Goal: Task Accomplishment & Management: Use online tool/utility

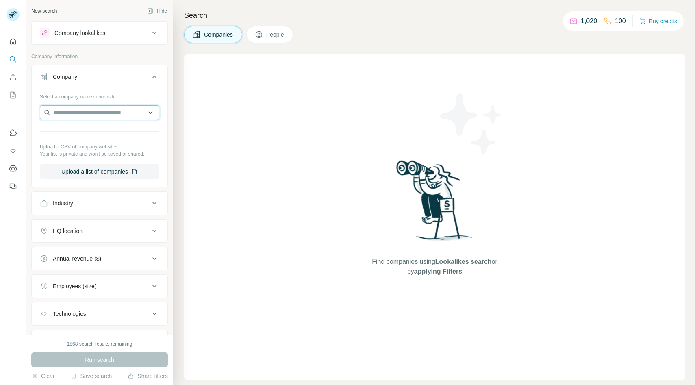
click at [94, 111] on input "text" at bounding box center [99, 112] width 119 height 15
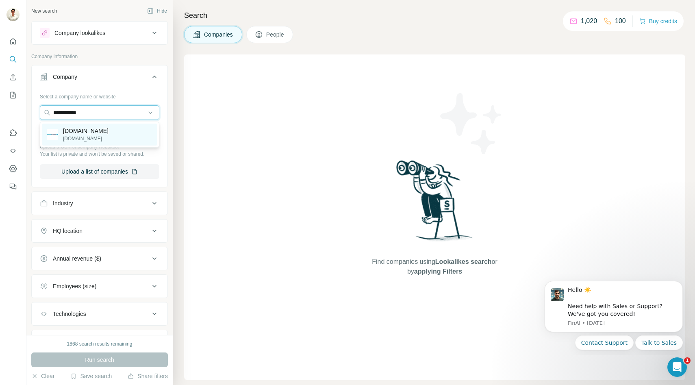
type input "**********"
click at [95, 132] on p "[DOMAIN_NAME]" at bounding box center [85, 131] width 45 height 8
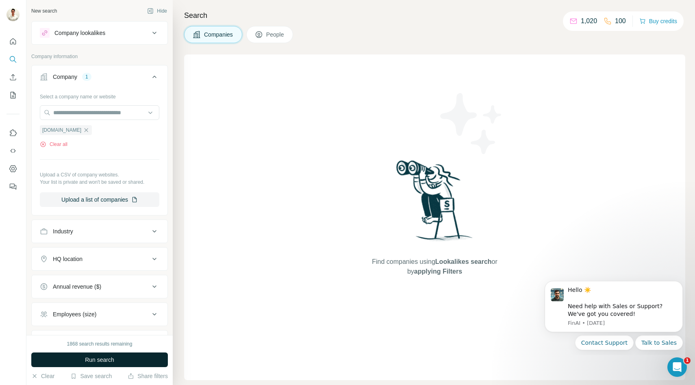
click at [96, 355] on button "Run search" at bounding box center [99, 359] width 136 height 15
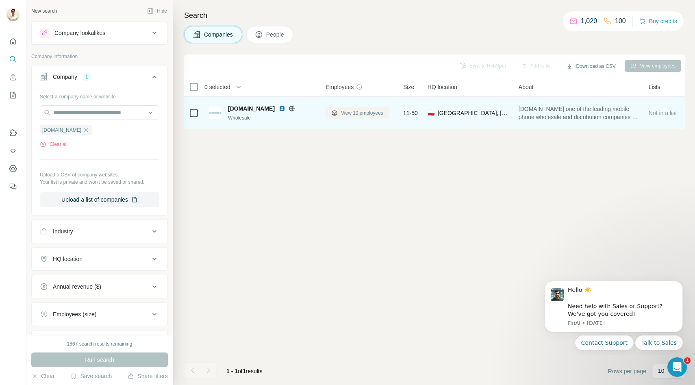
click at [359, 113] on span "View 10 employees" at bounding box center [362, 112] width 42 height 7
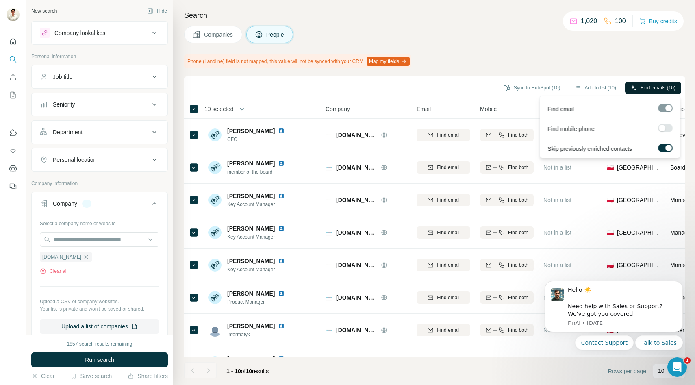
click at [646, 89] on span "Find emails (10)" at bounding box center [657, 87] width 35 height 7
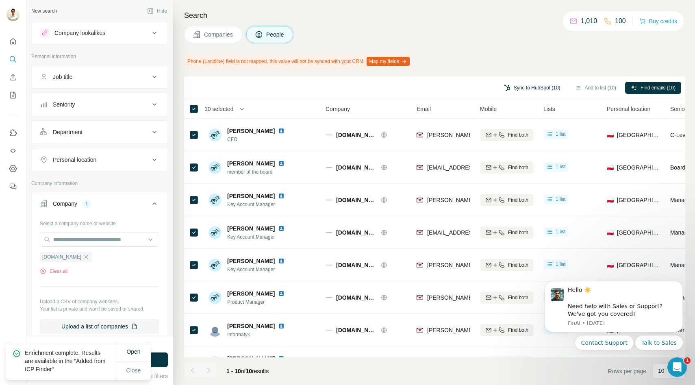
click at [531, 90] on button "Sync to HubSpot (10)" at bounding box center [532, 88] width 68 height 12
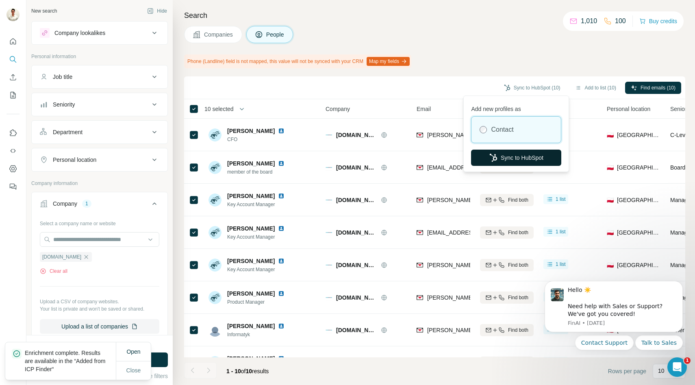
click at [509, 154] on button "Sync to HubSpot" at bounding box center [516, 157] width 90 height 16
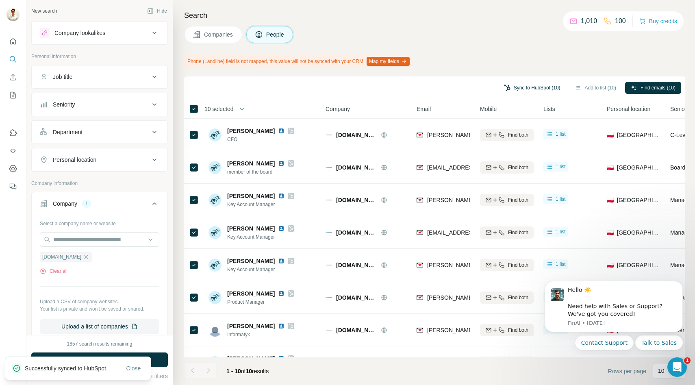
click at [529, 85] on button "Sync to HubSpot (10)" at bounding box center [532, 88] width 68 height 12
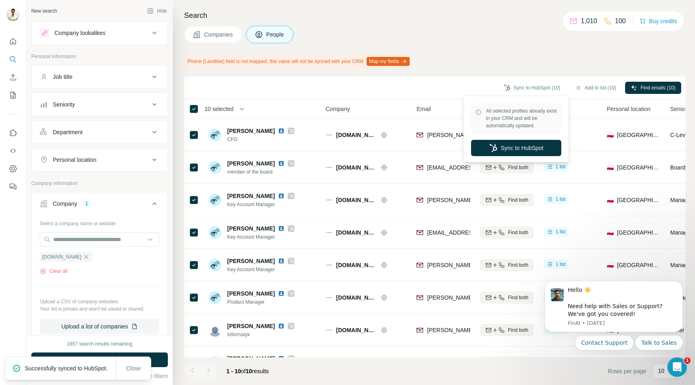
click at [439, 90] on div "Sync to HubSpot (10) Add to list (10) Find emails (10)" at bounding box center [434, 87] width 493 height 14
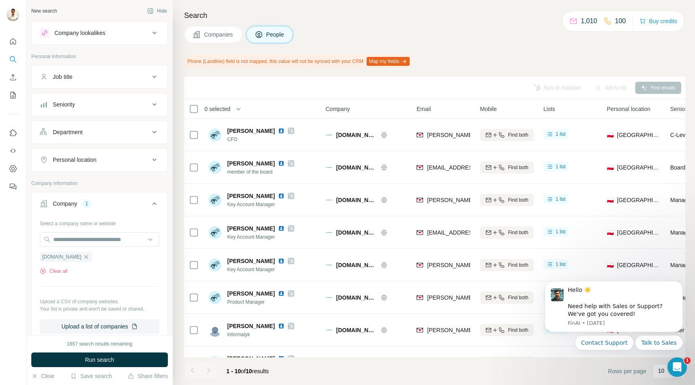
click at [211, 35] on span "Companies" at bounding box center [219, 34] width 30 height 8
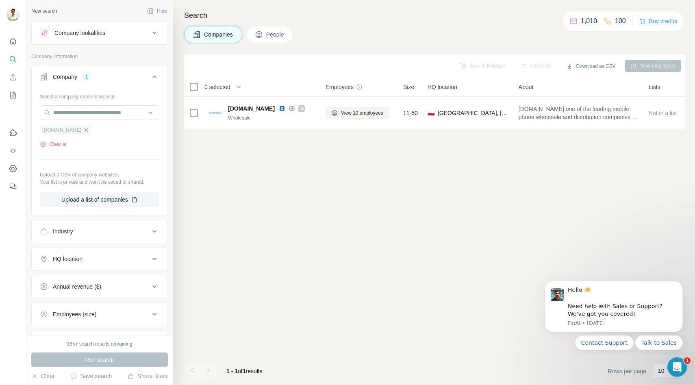
click at [83, 128] on icon "button" at bounding box center [86, 130] width 6 height 6
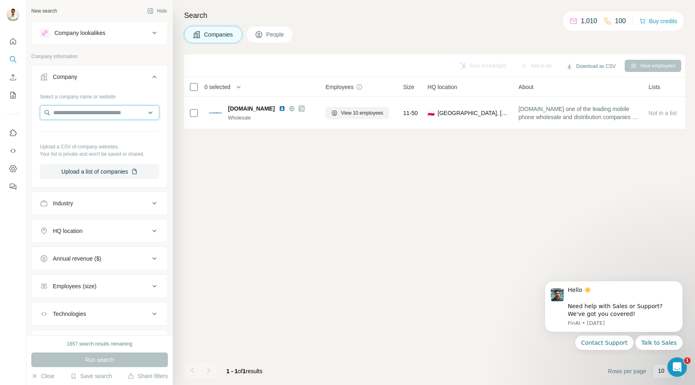
click at [107, 116] on input "text" at bounding box center [99, 112] width 119 height 15
click at [137, 155] on p "Your list is private and won't be saved or shared." at bounding box center [99, 153] width 119 height 7
click at [156, 77] on icon at bounding box center [154, 77] width 10 height 10
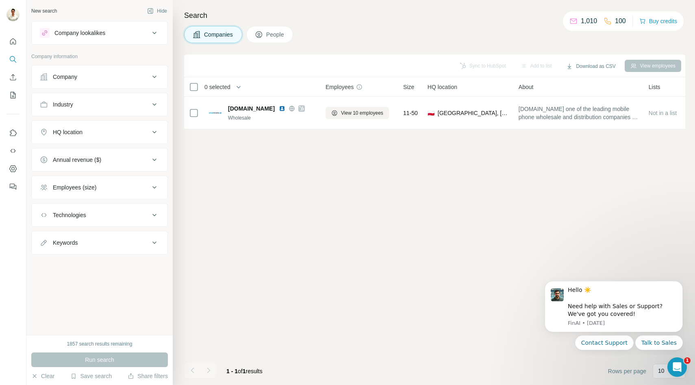
click at [115, 74] on div "Company" at bounding box center [95, 77] width 110 height 8
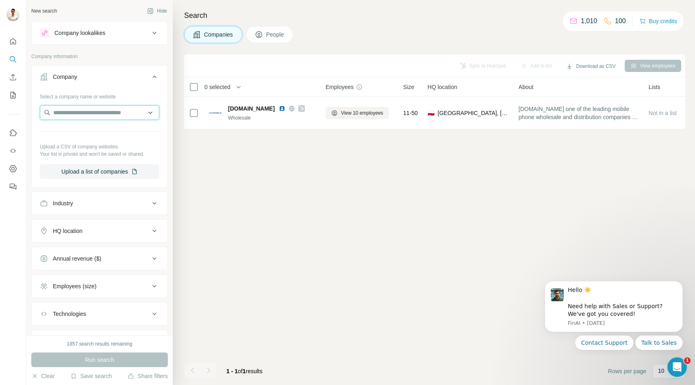
click at [102, 112] on input "text" at bounding box center [99, 112] width 119 height 15
type input "*******"
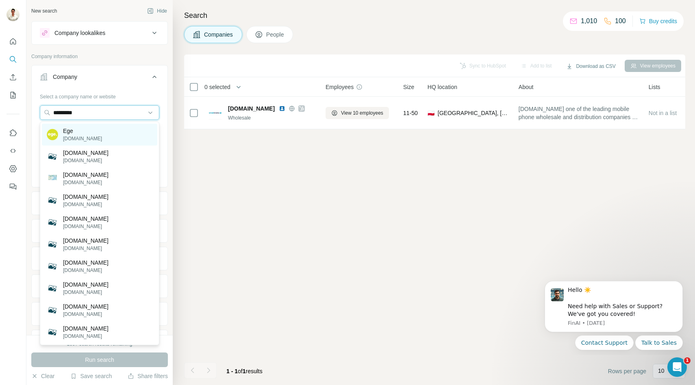
type input "*********"
click at [104, 125] on div "Ege [DOMAIN_NAME]" at bounding box center [99, 134] width 115 height 22
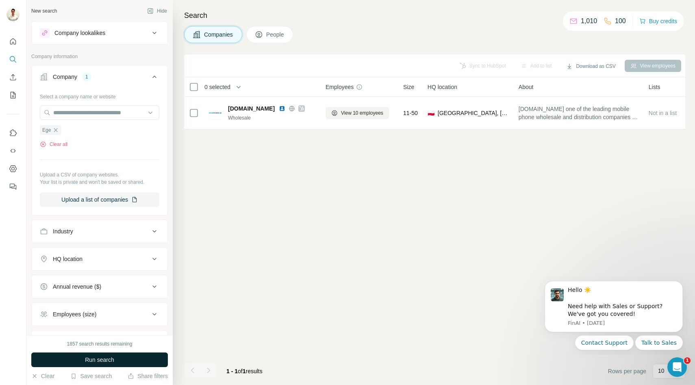
click at [84, 359] on button "Run search" at bounding box center [99, 359] width 136 height 15
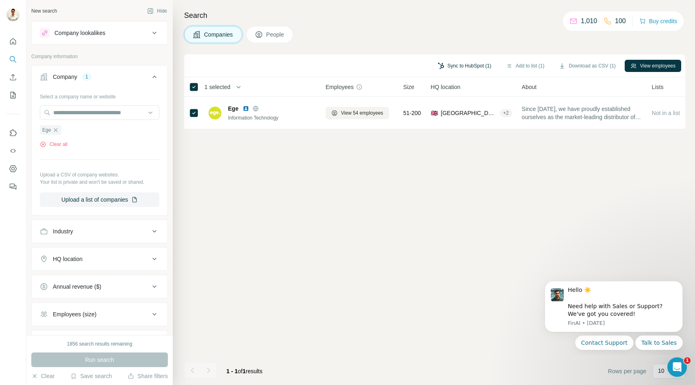
click at [476, 63] on button "Sync to HubSpot (1)" at bounding box center [464, 66] width 65 height 12
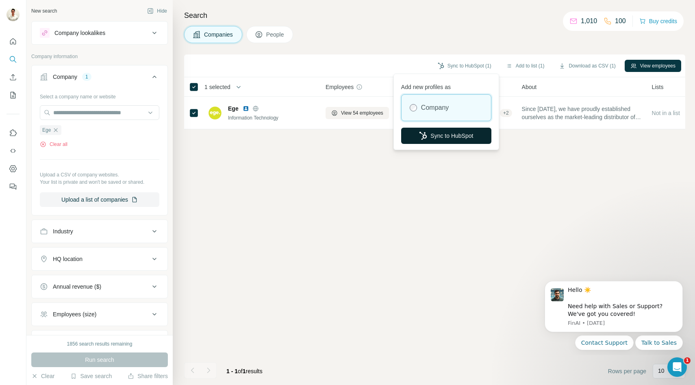
click at [433, 132] on button "Sync to HubSpot" at bounding box center [446, 136] width 90 height 16
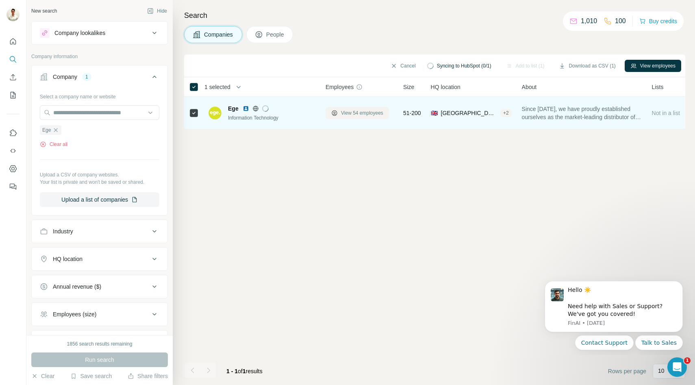
click at [347, 113] on span "View 54 employees" at bounding box center [362, 112] width 42 height 7
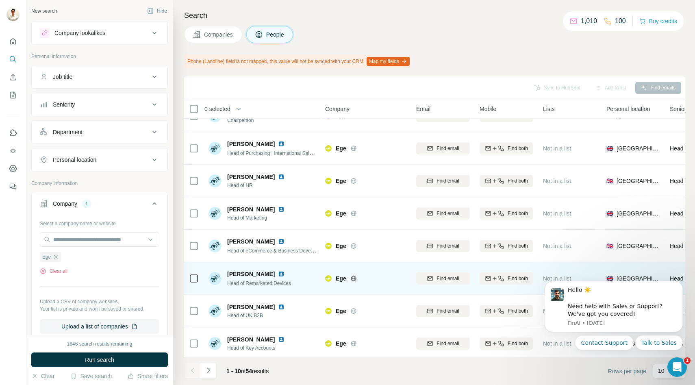
scroll to position [0, 0]
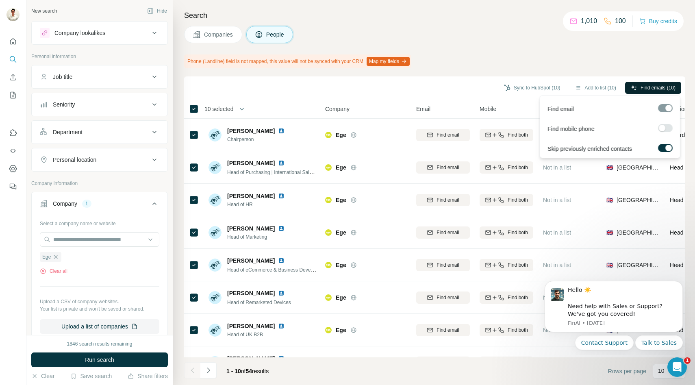
click at [630, 90] on icon "button" at bounding box center [633, 87] width 6 height 6
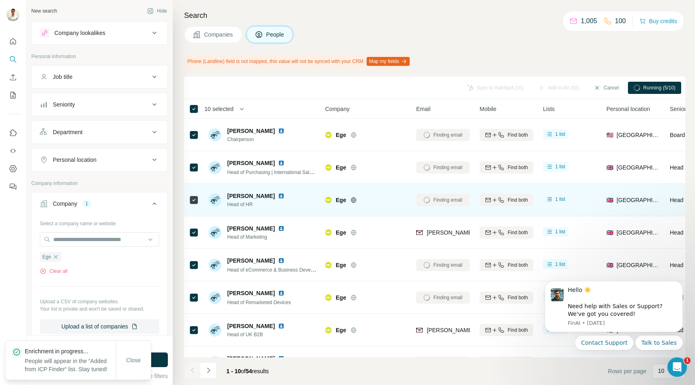
click at [413, 200] on td "Finding email" at bounding box center [442, 200] width 63 height 32
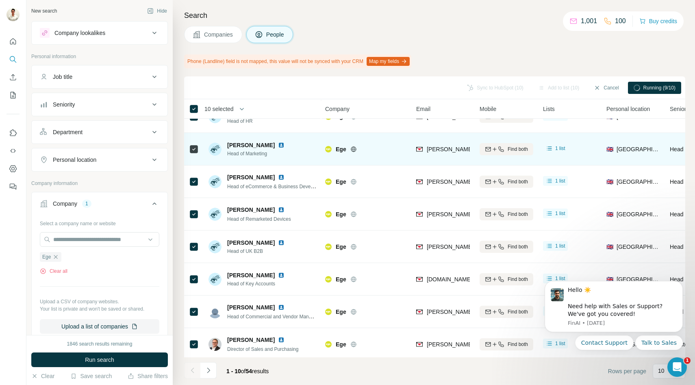
scroll to position [87, 0]
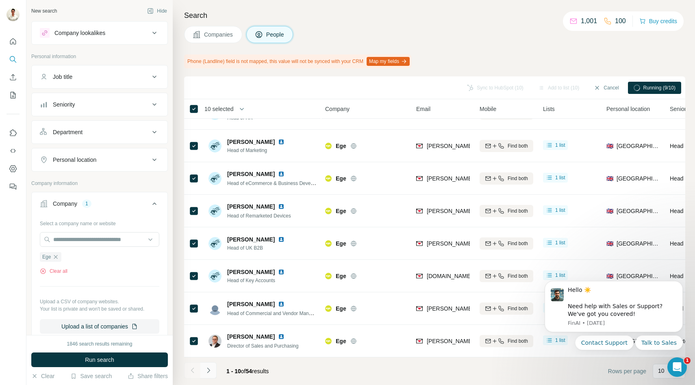
click at [210, 368] on icon "Navigate to next page" at bounding box center [208, 370] width 8 height 8
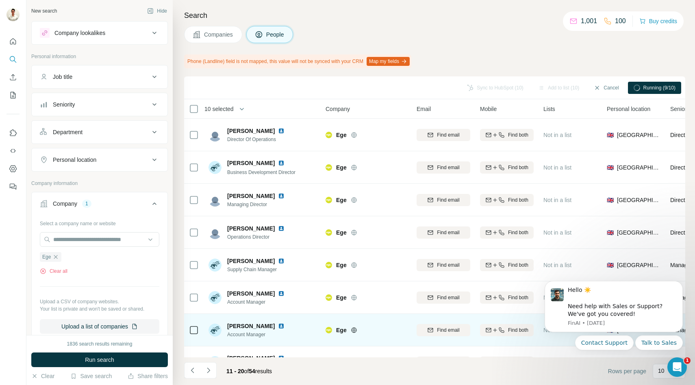
scroll to position [87, 0]
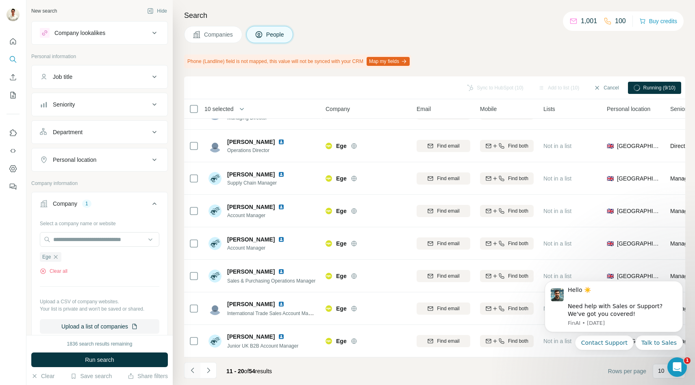
click at [195, 367] on icon "Navigate to previous page" at bounding box center [192, 370] width 8 height 8
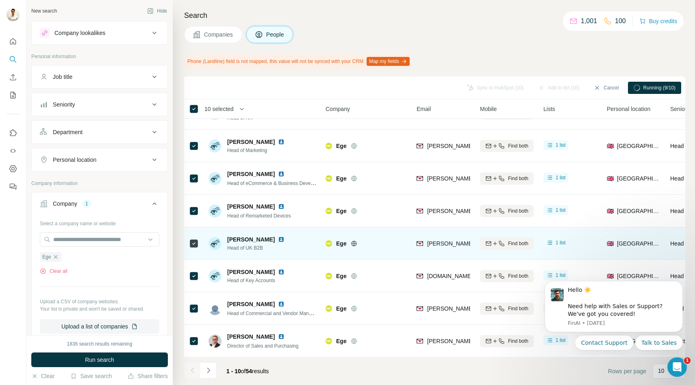
scroll to position [0, 0]
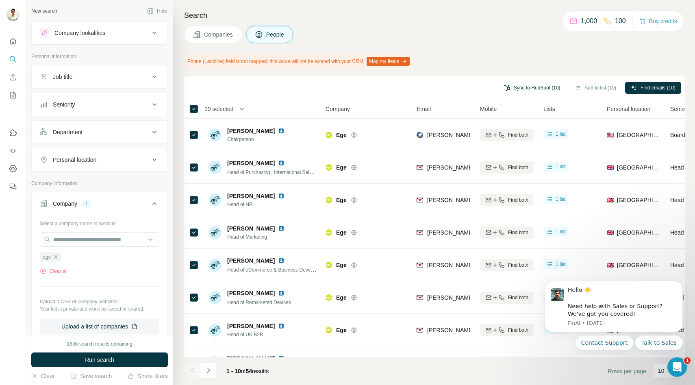
click at [525, 89] on button "Sync to HubSpot (10)" at bounding box center [532, 88] width 68 height 12
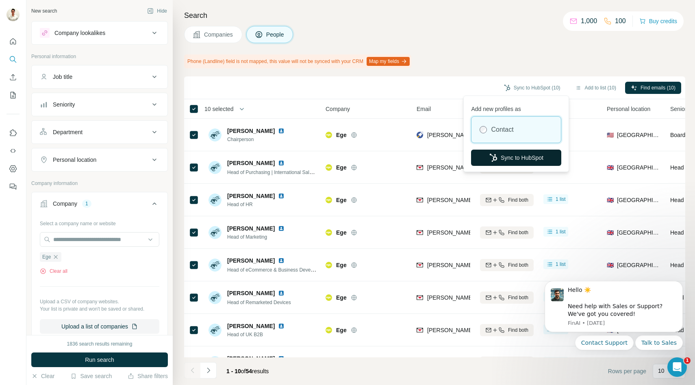
click at [502, 156] on button "Sync to HubSpot" at bounding box center [516, 157] width 90 height 16
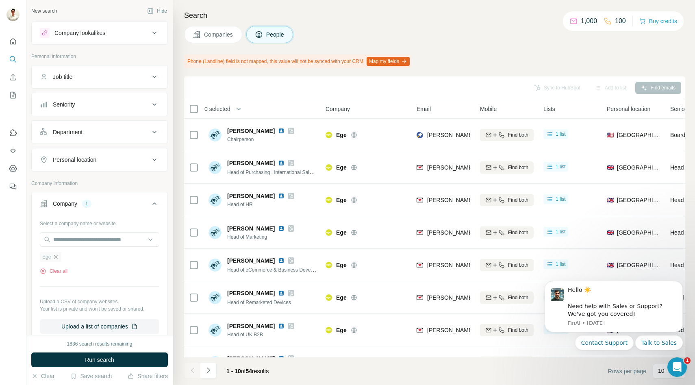
click at [58, 254] on icon "button" at bounding box center [55, 256] width 6 height 6
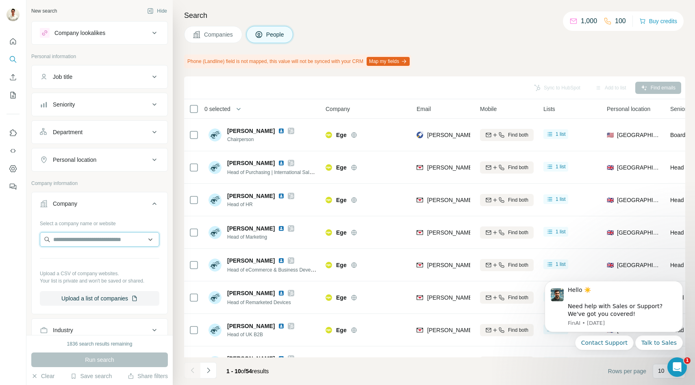
click at [73, 243] on input "text" at bounding box center [99, 239] width 119 height 15
type input "*******"
click at [76, 264] on p "[DOMAIN_NAME]" at bounding box center [82, 265] width 39 height 7
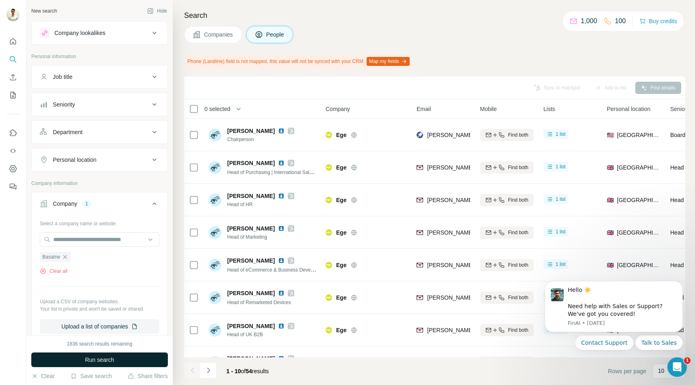
click at [87, 361] on span "Run search" at bounding box center [99, 359] width 29 height 8
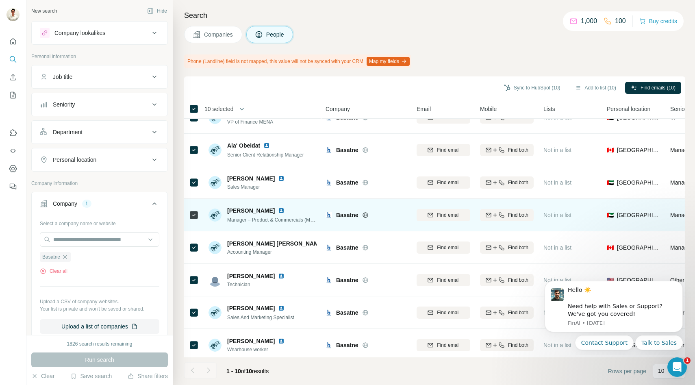
scroll to position [87, 0]
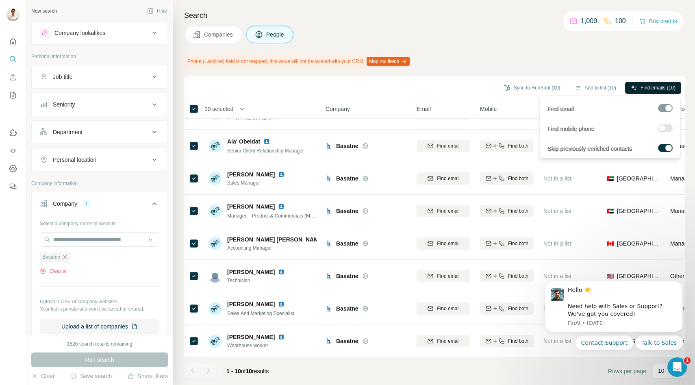
click at [641, 88] on span "Find emails (10)" at bounding box center [657, 87] width 35 height 7
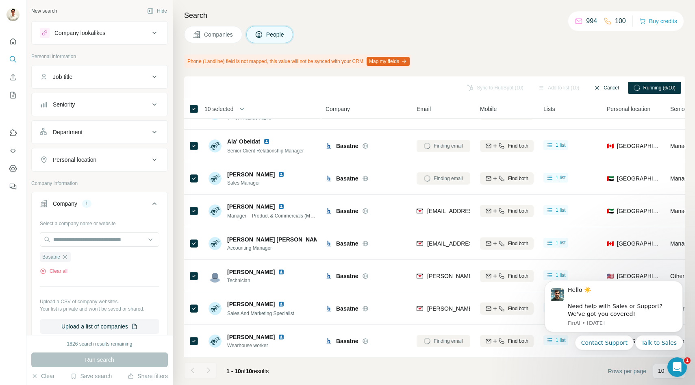
click at [611, 85] on button "Cancel" at bounding box center [606, 88] width 36 height 12
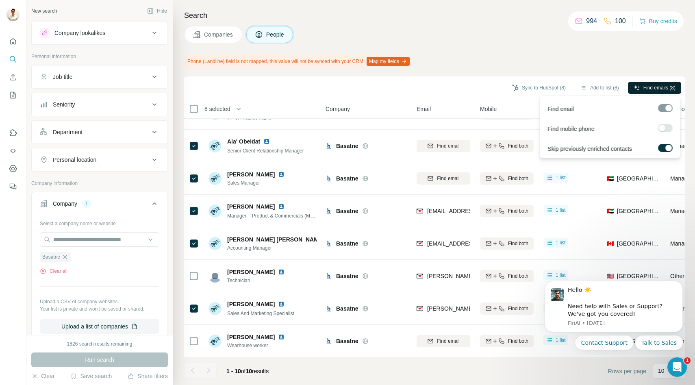
click at [646, 84] on span "Find emails (8)" at bounding box center [659, 87] width 32 height 7
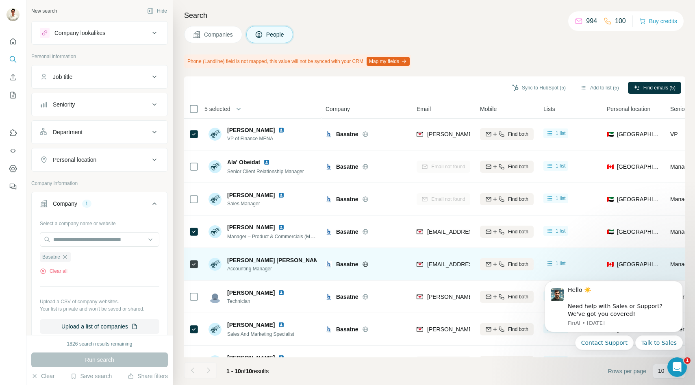
scroll to position [0, 0]
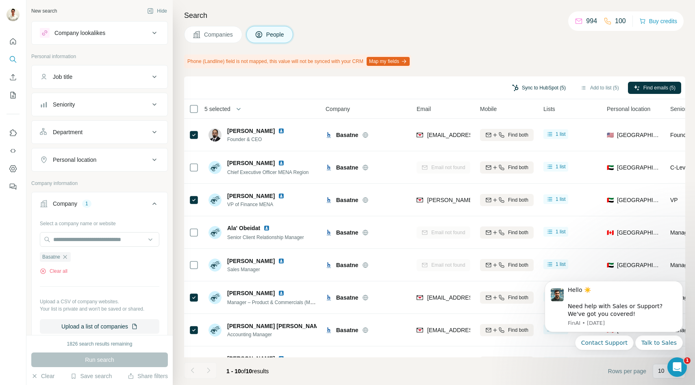
click at [534, 84] on button "Sync to HubSpot (5)" at bounding box center [538, 88] width 65 height 12
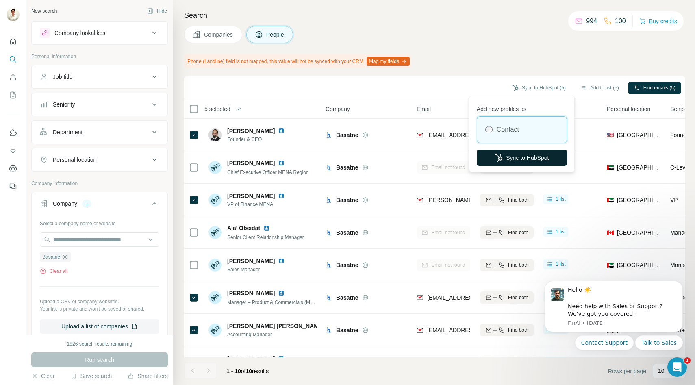
click at [505, 152] on button "Sync to HubSpot" at bounding box center [521, 157] width 90 height 16
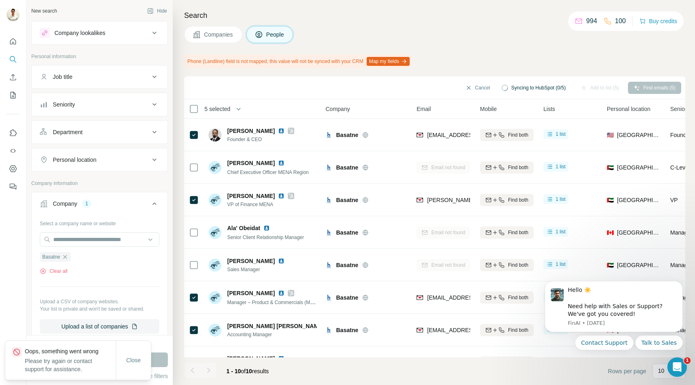
click at [211, 34] on span "Companies" at bounding box center [219, 34] width 30 height 8
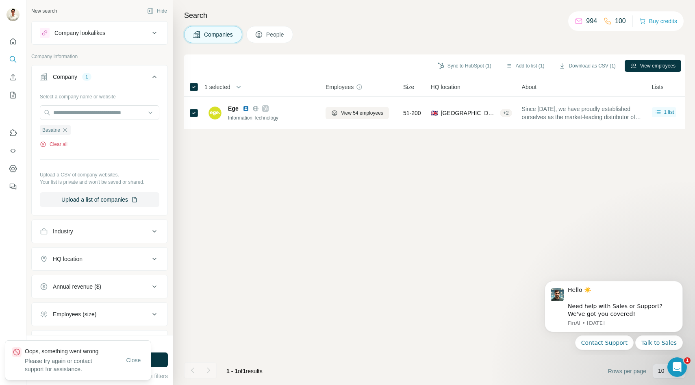
click at [63, 143] on button "Clear all" at bounding box center [54, 144] width 28 height 7
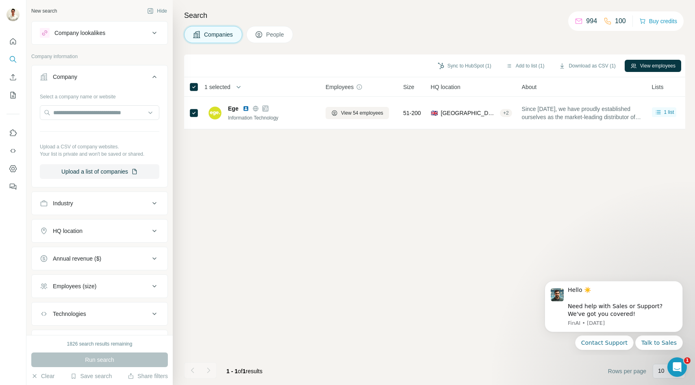
click at [192, 79] on th "1 selected" at bounding box center [249, 86] width 130 height 19
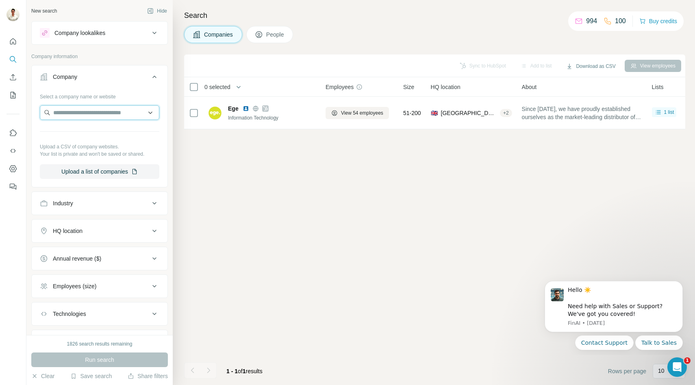
click at [81, 112] on input "text" at bounding box center [99, 112] width 119 height 15
type input "*******"
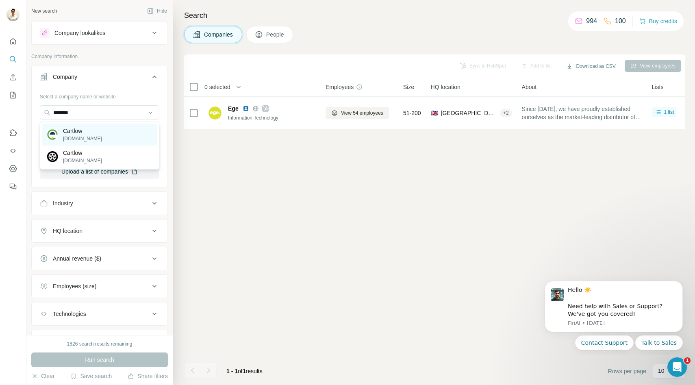
click at [120, 137] on div "Cartlow [DOMAIN_NAME]" at bounding box center [99, 134] width 115 height 22
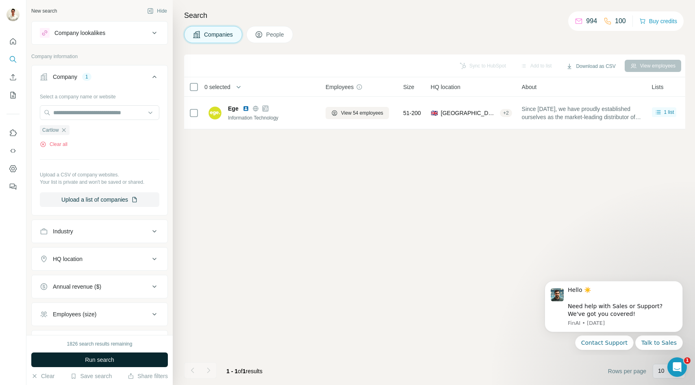
click at [97, 357] on span "Run search" at bounding box center [99, 359] width 29 height 8
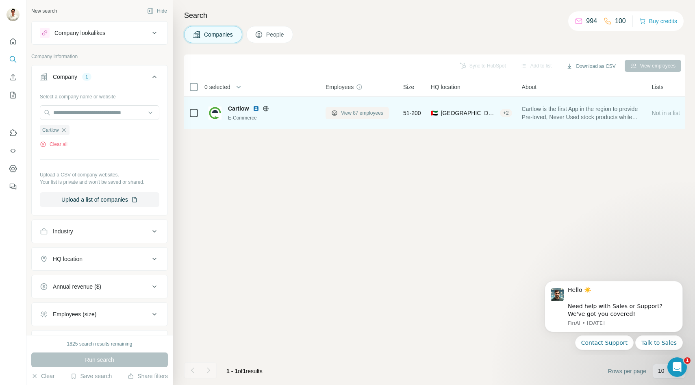
click at [362, 108] on button "View 87 employees" at bounding box center [356, 113] width 63 height 12
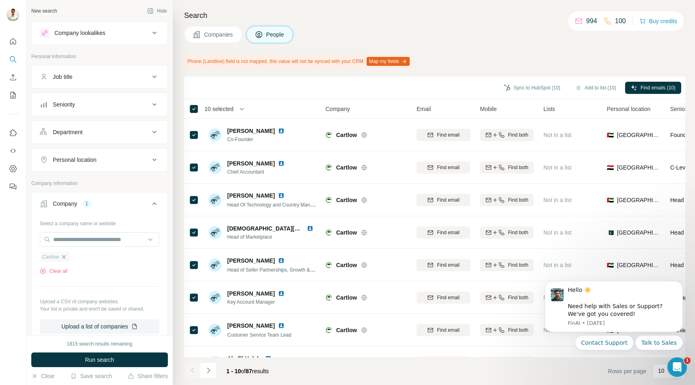
click at [65, 258] on icon "button" at bounding box center [64, 257] width 4 height 4
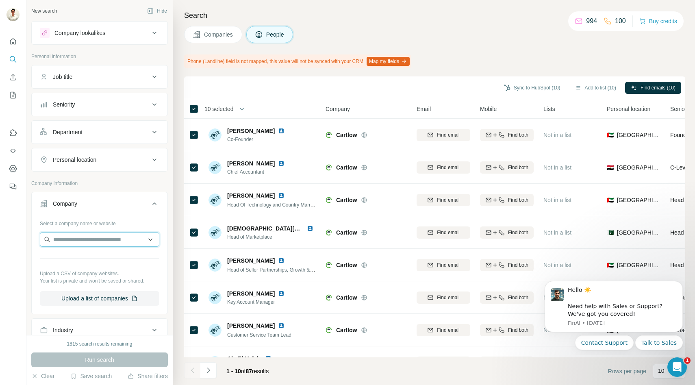
click at [87, 242] on input "text" at bounding box center [99, 239] width 119 height 15
click at [61, 239] on input "**********" at bounding box center [99, 239] width 119 height 15
click at [104, 243] on input "**********" at bounding box center [99, 239] width 119 height 15
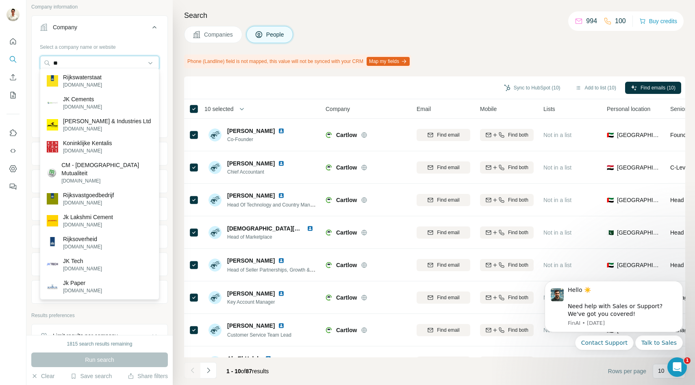
scroll to position [182, 0]
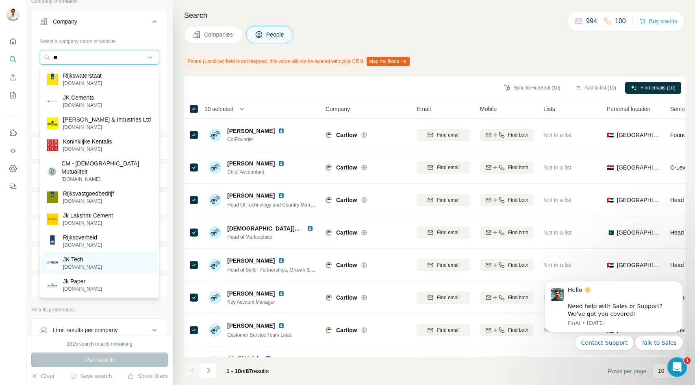
type input "**"
click at [84, 255] on p "JK Tech" at bounding box center [82, 259] width 39 height 8
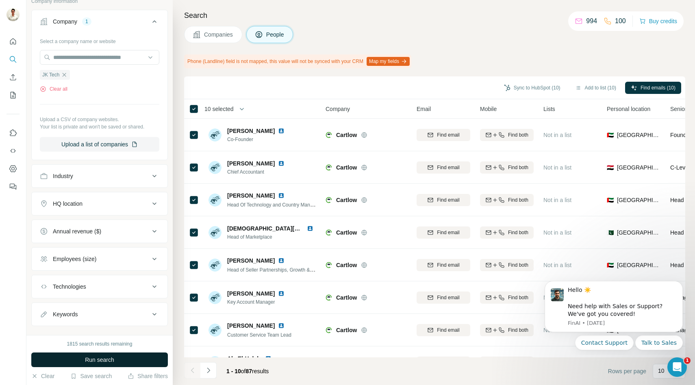
click at [98, 357] on span "Run search" at bounding box center [99, 359] width 29 height 8
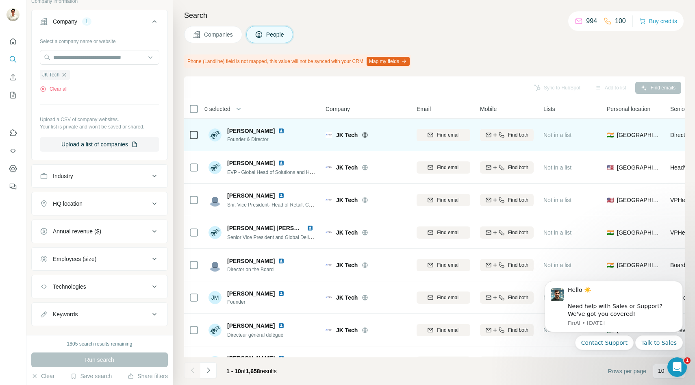
click at [362, 132] on icon at bounding box center [365, 135] width 6 height 6
click at [364, 136] on icon at bounding box center [365, 135] width 6 height 6
click at [366, 133] on icon at bounding box center [364, 134] width 5 height 5
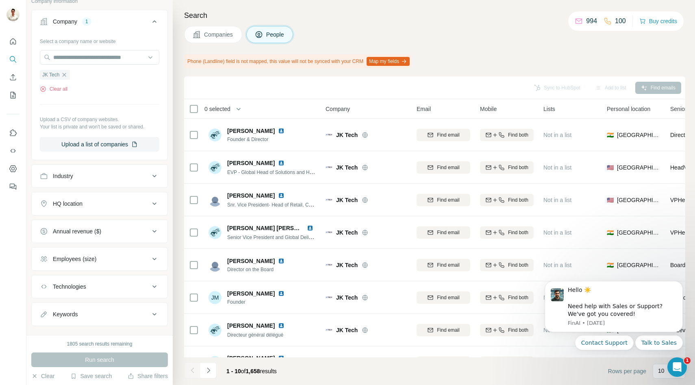
click at [218, 36] on span "Companies" at bounding box center [219, 34] width 30 height 8
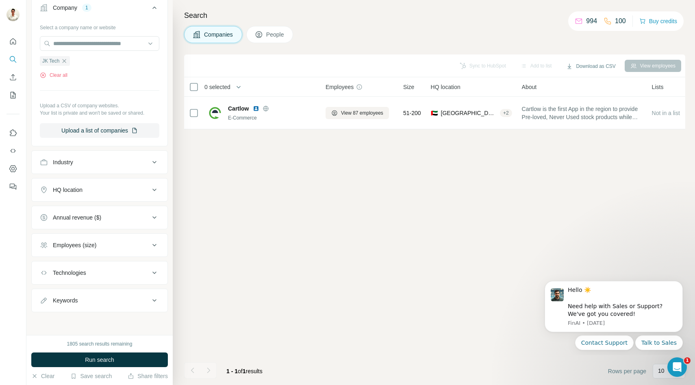
scroll to position [69, 0]
click at [66, 63] on icon "button" at bounding box center [65, 61] width 4 height 4
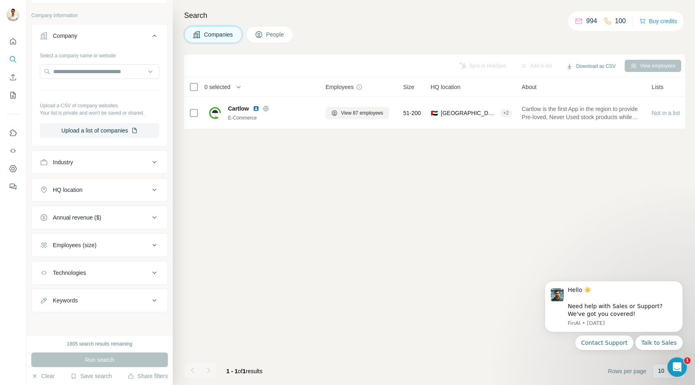
scroll to position [41, 0]
click at [76, 82] on div "Select a company name or website Upload a CSV of company websites. Your list is…" at bounding box center [99, 93] width 119 height 89
click at [78, 78] on input "text" at bounding box center [99, 71] width 119 height 15
type input "**********"
paste input "**********"
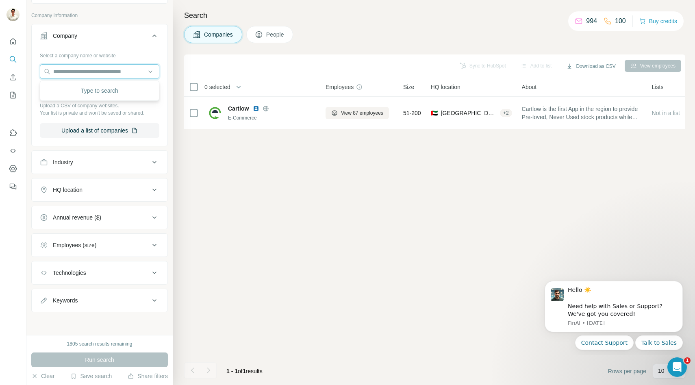
type input "**********"
paste input "**********"
type input "**********"
click at [201, 33] on button "Companies" at bounding box center [213, 34] width 58 height 17
click at [84, 73] on input "text" at bounding box center [99, 71] width 119 height 15
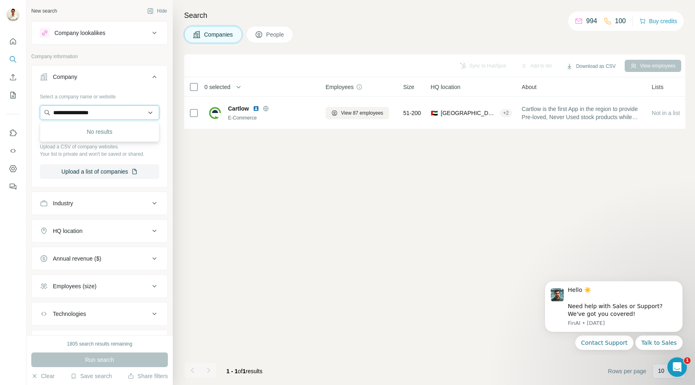
click at [104, 114] on input "**********" at bounding box center [99, 112] width 119 height 15
click at [103, 114] on input "**********" at bounding box center [99, 112] width 119 height 15
type input "**********"
paste input "**********"
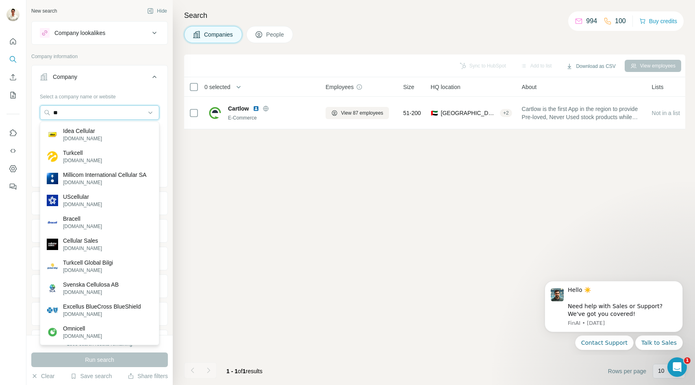
type input "*"
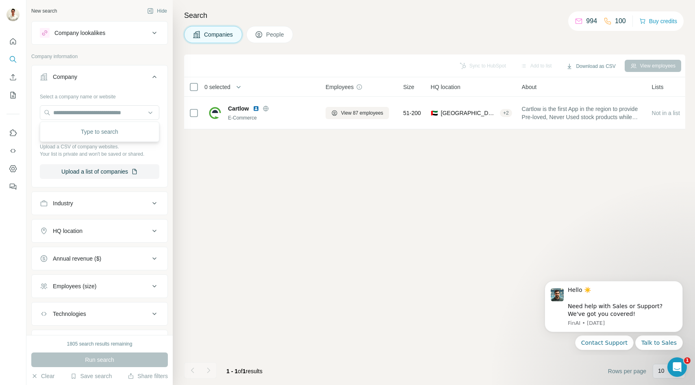
click at [151, 69] on button "Company" at bounding box center [100, 78] width 136 height 23
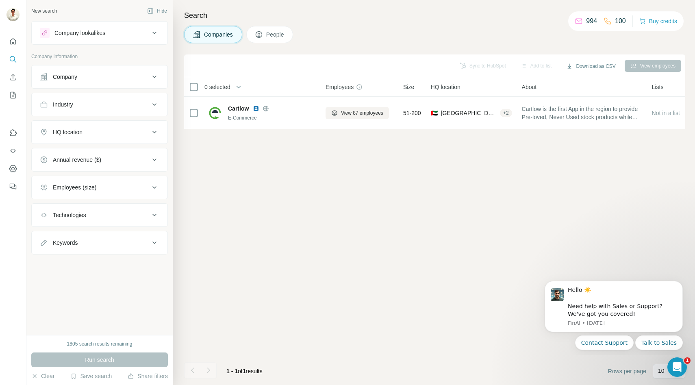
click at [151, 69] on button "Company" at bounding box center [100, 76] width 136 height 19
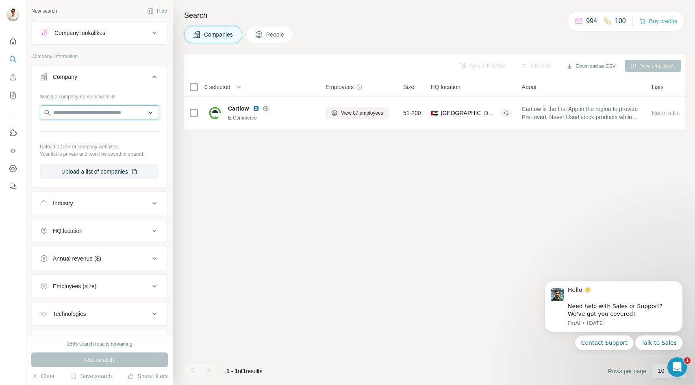
click at [93, 113] on input "text" at bounding box center [99, 112] width 119 height 15
paste input "**********"
type input "**********"
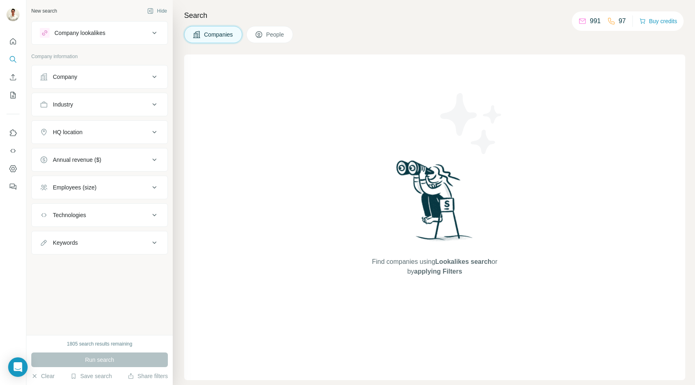
click at [140, 72] on button "Company" at bounding box center [100, 76] width 136 height 19
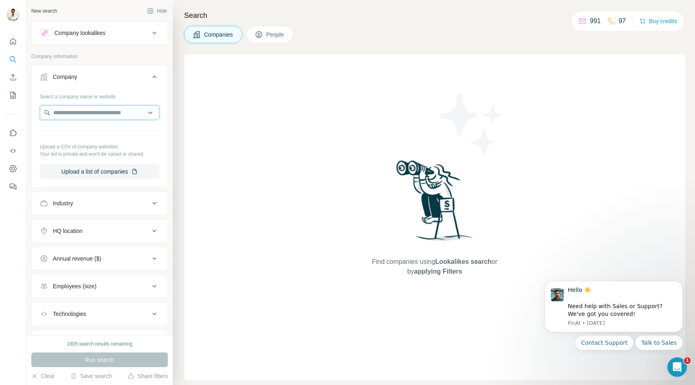
click at [117, 110] on input "text" at bounding box center [99, 112] width 119 height 15
paste input "**********"
type input "**********"
click at [113, 136] on div "Refurbished refurbished.sk" at bounding box center [99, 134] width 115 height 22
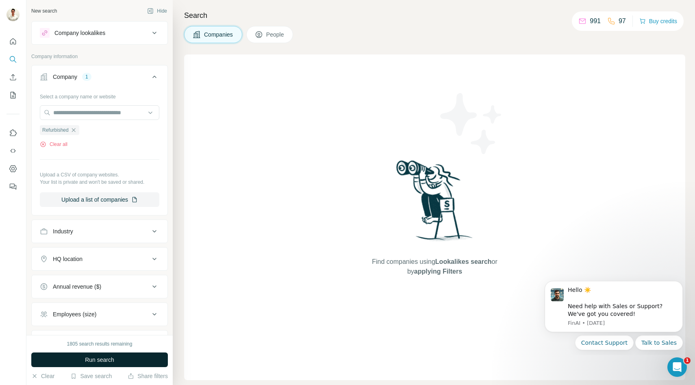
click at [100, 358] on span "Run search" at bounding box center [99, 359] width 29 height 8
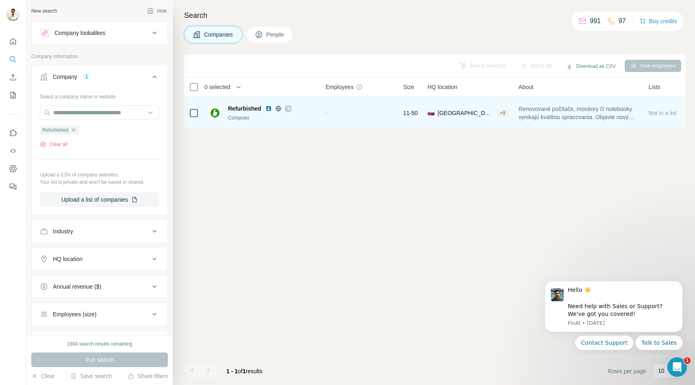
click at [290, 106] on icon at bounding box center [288, 108] width 5 height 6
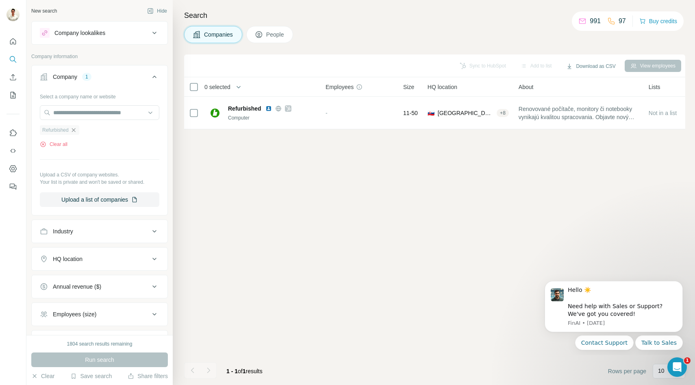
click at [72, 128] on icon "button" at bounding box center [73, 130] width 4 height 4
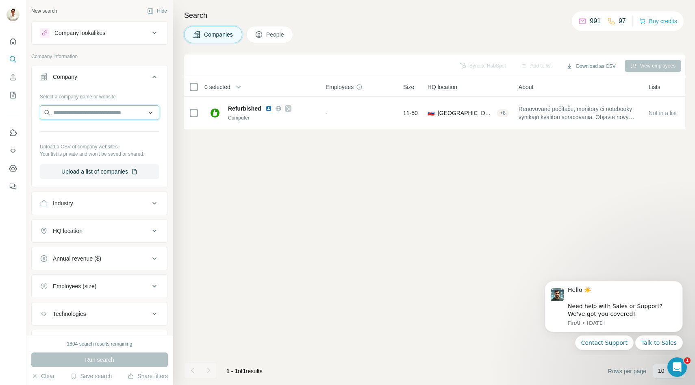
click at [112, 113] on input "text" at bounding box center [99, 112] width 119 height 15
paste input "**********"
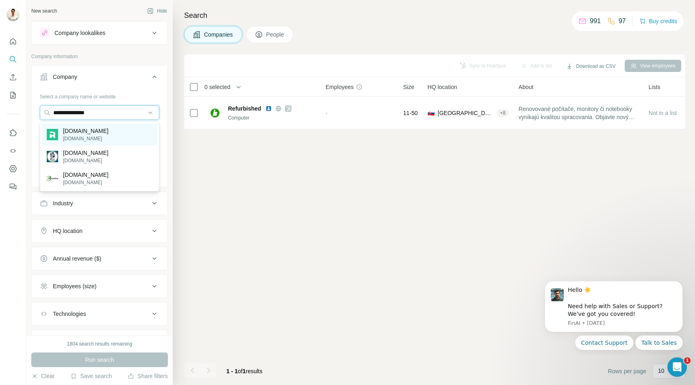
type input "**********"
click at [89, 133] on p "refurbished.com" at bounding box center [85, 131] width 45 height 8
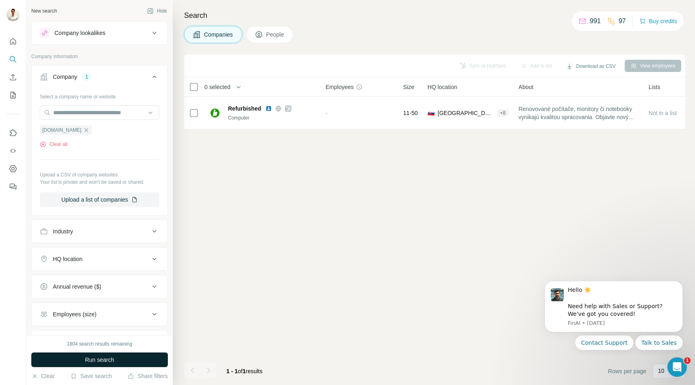
click at [91, 359] on span "Run search" at bounding box center [99, 359] width 29 height 8
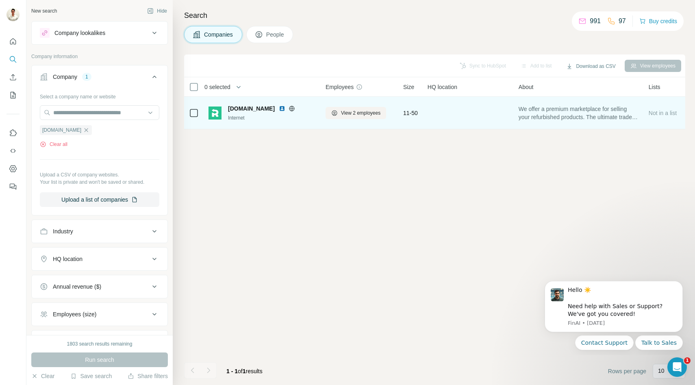
click at [291, 108] on icon at bounding box center [292, 108] width 2 height 5
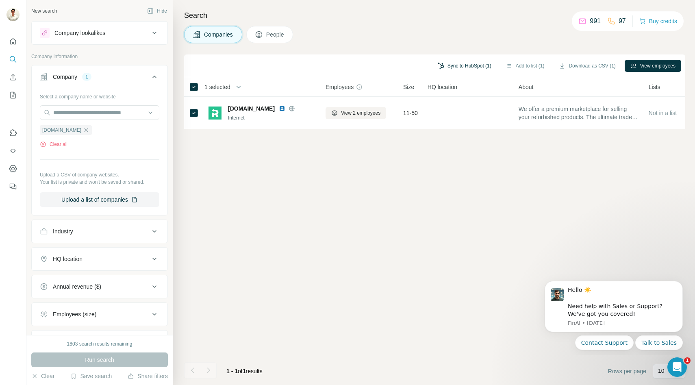
click at [465, 63] on button "Sync to HubSpot (1)" at bounding box center [464, 66] width 65 height 12
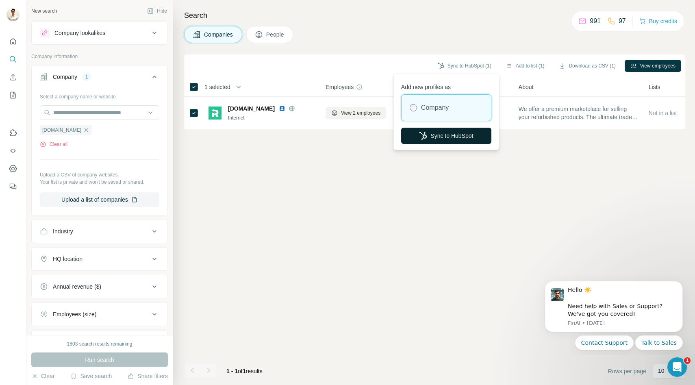
click at [442, 131] on button "Sync to HubSpot" at bounding box center [446, 136] width 90 height 16
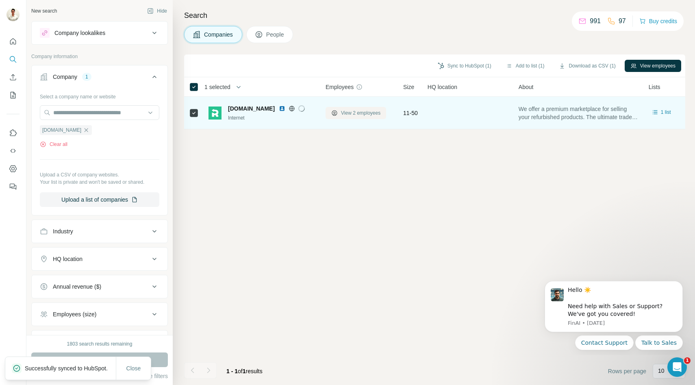
click at [363, 115] on span "View 2 employees" at bounding box center [360, 112] width 39 height 7
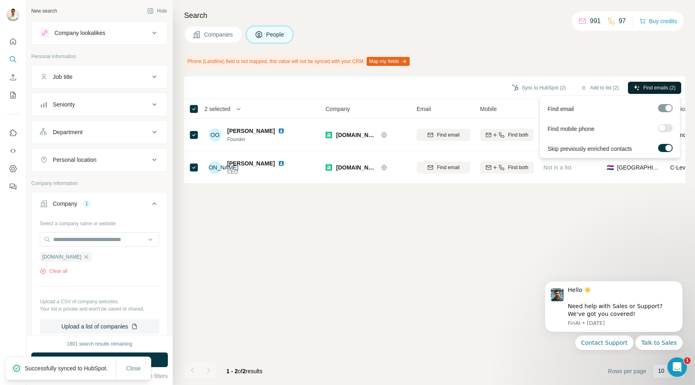
click at [645, 86] on span "Find emails (2)" at bounding box center [659, 87] width 32 height 7
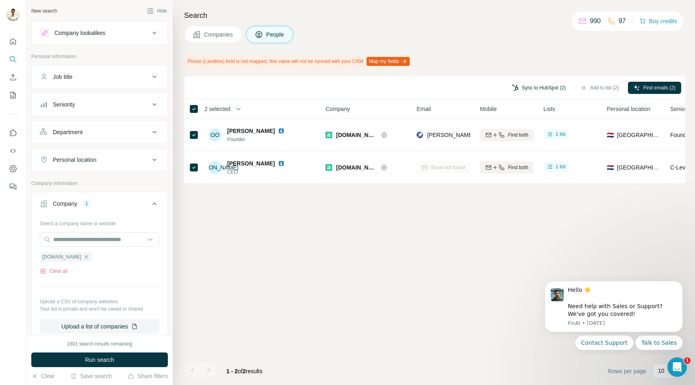
click at [529, 88] on button "Sync to HubSpot (2)" at bounding box center [538, 88] width 65 height 12
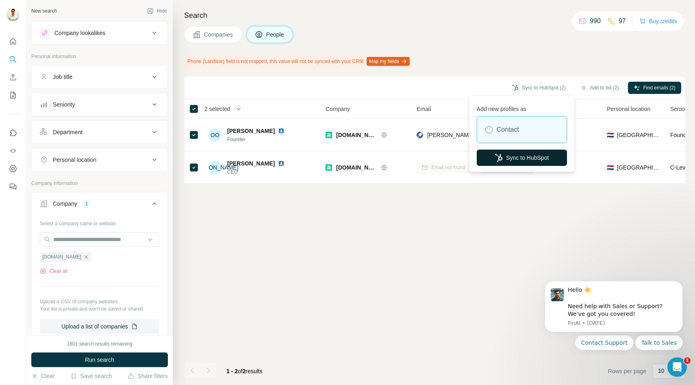
click at [505, 155] on button "Sync to HubSpot" at bounding box center [521, 157] width 90 height 16
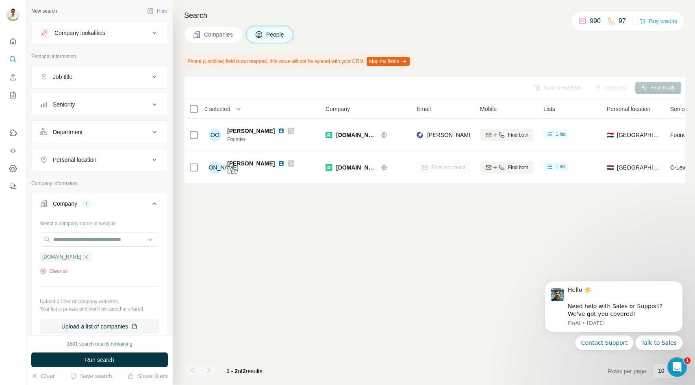
click at [225, 35] on span "Companies" at bounding box center [219, 34] width 30 height 8
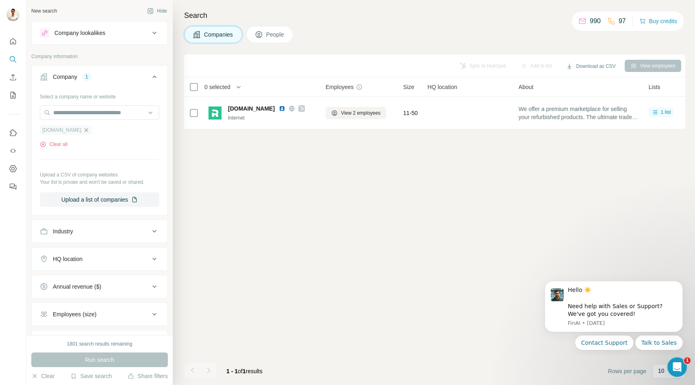
click at [83, 132] on icon "button" at bounding box center [86, 130] width 6 height 6
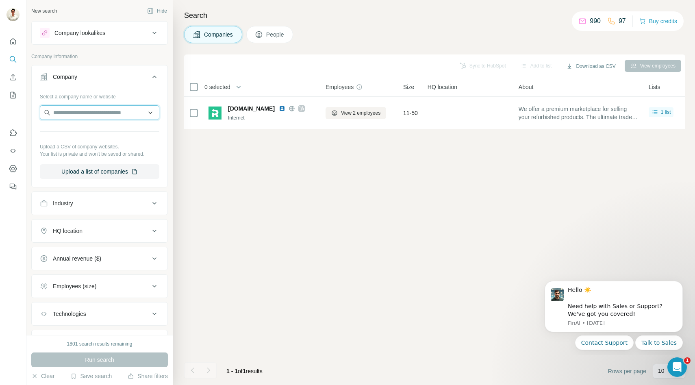
click at [100, 112] on input "text" at bounding box center [99, 112] width 119 height 15
paste input "**********"
type input "**********"
click at [98, 138] on p "refurbishediphonesdirect.com" at bounding box center [97, 138] width 69 height 7
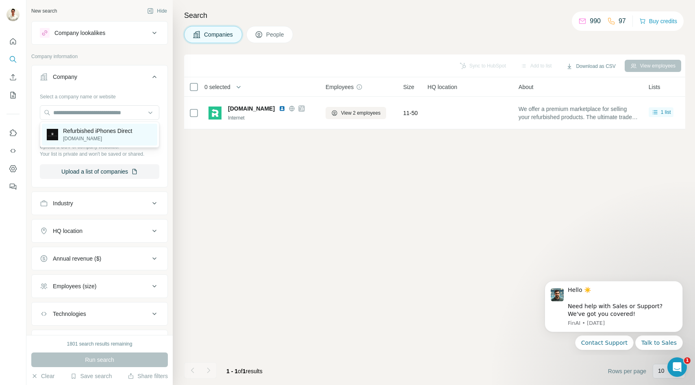
scroll to position [0, 0]
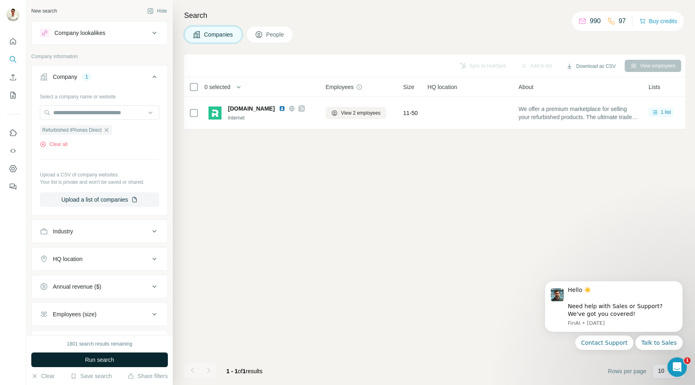
click at [89, 358] on span "Run search" at bounding box center [99, 359] width 29 height 8
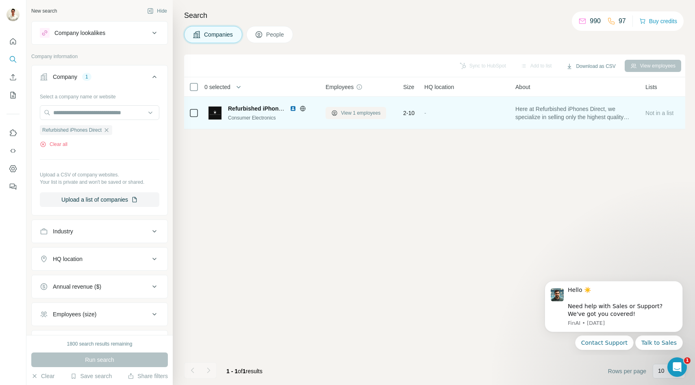
click at [347, 114] on span "View 1 employees" at bounding box center [360, 112] width 39 height 7
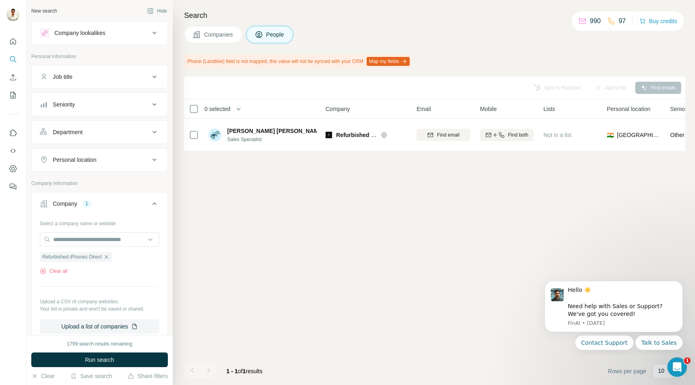
click at [203, 33] on button "Companies" at bounding box center [213, 34] width 58 height 17
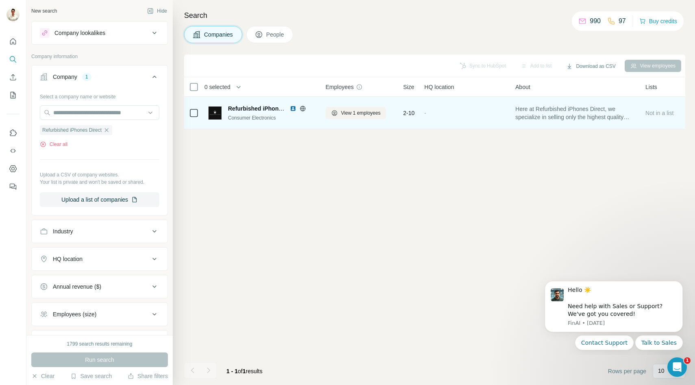
click at [305, 108] on icon at bounding box center [302, 108] width 5 height 0
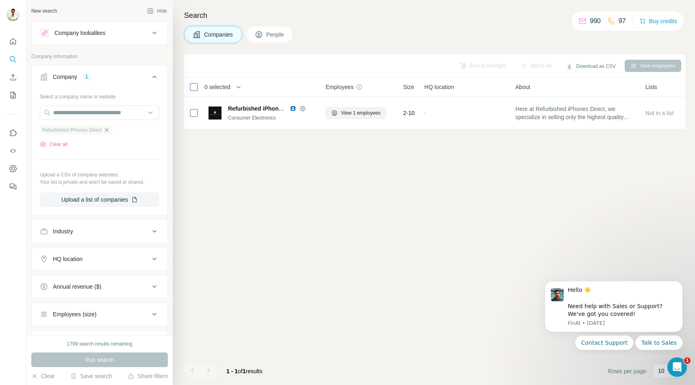
click at [106, 129] on icon "button" at bounding box center [107, 130] width 4 height 4
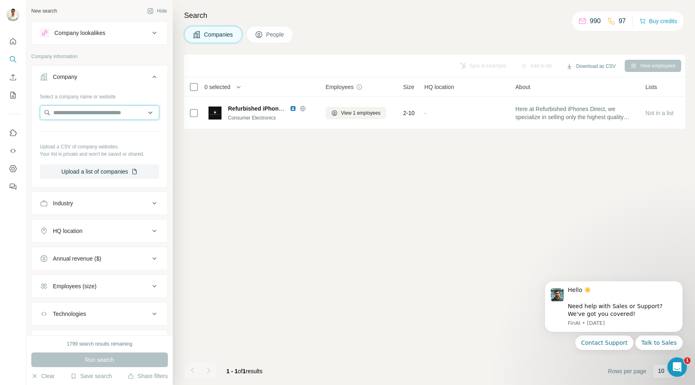
click at [88, 113] on input "text" at bounding box center [99, 112] width 119 height 15
type input "**********"
click at [85, 139] on p "refreshedapples.com" at bounding box center [85, 138] width 45 height 7
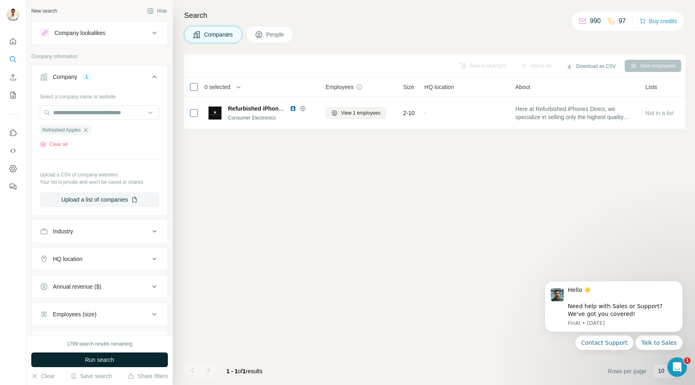
click at [96, 355] on span "Run search" at bounding box center [99, 359] width 29 height 8
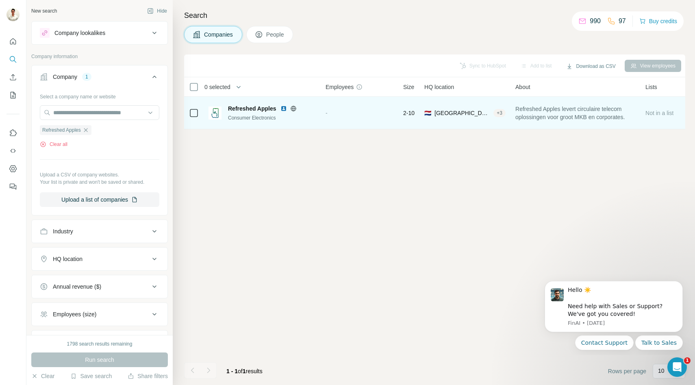
click at [295, 109] on icon at bounding box center [292, 108] width 5 height 5
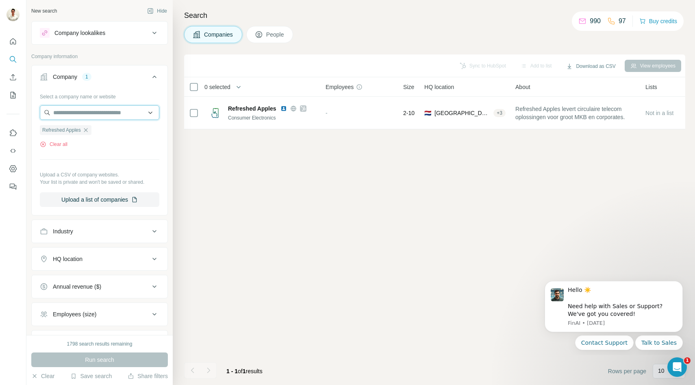
click at [78, 118] on input "text" at bounding box center [99, 112] width 119 height 15
paste input "**********"
type input "**********"
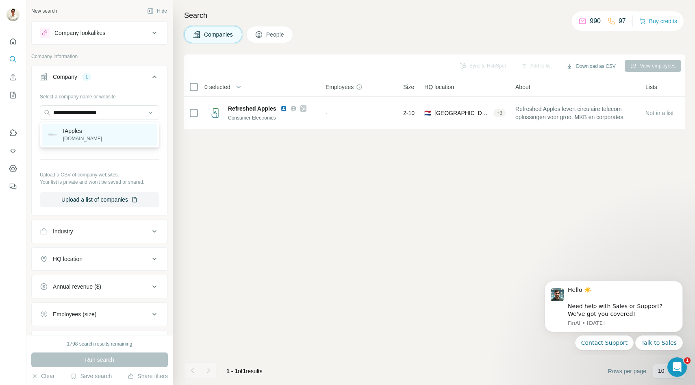
click at [95, 139] on div "IApples iapples.nl" at bounding box center [99, 134] width 115 height 22
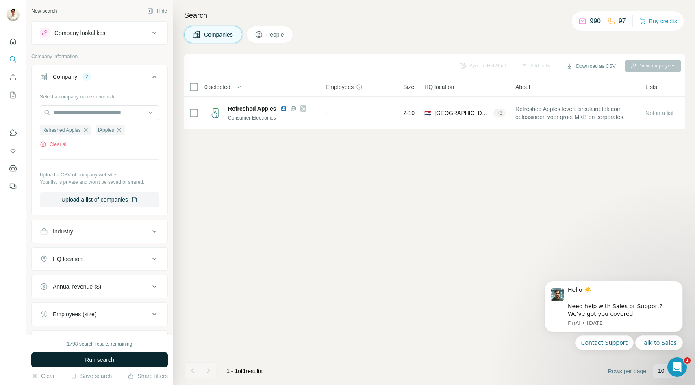
click at [74, 354] on button "Run search" at bounding box center [99, 359] width 136 height 15
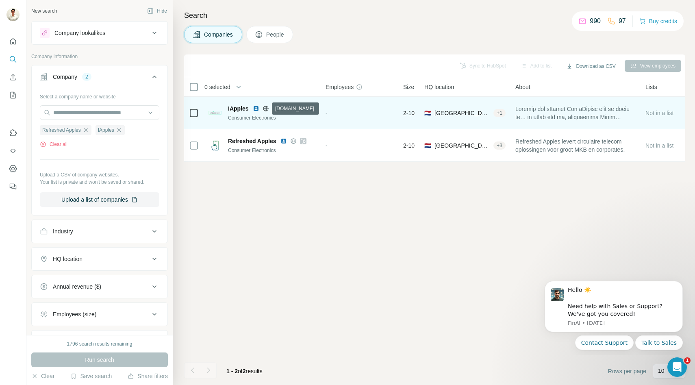
click at [265, 107] on icon at bounding box center [265, 108] width 6 height 6
click at [264, 109] on icon at bounding box center [265, 108] width 6 height 6
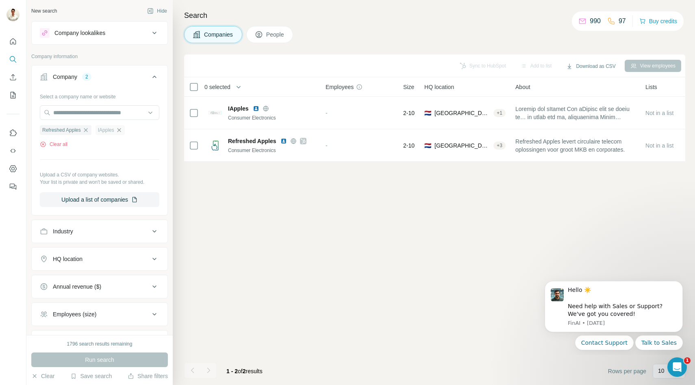
click at [121, 130] on icon "button" at bounding box center [119, 130] width 6 height 6
click at [87, 129] on icon "button" at bounding box center [85, 130] width 6 height 6
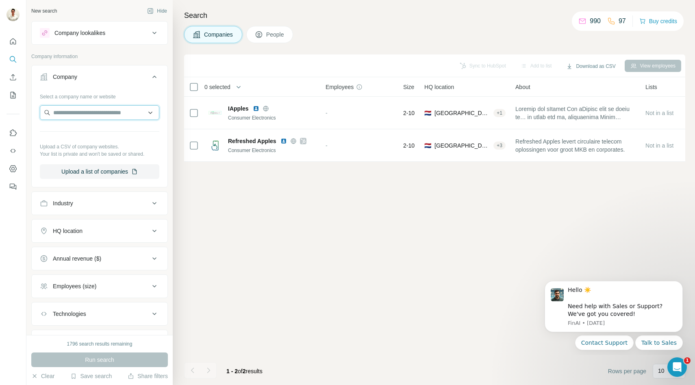
click at [97, 113] on input "text" at bounding box center [99, 112] width 119 height 15
paste input "**********"
type input "**********"
click at [125, 95] on div "Select a company name or website" at bounding box center [99, 95] width 119 height 11
click at [103, 111] on input "text" at bounding box center [99, 112] width 119 height 15
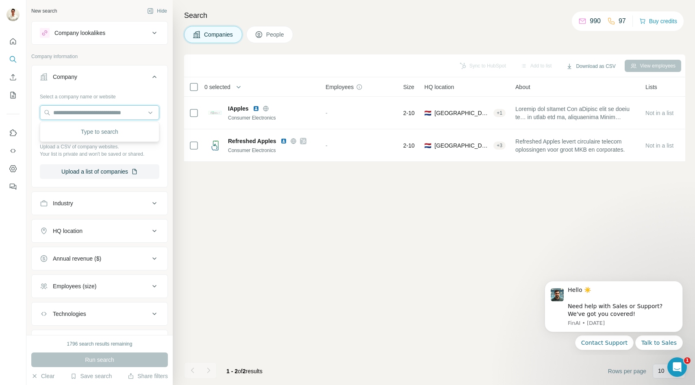
paste input "**********"
type input "**********"
paste input "**********"
type input "**********"
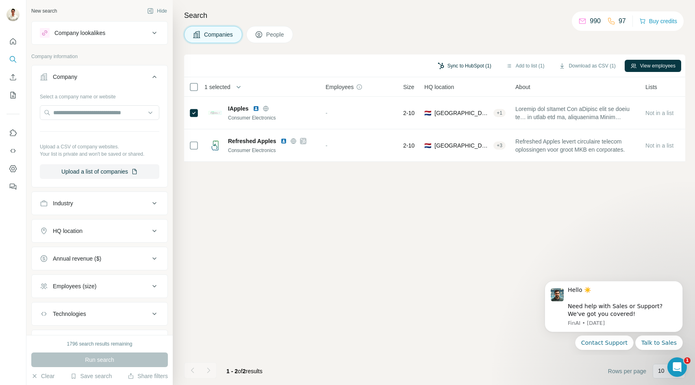
click at [442, 66] on button "Sync to HubSpot (1)" at bounding box center [464, 66] width 65 height 12
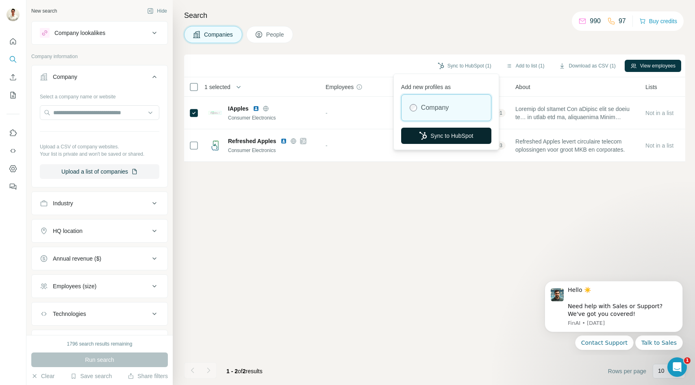
click at [442, 132] on button "Sync to HubSpot" at bounding box center [446, 136] width 90 height 16
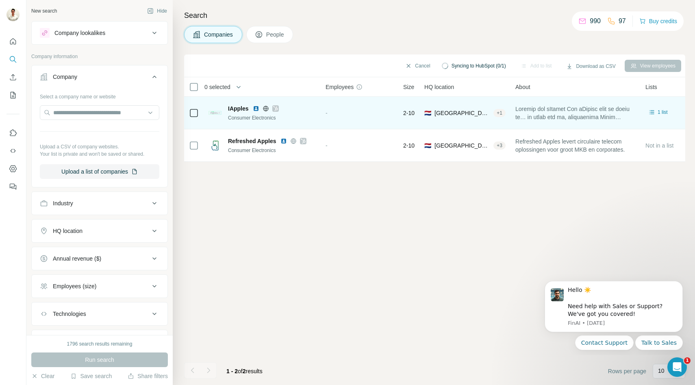
click at [276, 109] on icon at bounding box center [275, 108] width 5 height 6
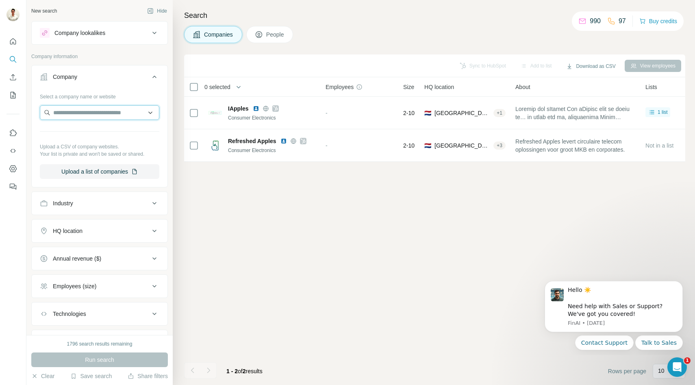
click at [102, 117] on input "text" at bounding box center [99, 112] width 119 height 15
paste input "**********"
type input "**********"
click at [193, 167] on div "Sync to HubSpot Add to list Download as CSV View employees 0 selected Companies…" at bounding box center [434, 219] width 501 height 330
click at [106, 112] on input "text" at bounding box center [99, 112] width 119 height 15
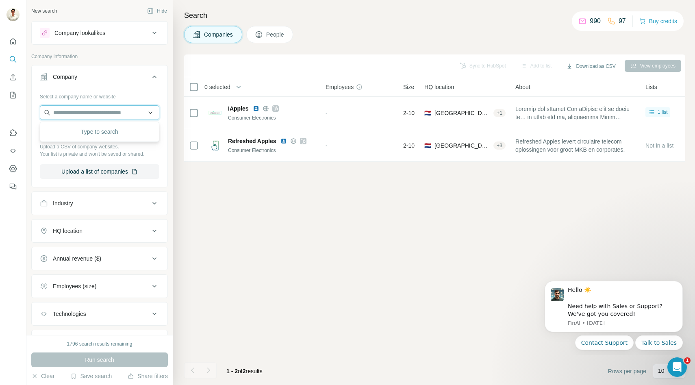
paste input "**********"
type input "**********"
click at [279, 182] on div "Sync to HubSpot Add to list Download as CSV View employees 0 selected Companies…" at bounding box center [434, 219] width 501 height 330
click at [94, 116] on input "text" at bounding box center [99, 112] width 119 height 15
paste input "**********"
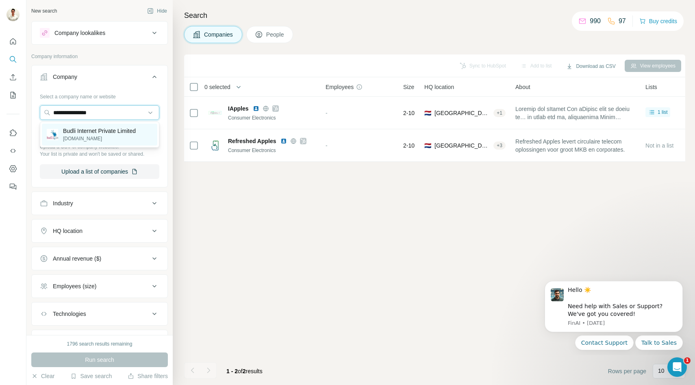
type input "**********"
click at [92, 139] on p "budli.in" at bounding box center [99, 138] width 73 height 7
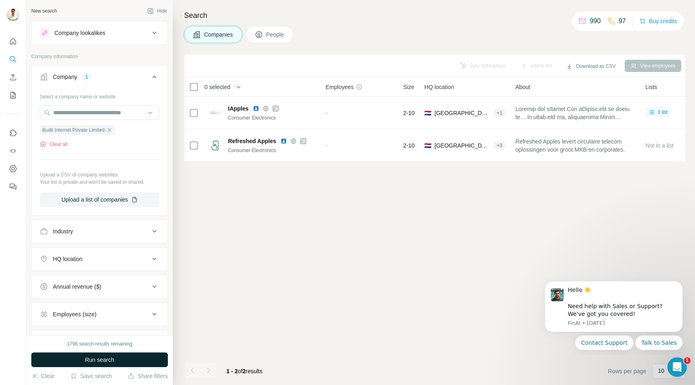
click at [91, 357] on span "Run search" at bounding box center [99, 359] width 29 height 8
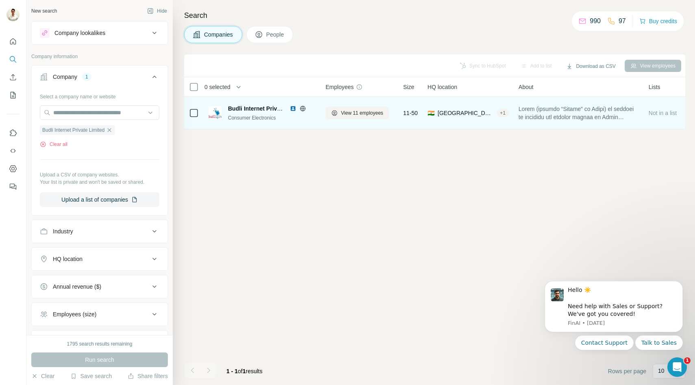
click at [303, 107] on icon at bounding box center [302, 108] width 6 height 6
click at [359, 109] on span "View 11 employees" at bounding box center [362, 112] width 42 height 7
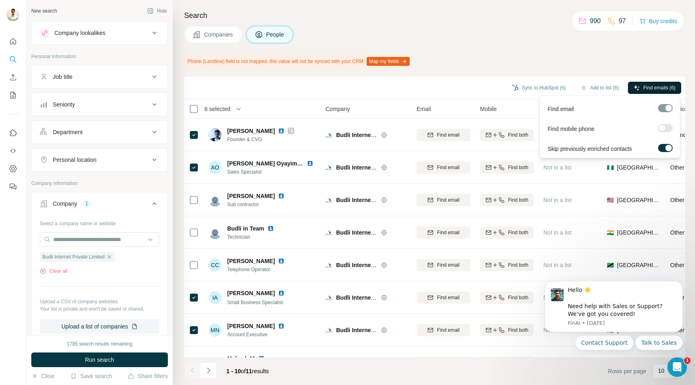
click at [649, 88] on span "Find emails (6)" at bounding box center [659, 87] width 32 height 7
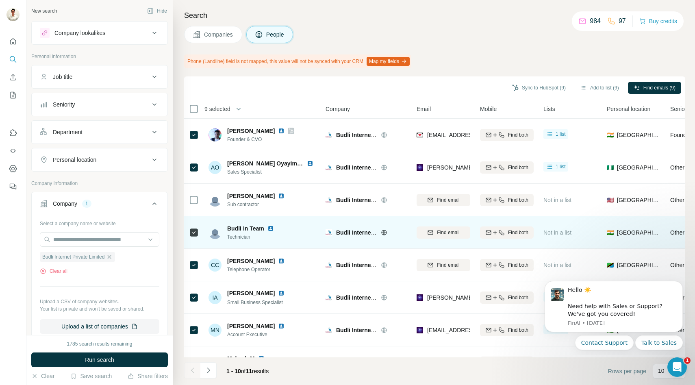
click at [193, 227] on icon at bounding box center [194, 232] width 10 height 10
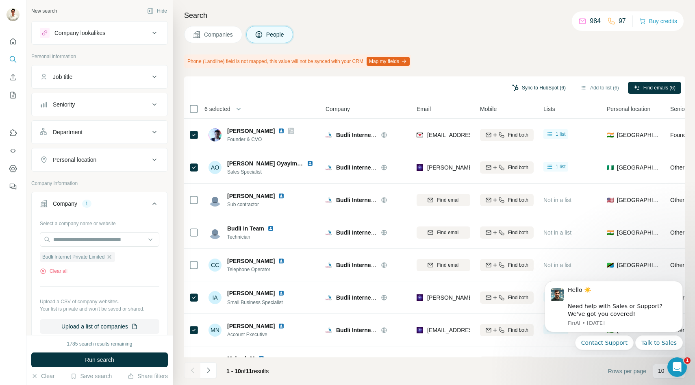
click at [520, 93] on button "Sync to HubSpot (6)" at bounding box center [538, 88] width 65 height 12
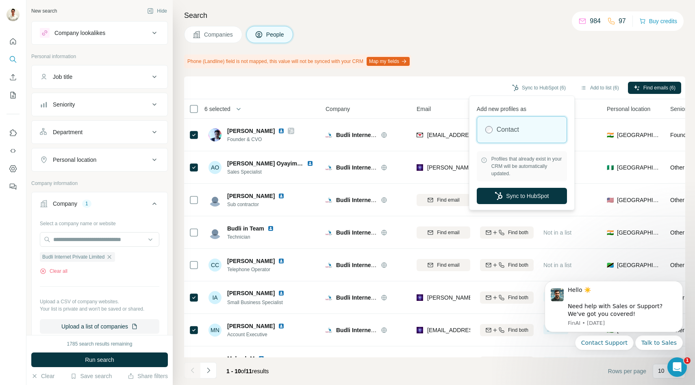
click at [229, 34] on span "Companies" at bounding box center [219, 34] width 30 height 8
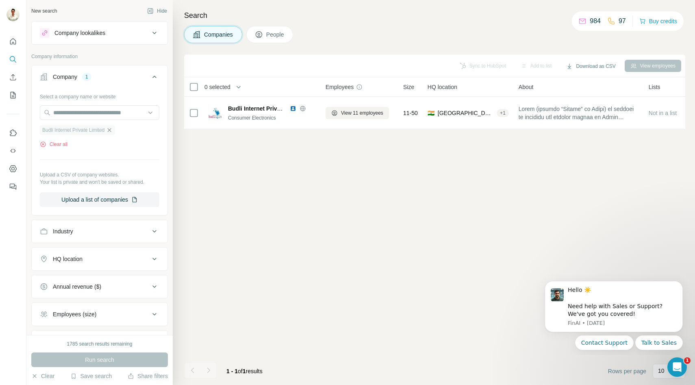
click at [109, 130] on icon "button" at bounding box center [109, 130] width 6 height 6
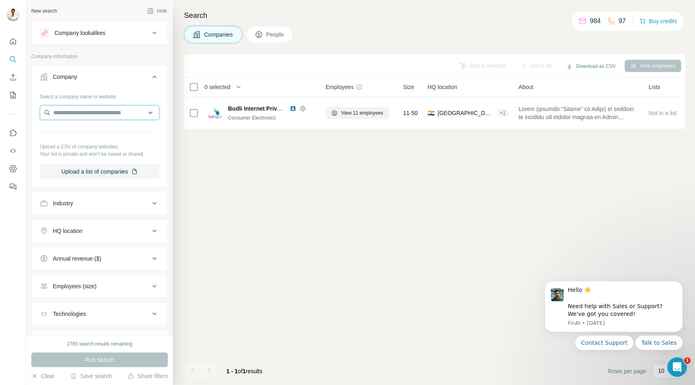
click at [111, 115] on input "text" at bounding box center [99, 112] width 119 height 15
paste input "**********"
type input "**********"
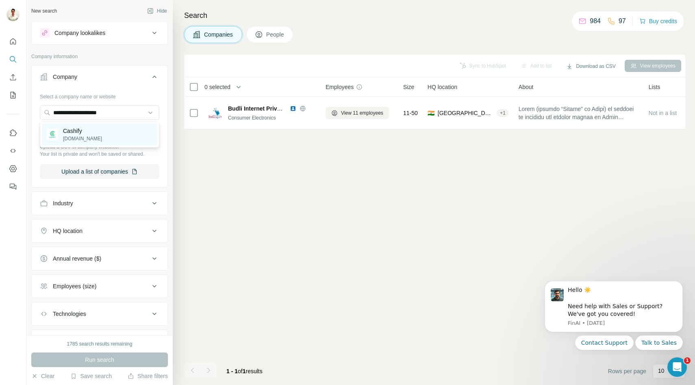
click at [110, 130] on div "Cashify cashify.in" at bounding box center [99, 134] width 115 height 22
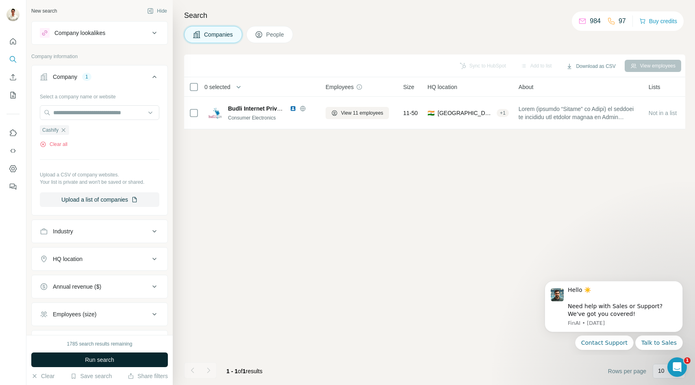
click at [98, 361] on span "Run search" at bounding box center [99, 359] width 29 height 8
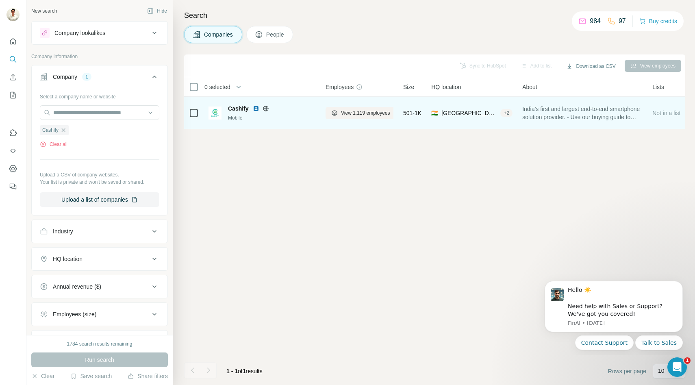
click at [267, 108] on icon at bounding box center [265, 108] width 6 height 6
click at [360, 111] on span "View 1,119 employees" at bounding box center [365, 112] width 49 height 7
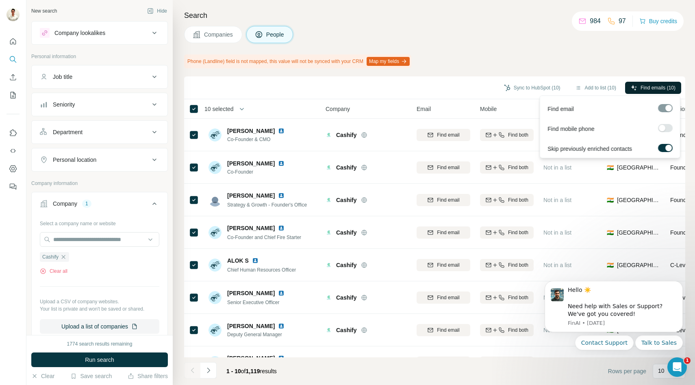
click at [661, 86] on span "Find emails (10)" at bounding box center [657, 87] width 35 height 7
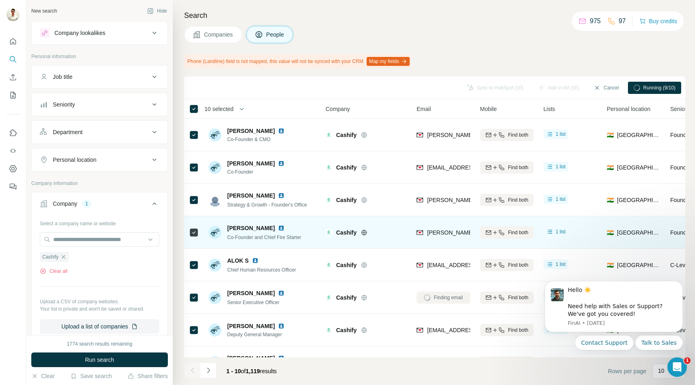
scroll to position [87, 0]
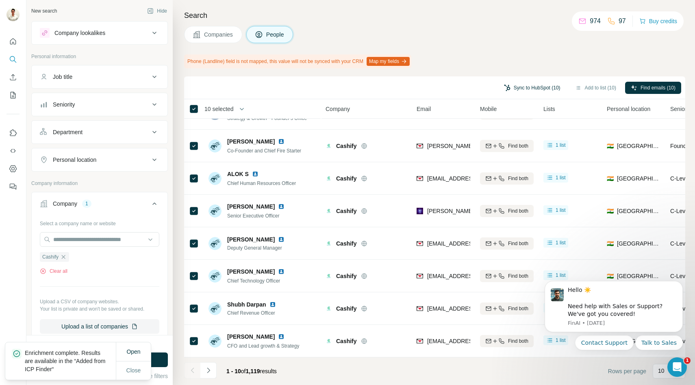
click at [526, 84] on button "Sync to HubSpot (10)" at bounding box center [532, 88] width 68 height 12
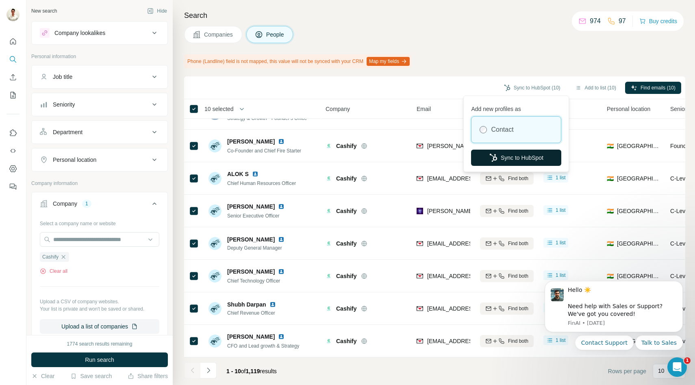
click at [503, 156] on button "Sync to HubSpot" at bounding box center [516, 157] width 90 height 16
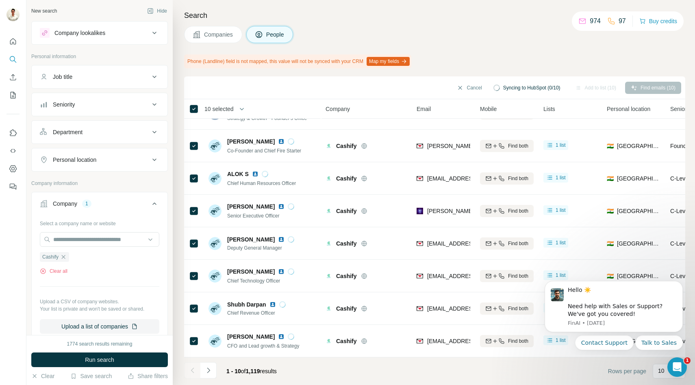
click at [210, 36] on span "Companies" at bounding box center [219, 34] width 30 height 8
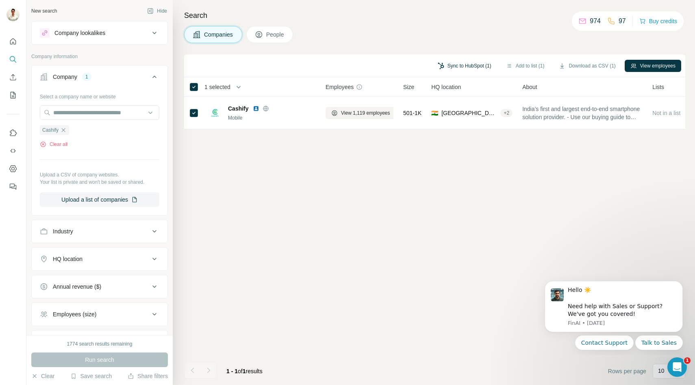
click at [454, 71] on button "Sync to HubSpot (1)" at bounding box center [464, 66] width 65 height 12
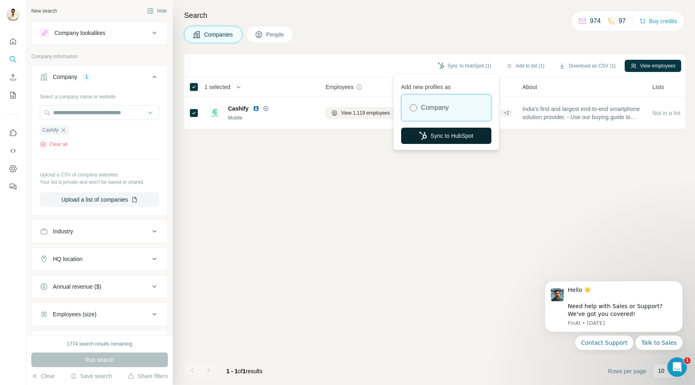
click at [443, 138] on button "Sync to HubSpot" at bounding box center [446, 136] width 90 height 16
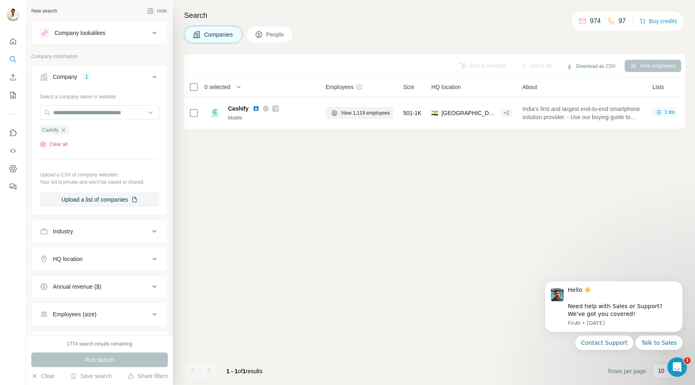
click at [61, 143] on button "Clear all" at bounding box center [54, 144] width 28 height 7
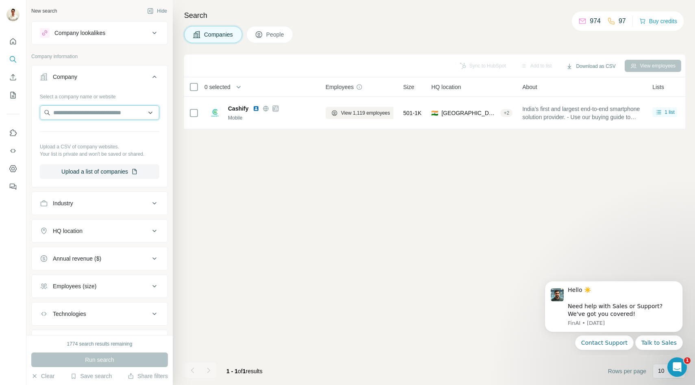
click at [87, 108] on input "text" at bounding box center [99, 112] width 119 height 15
paste input "**********"
type input "**********"
click at [268, 158] on div "Sync to HubSpot Add to list Download as CSV View employees 0 selected Companies…" at bounding box center [434, 219] width 501 height 330
click at [110, 113] on input "text" at bounding box center [99, 112] width 119 height 15
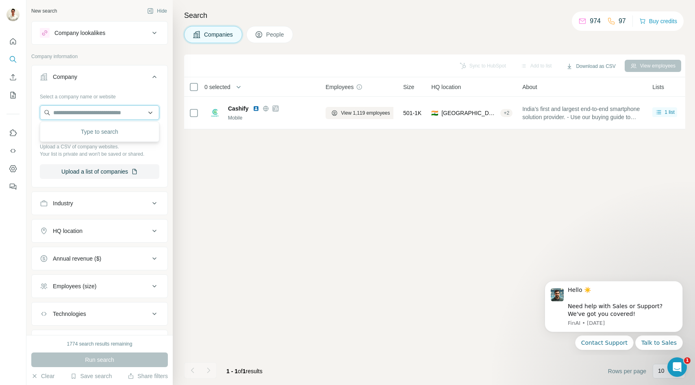
paste input "**********"
type input "**********"
paste input "**********"
type input "**********"
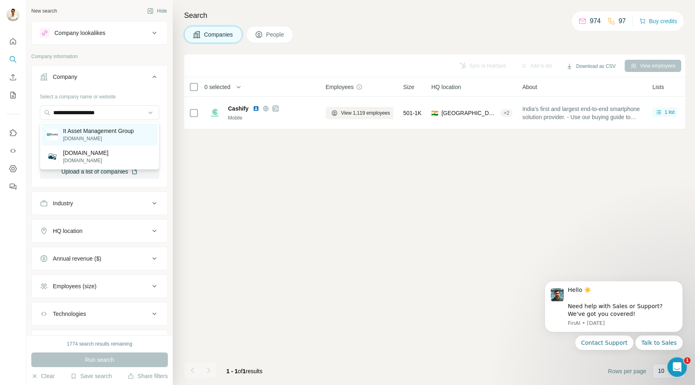
click at [109, 135] on p "itamg.com" at bounding box center [98, 138] width 71 height 7
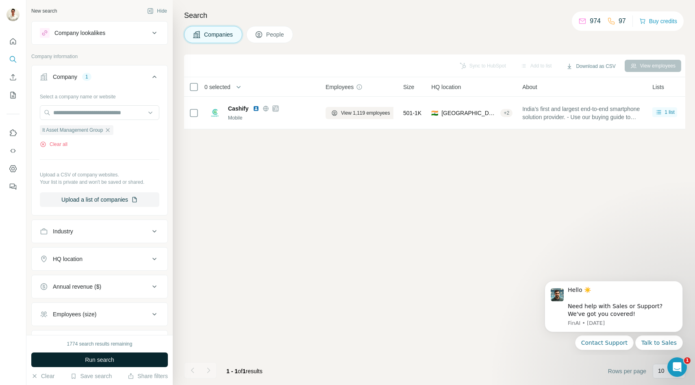
click at [87, 360] on span "Run search" at bounding box center [99, 359] width 29 height 8
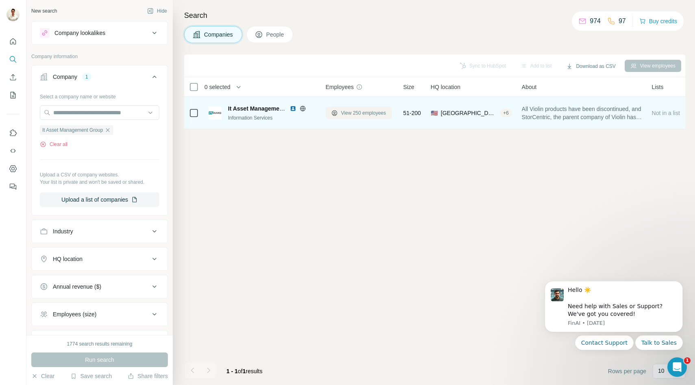
click at [364, 112] on span "View 250 employees" at bounding box center [363, 112] width 45 height 7
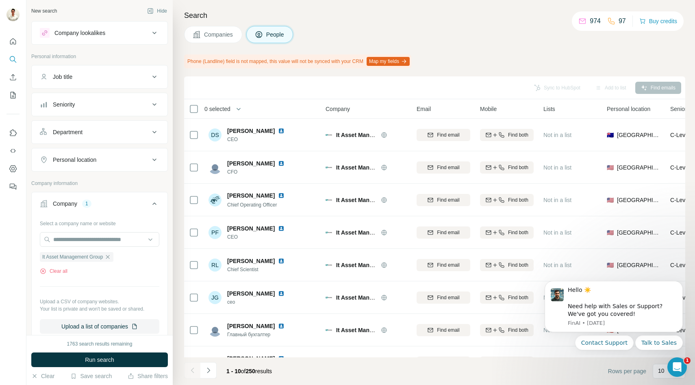
click at [203, 43] on div "Search Companies People Phone (Landline) field is not mapped, this value will n…" at bounding box center [434, 192] width 522 height 385
click at [210, 37] on span "Companies" at bounding box center [219, 34] width 30 height 8
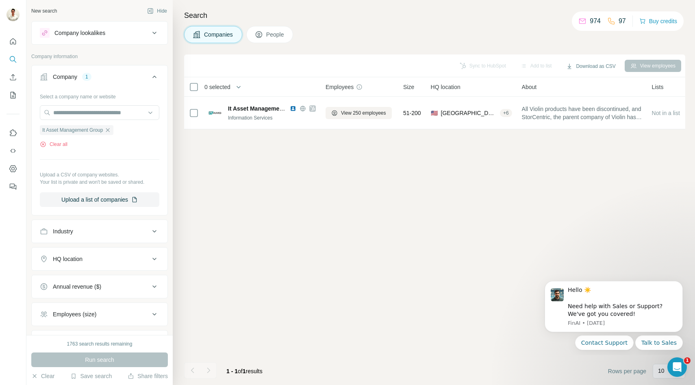
click at [287, 32] on button "People" at bounding box center [269, 34] width 47 height 17
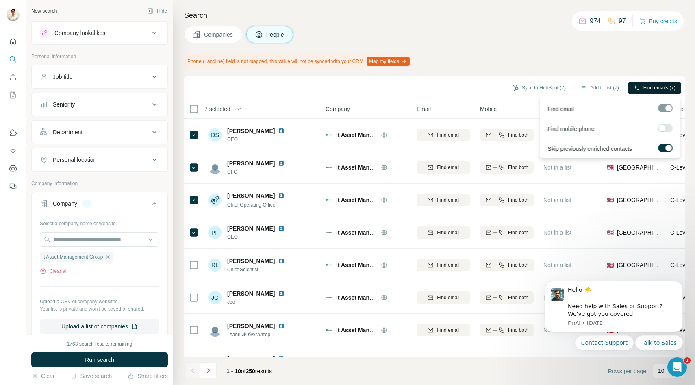
click at [634, 89] on icon "button" at bounding box center [636, 87] width 6 height 6
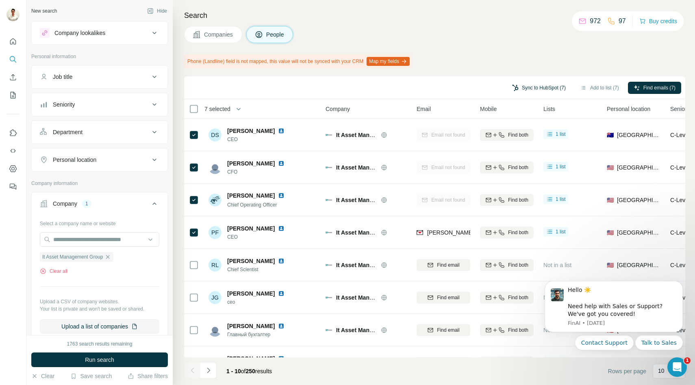
click at [512, 89] on icon "button" at bounding box center [515, 87] width 6 height 6
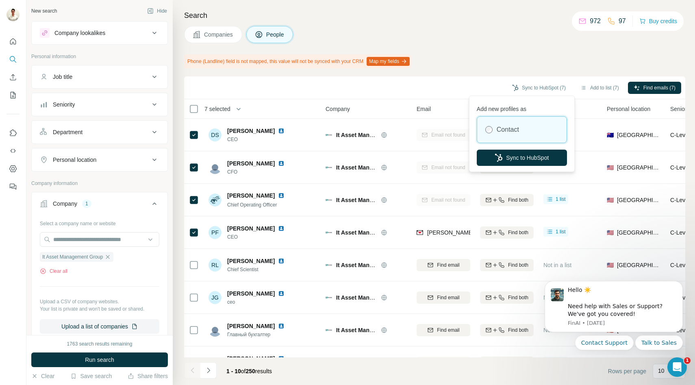
click at [261, 100] on th "7 selected" at bounding box center [249, 108] width 130 height 19
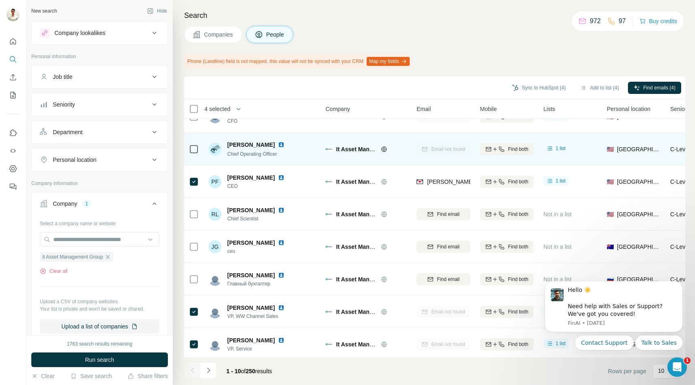
scroll to position [87, 0]
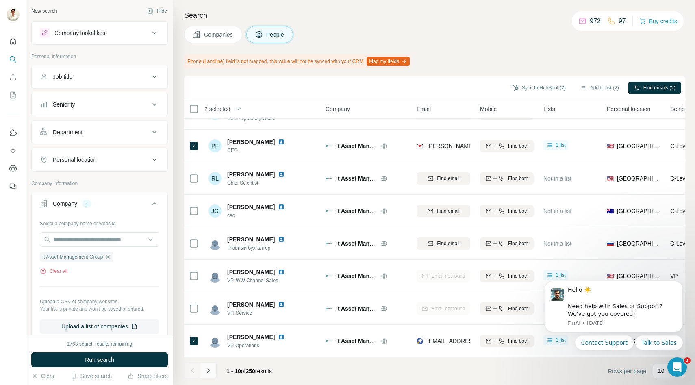
click at [212, 366] on button "Navigate to next page" at bounding box center [208, 370] width 16 height 16
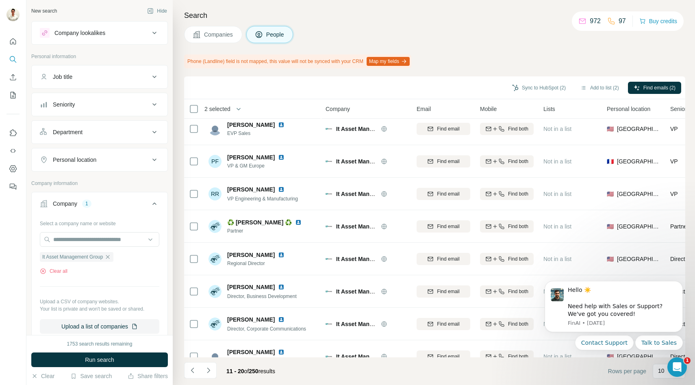
scroll to position [0, 0]
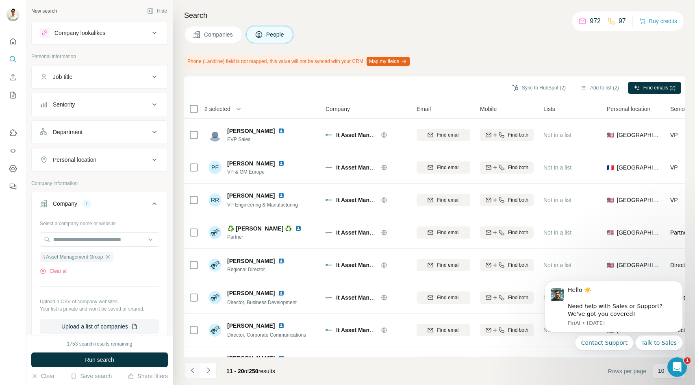
click at [193, 368] on icon "Navigate to previous page" at bounding box center [192, 370] width 8 height 8
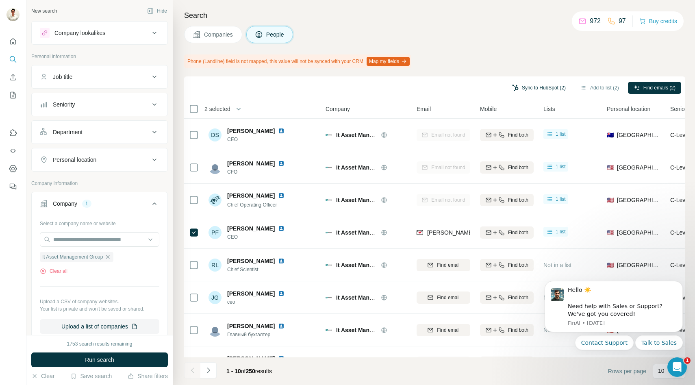
click at [527, 90] on button "Sync to HubSpot (2)" at bounding box center [538, 88] width 65 height 12
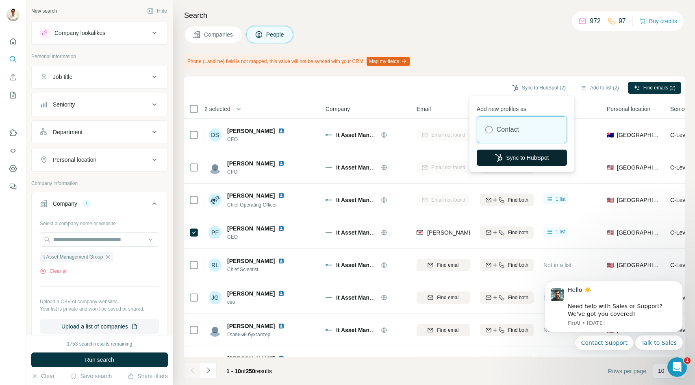
click at [503, 153] on button "Sync to HubSpot" at bounding box center [521, 157] width 90 height 16
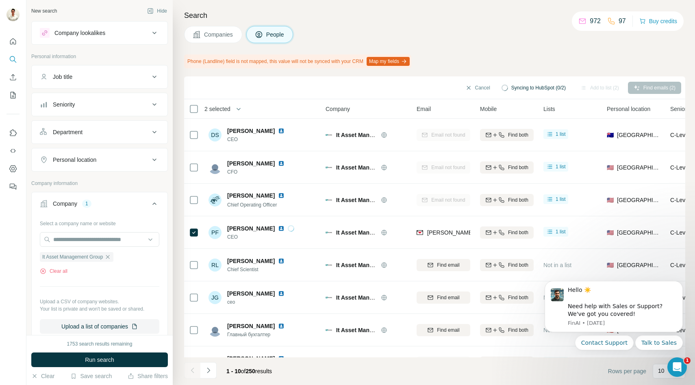
click at [223, 34] on span "Companies" at bounding box center [219, 34] width 30 height 8
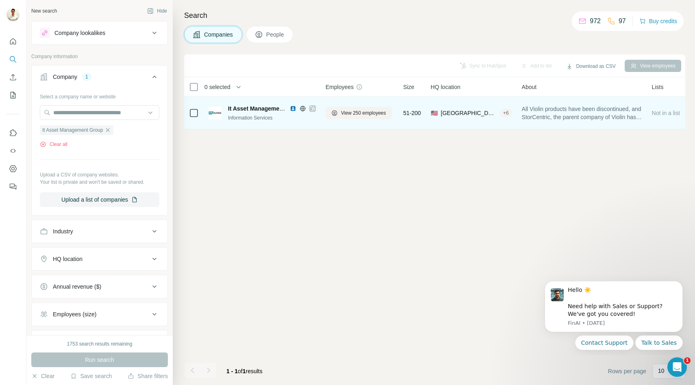
click at [311, 108] on icon at bounding box center [312, 108] width 5 height 6
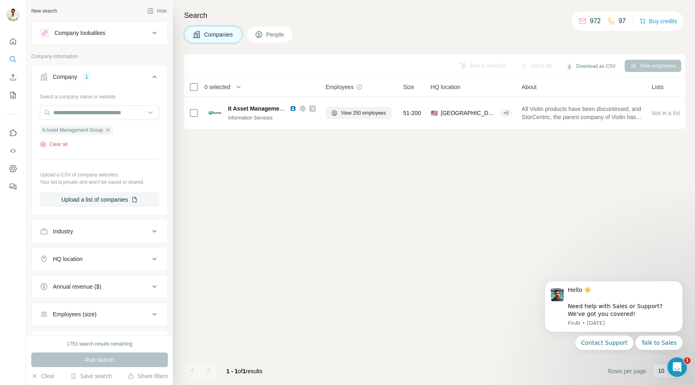
click at [56, 145] on button "Clear all" at bounding box center [54, 144] width 28 height 7
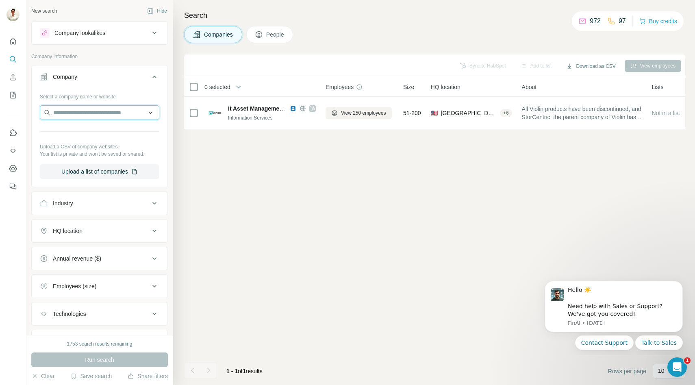
click at [113, 115] on input "text" at bounding box center [99, 112] width 119 height 15
paste input "**********"
type input "**********"
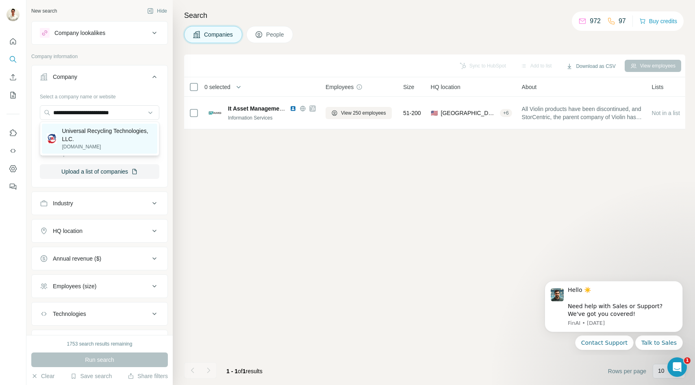
click at [106, 132] on p "Universal Recycling Technologies, LLC." at bounding box center [107, 135] width 91 height 16
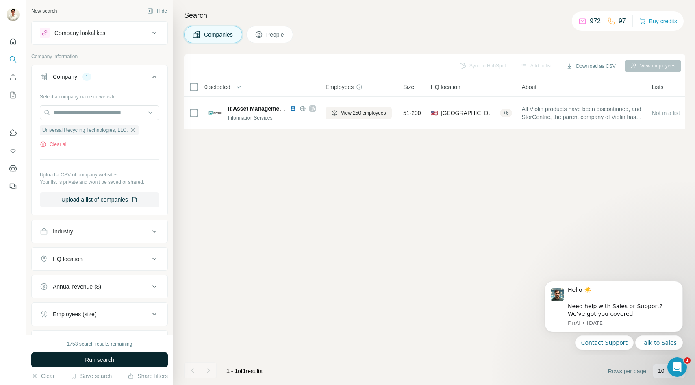
click at [92, 353] on button "Run search" at bounding box center [99, 359] width 136 height 15
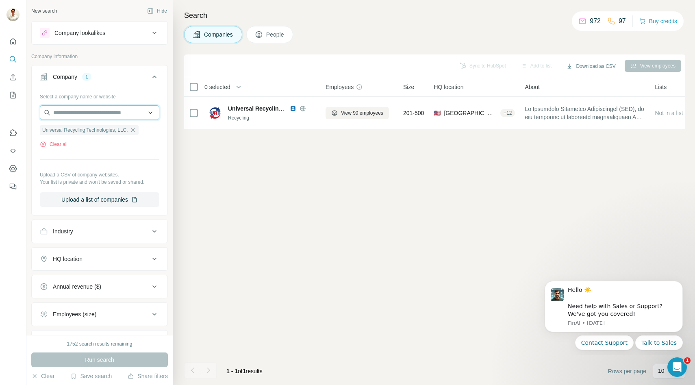
click at [116, 112] on input "text" at bounding box center [99, 112] width 119 height 15
paste input "**********"
type input "**********"
click at [103, 134] on p "Electronics Recycling" at bounding box center [90, 131] width 54 height 8
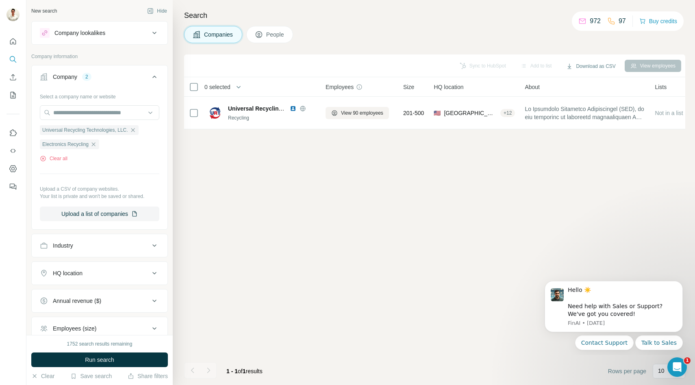
scroll to position [0, 0]
click at [93, 111] on input "text" at bounding box center [99, 112] width 119 height 15
paste input "**********"
type input "**********"
paste input "**********"
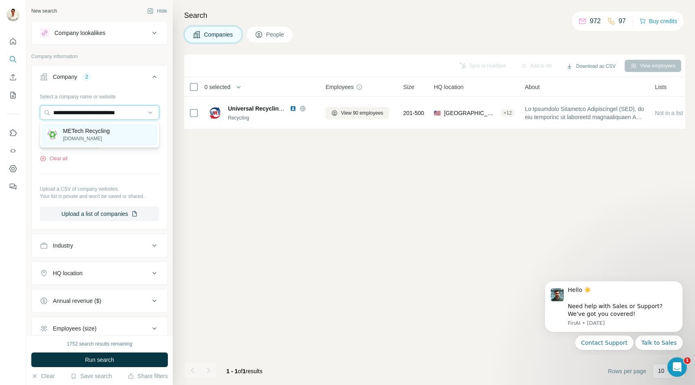
type input "**********"
click at [101, 132] on p "METech Recycling" at bounding box center [86, 131] width 47 height 8
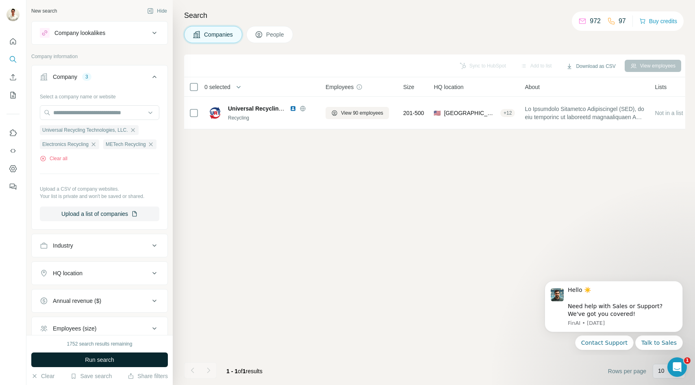
click at [85, 358] on span "Run search" at bounding box center [99, 359] width 29 height 8
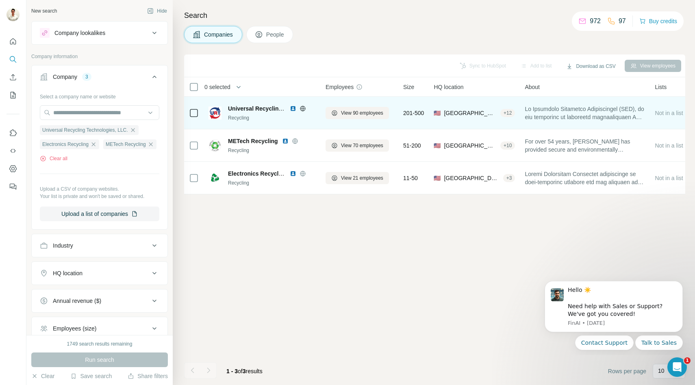
click at [305, 108] on icon at bounding box center [302, 108] width 6 height 6
click at [301, 108] on icon at bounding box center [302, 108] width 6 height 6
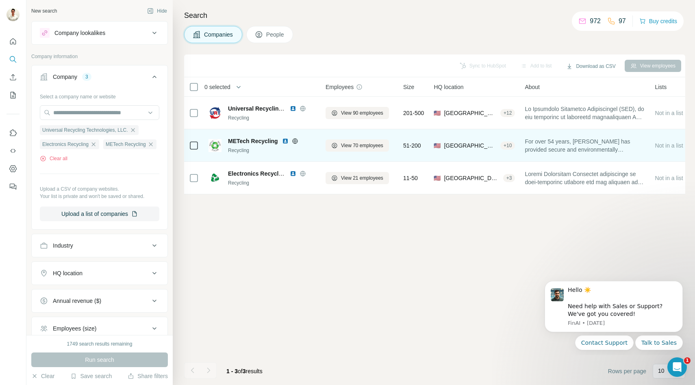
click at [292, 143] on icon at bounding box center [295, 141] width 6 height 6
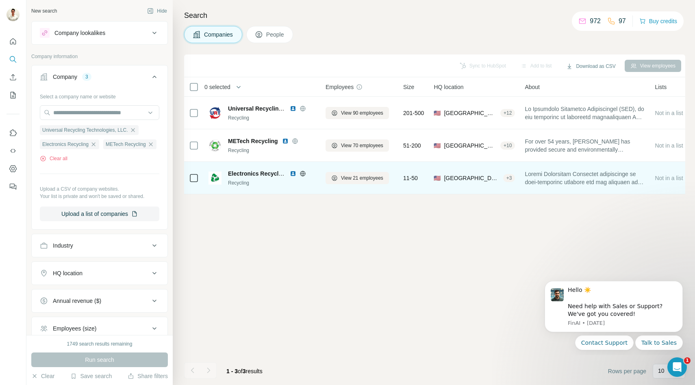
click at [302, 174] on icon at bounding box center [302, 173] width 6 height 6
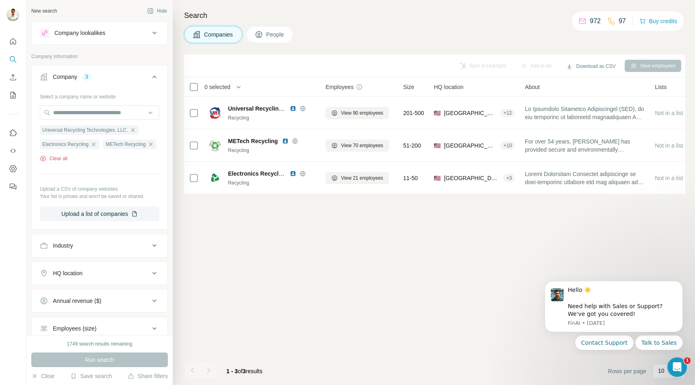
click at [54, 160] on button "Clear all" at bounding box center [54, 158] width 28 height 7
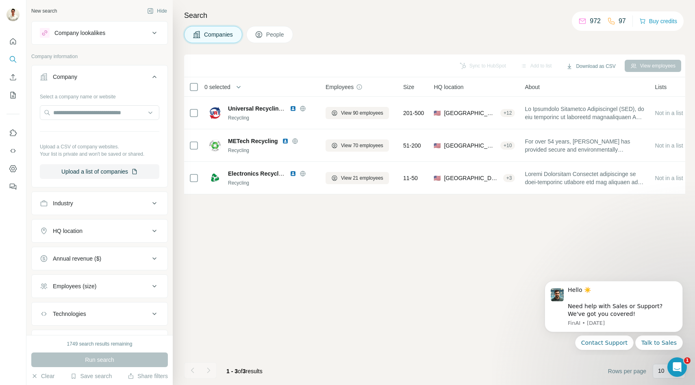
click at [126, 201] on div "Industry" at bounding box center [95, 203] width 110 height 8
click at [91, 220] on input at bounding box center [95, 223] width 100 height 9
type input "******"
click at [147, 222] on icon at bounding box center [150, 223] width 8 height 8
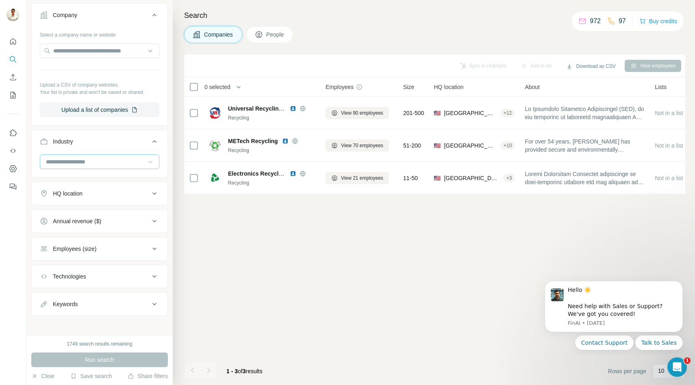
scroll to position [65, 0]
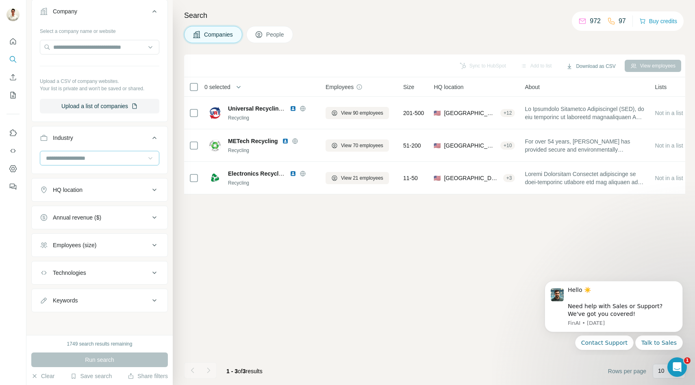
click at [130, 269] on div "Technologies" at bounding box center [95, 272] width 110 height 8
click at [109, 290] on input "text" at bounding box center [99, 293] width 119 height 15
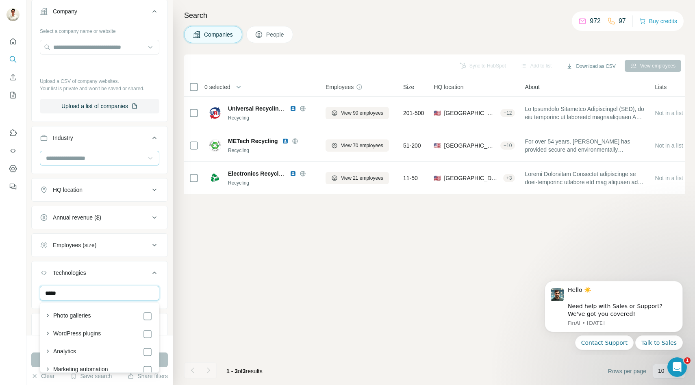
type input "******"
click at [134, 132] on button "Industry" at bounding box center [100, 139] width 136 height 23
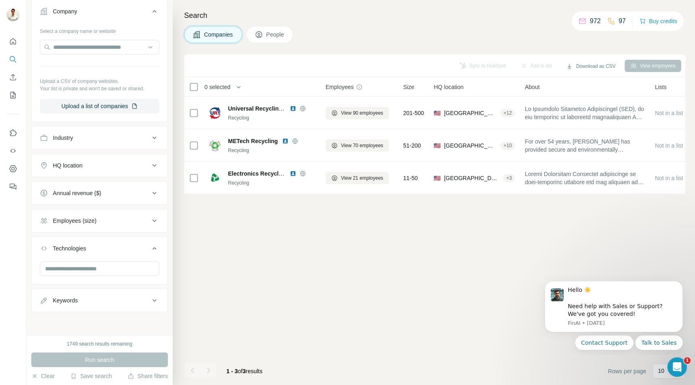
click at [138, 251] on div "Technologies" at bounding box center [95, 248] width 110 height 8
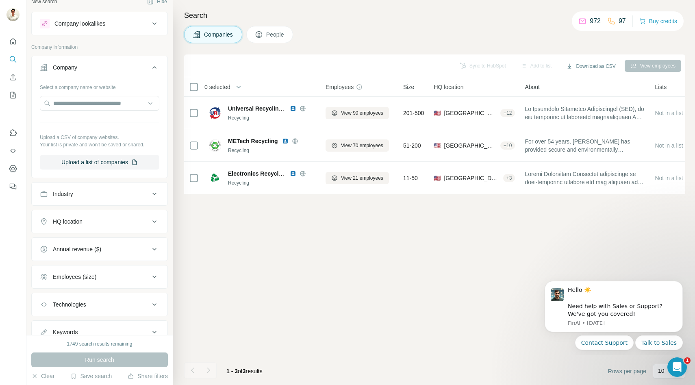
scroll to position [8, 0]
click at [100, 195] on div "Industry" at bounding box center [95, 195] width 110 height 8
click at [81, 216] on input at bounding box center [95, 215] width 100 height 9
type input "*****"
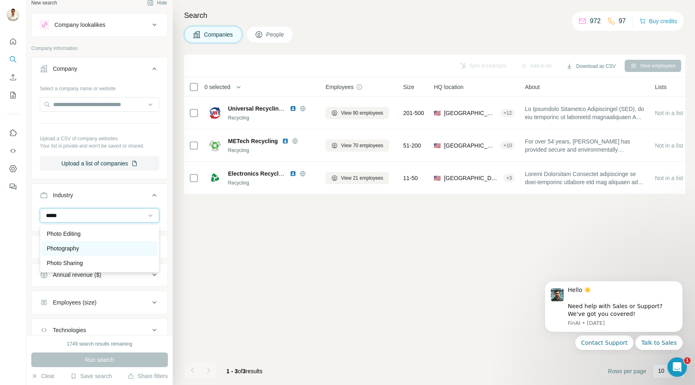
type input "*****"
click at [84, 245] on div "Photography" at bounding box center [100, 248] width 106 height 8
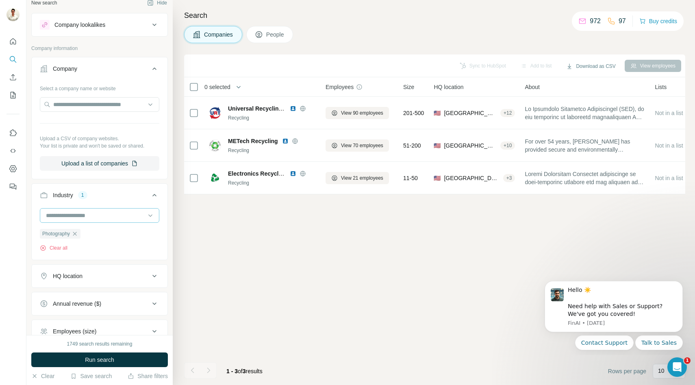
click at [89, 218] on input at bounding box center [95, 215] width 100 height 9
type input "**********"
click at [93, 235] on p "Consumer Electronics" at bounding box center [75, 233] width 56 height 8
click at [91, 216] on input at bounding box center [95, 215] width 100 height 9
type input "**********"
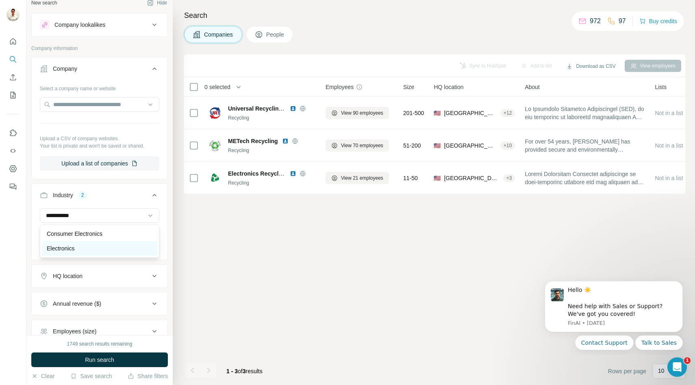
click at [91, 249] on div "Electronics" at bounding box center [100, 248] width 106 height 8
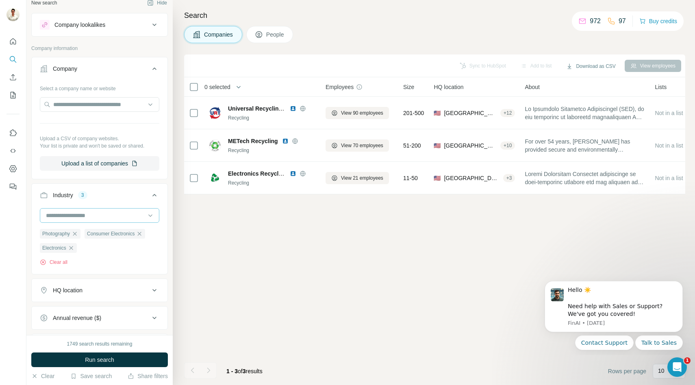
click at [88, 216] on input at bounding box center [95, 215] width 100 height 9
type input "****"
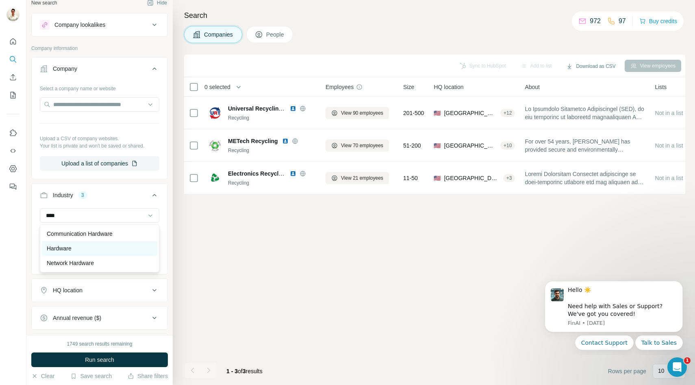
click at [94, 249] on div "Hardware" at bounding box center [100, 248] width 106 height 8
click at [94, 218] on input at bounding box center [95, 215] width 100 height 9
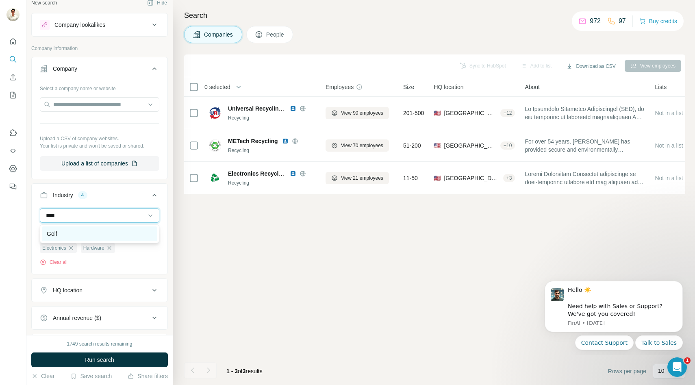
type input "****"
click at [92, 233] on div "Golf" at bounding box center [100, 233] width 106 height 8
click at [82, 213] on input at bounding box center [95, 215] width 100 height 9
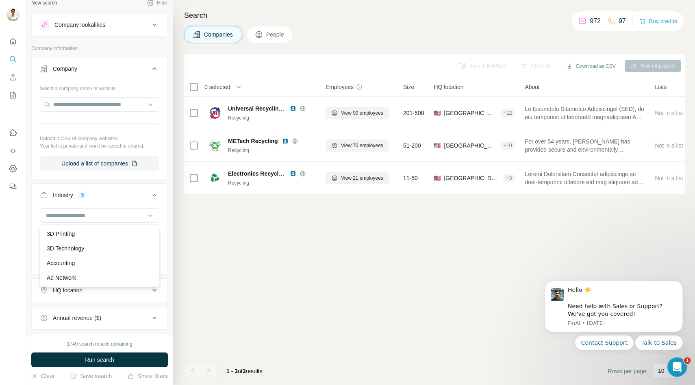
click at [153, 69] on icon at bounding box center [154, 68] width 4 height 2
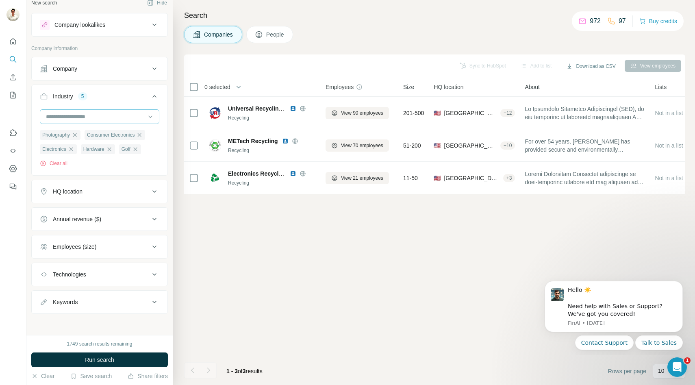
click at [97, 117] on input at bounding box center [95, 116] width 100 height 9
type input "*"
type input "**********"
type input "*****"
click at [66, 152] on div "Drone Management Drones" at bounding box center [99, 142] width 119 height 33
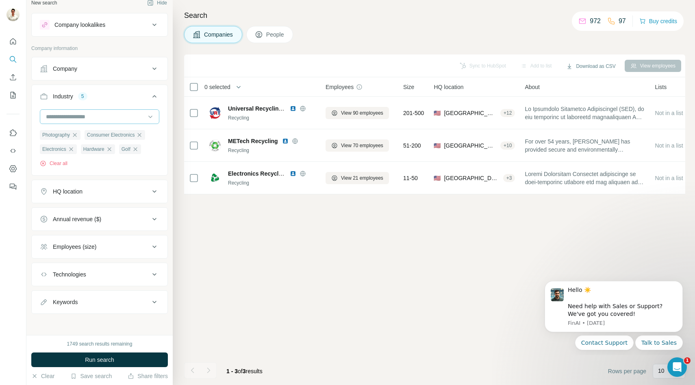
click at [93, 114] on input at bounding box center [95, 116] width 100 height 9
type input "*****"
click at [77, 152] on div "Drones" at bounding box center [100, 149] width 106 height 8
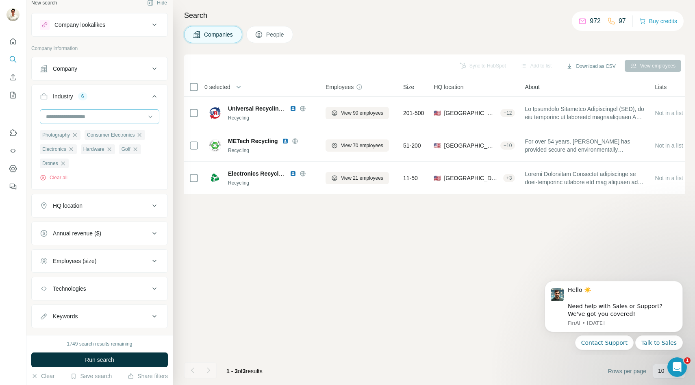
click at [79, 115] on input at bounding box center [95, 116] width 100 height 9
type input "****"
click at [150, 93] on icon at bounding box center [154, 96] width 10 height 10
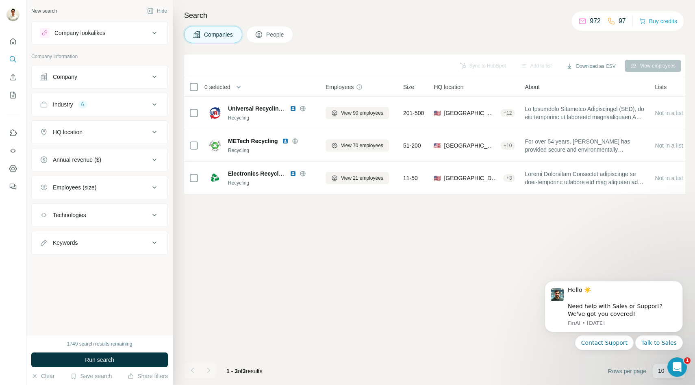
click at [152, 100] on icon at bounding box center [154, 105] width 10 height 10
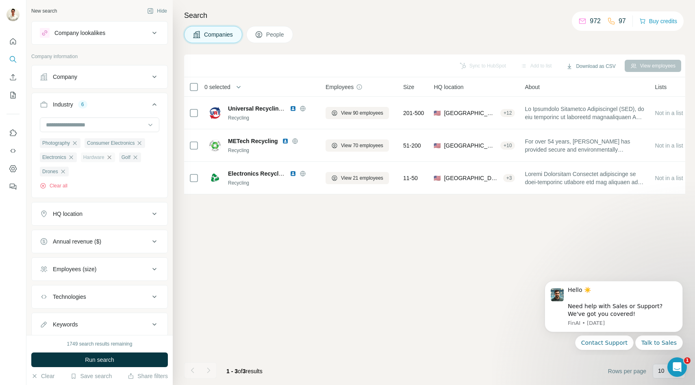
click at [110, 156] on icon "button" at bounding box center [109, 157] width 4 height 4
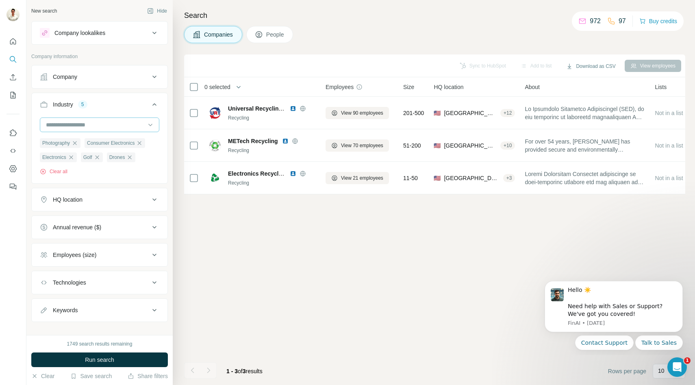
click at [86, 123] on input at bounding box center [95, 124] width 100 height 9
type input "*"
type input "******"
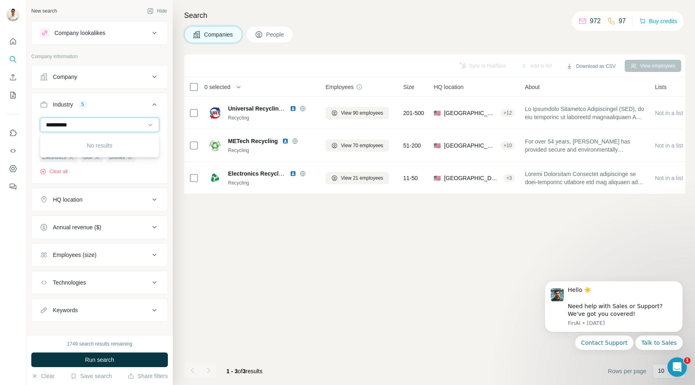
type input "**********"
type input "*****"
click at [90, 143] on div "Audio" at bounding box center [100, 143] width 106 height 8
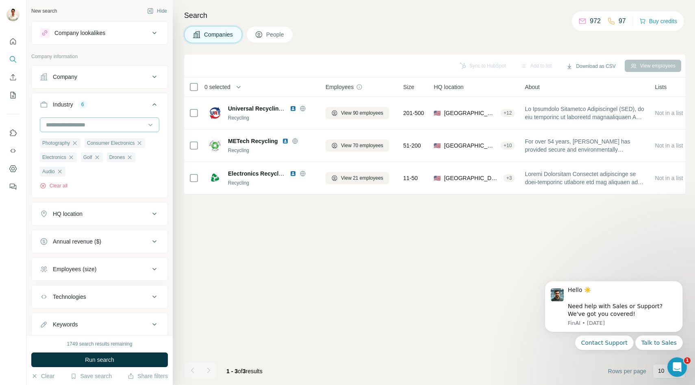
click at [89, 121] on input at bounding box center [95, 124] width 100 height 9
type input "*******"
click at [91, 145] on div "Cycling" at bounding box center [100, 143] width 106 height 8
click at [100, 126] on input at bounding box center [95, 124] width 100 height 9
type input "*"
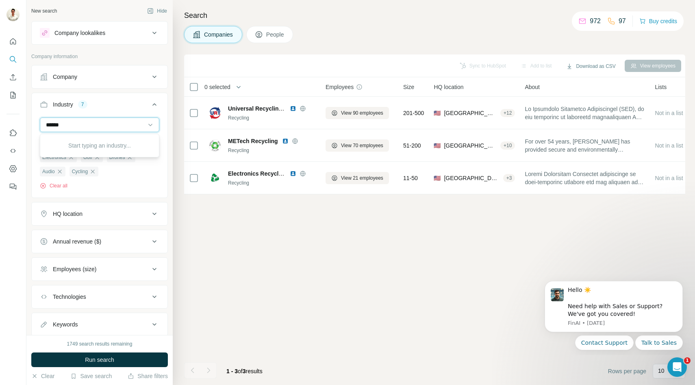
type input "*******"
type input "******"
click at [100, 143] on div "Recycling" at bounding box center [100, 143] width 106 height 8
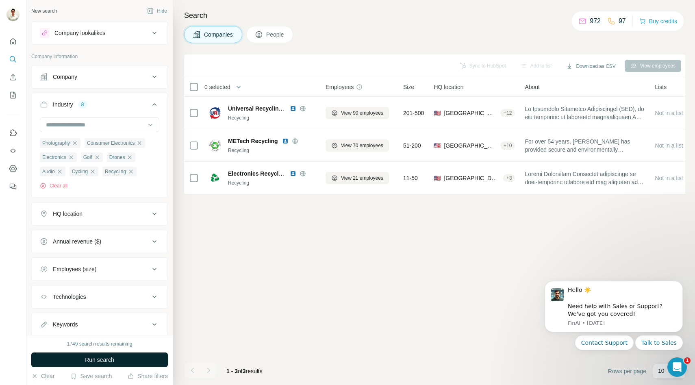
click at [96, 361] on span "Run search" at bounding box center [99, 359] width 29 height 8
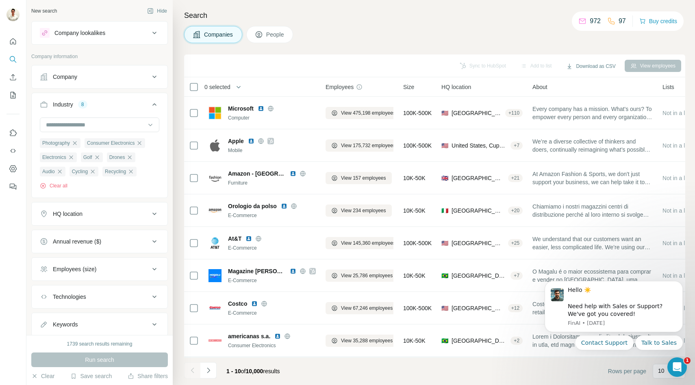
scroll to position [65, 0]
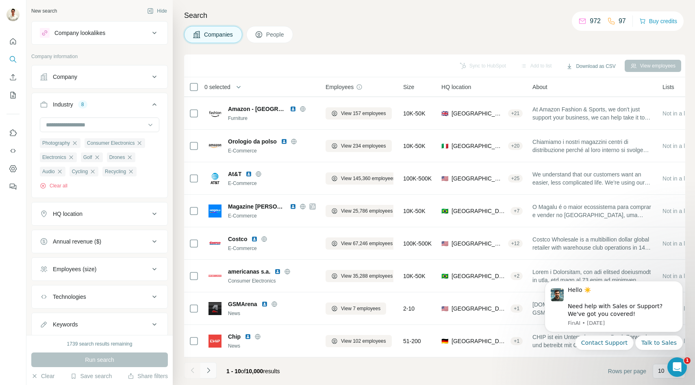
click at [209, 371] on icon "Navigate to next page" at bounding box center [208, 370] width 8 height 8
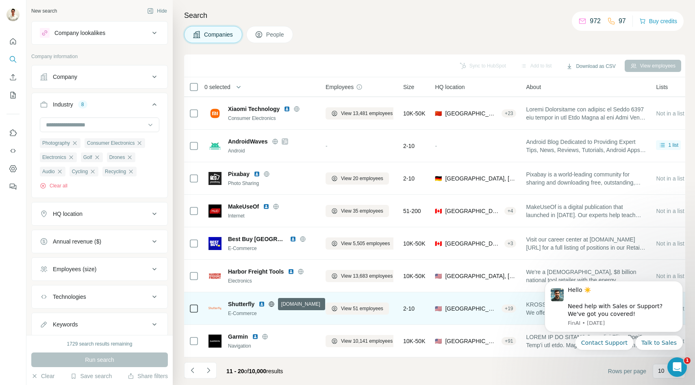
click at [274, 302] on icon at bounding box center [271, 304] width 6 height 6
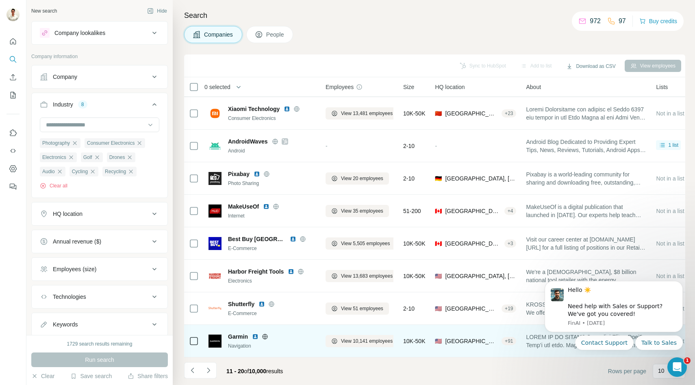
click at [262, 338] on icon at bounding box center [265, 336] width 6 height 6
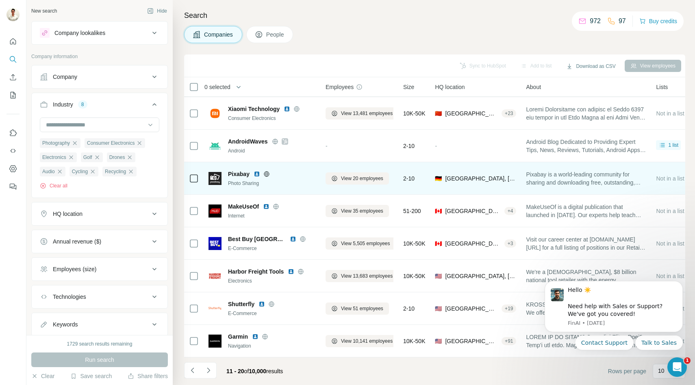
click at [266, 172] on icon at bounding box center [266, 174] width 6 height 6
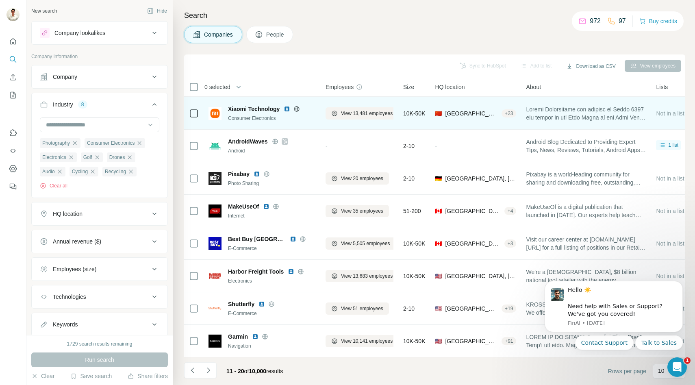
click at [297, 109] on icon at bounding box center [296, 109] width 6 height 6
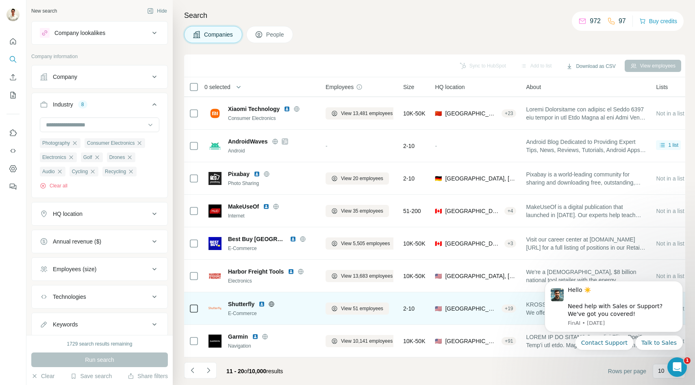
click at [272, 300] on div "Shutterfly" at bounding box center [272, 304] width 88 height 8
click at [272, 304] on icon at bounding box center [271, 304] width 6 height 6
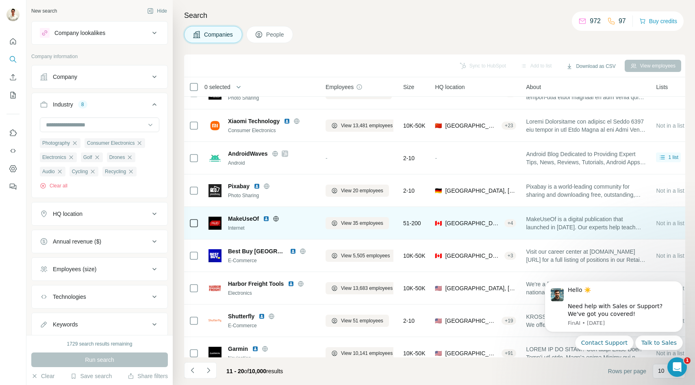
scroll to position [50, 0]
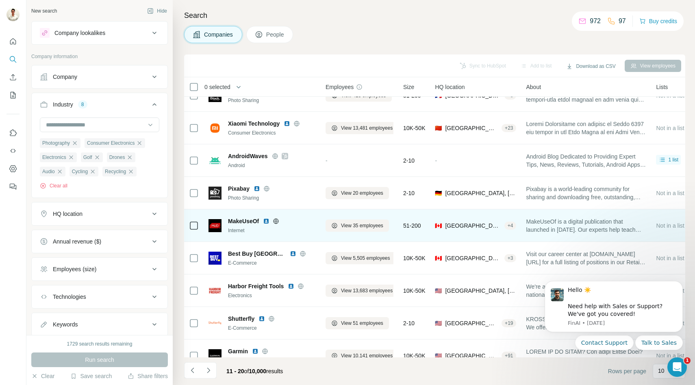
click at [279, 221] on icon at bounding box center [276, 221] width 6 height 6
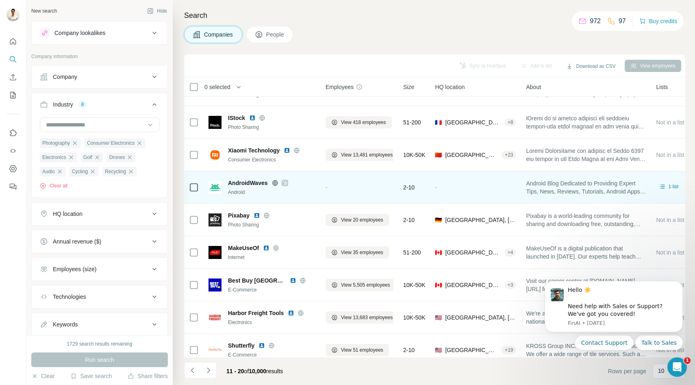
scroll to position [0, 0]
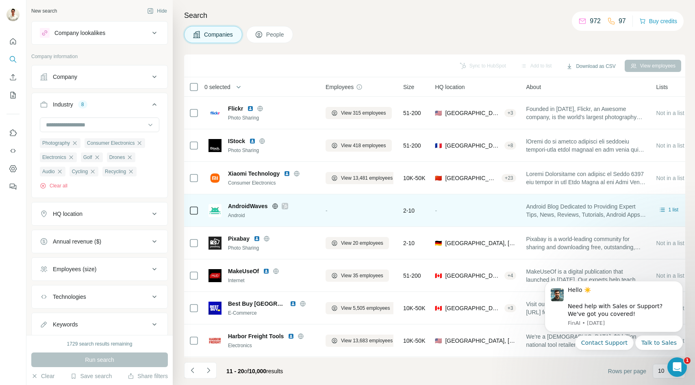
click at [283, 205] on icon at bounding box center [284, 206] width 5 height 6
click at [272, 205] on icon at bounding box center [275, 206] width 6 height 6
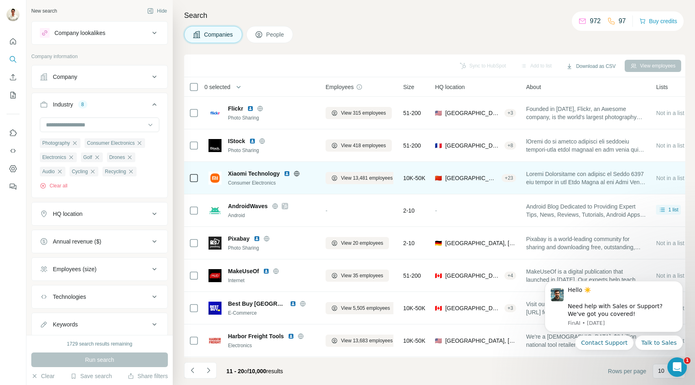
scroll to position [65, 0]
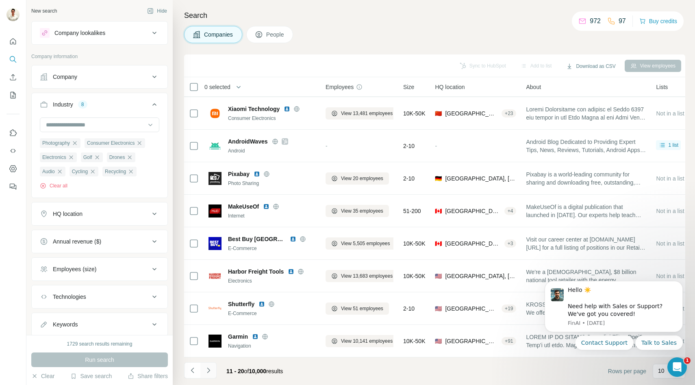
click at [211, 373] on icon "Navigate to next page" at bounding box center [208, 370] width 8 height 8
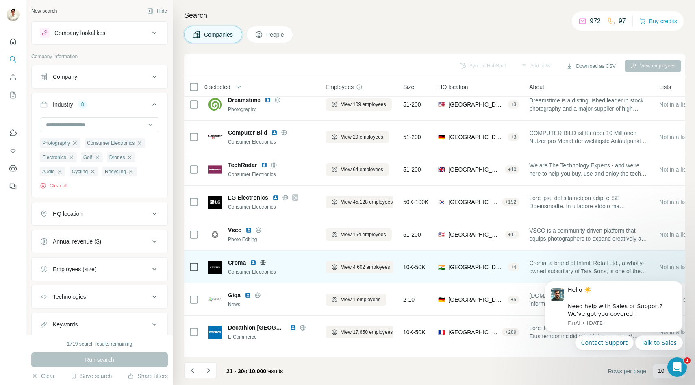
scroll to position [0, 0]
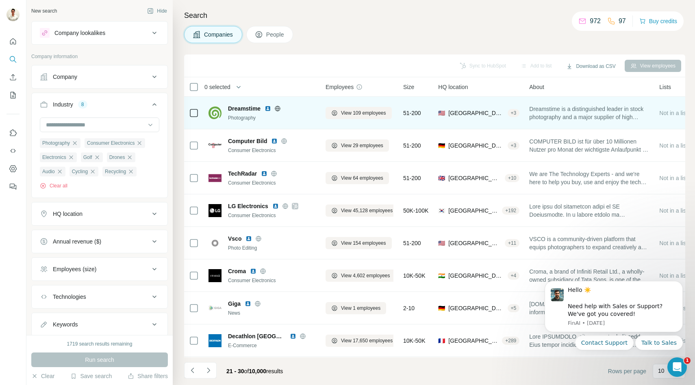
click at [277, 106] on icon at bounding box center [277, 108] width 6 height 6
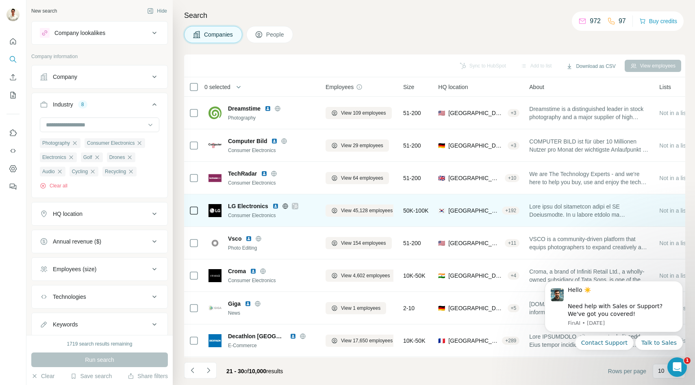
scroll to position [65, 0]
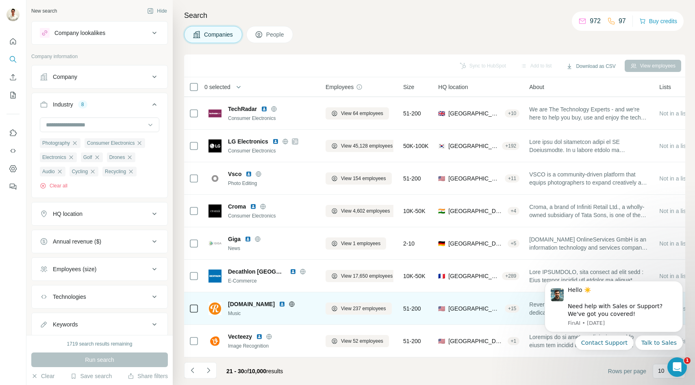
click at [288, 305] on icon at bounding box center [291, 304] width 6 height 6
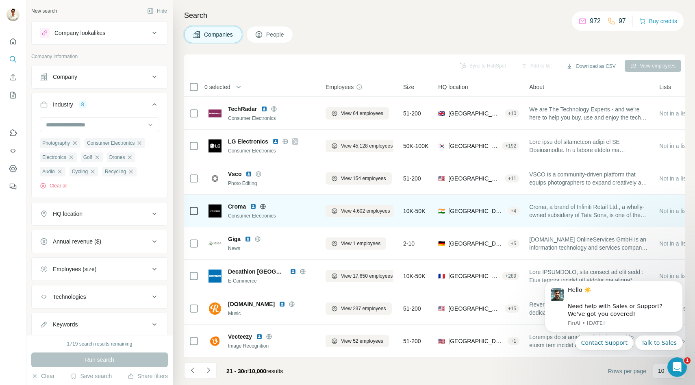
click at [264, 207] on icon at bounding box center [263, 206] width 6 height 6
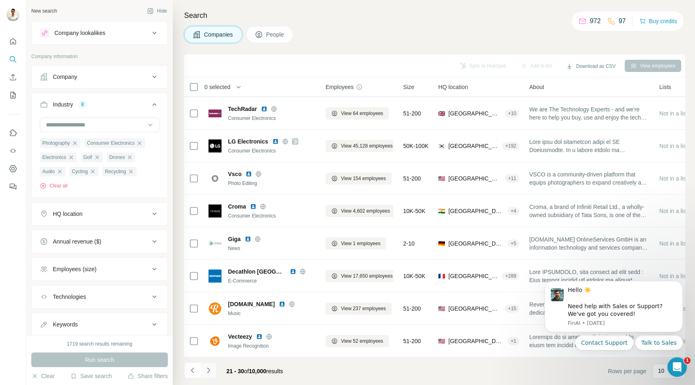
click at [212, 369] on icon "Navigate to next page" at bounding box center [208, 370] width 8 height 8
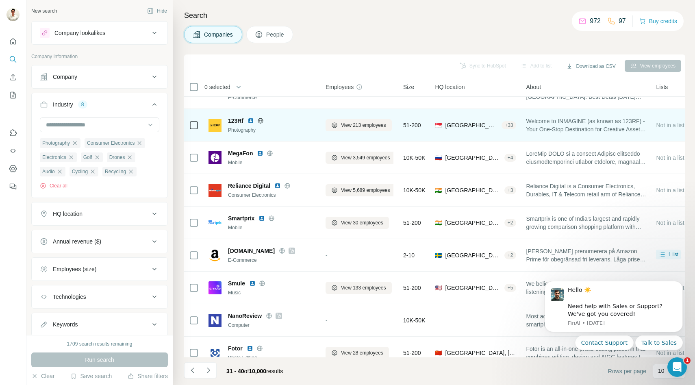
scroll to position [0, 0]
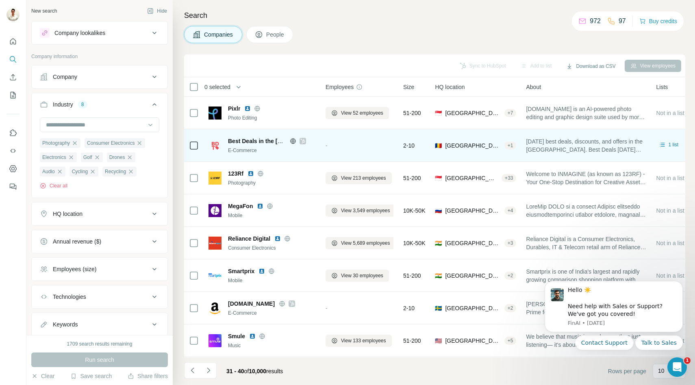
click at [302, 140] on icon at bounding box center [302, 141] width 5 height 6
click at [292, 143] on icon at bounding box center [293, 141] width 6 height 6
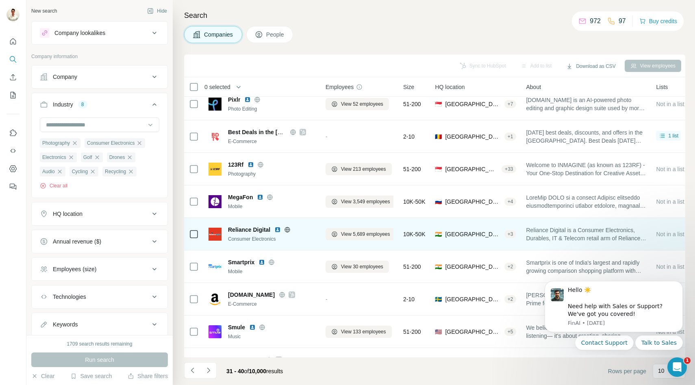
scroll to position [9, 0]
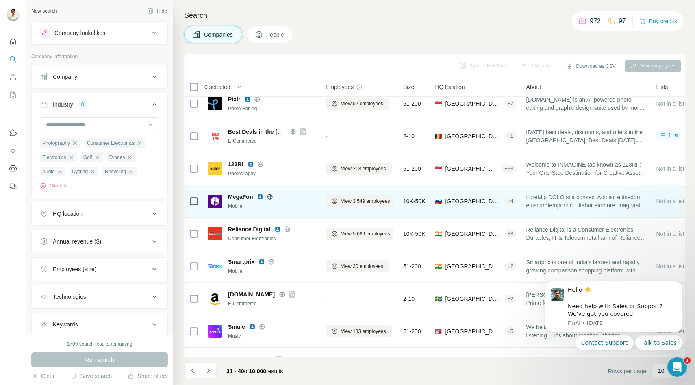
click at [271, 197] on icon at bounding box center [269, 196] width 6 height 6
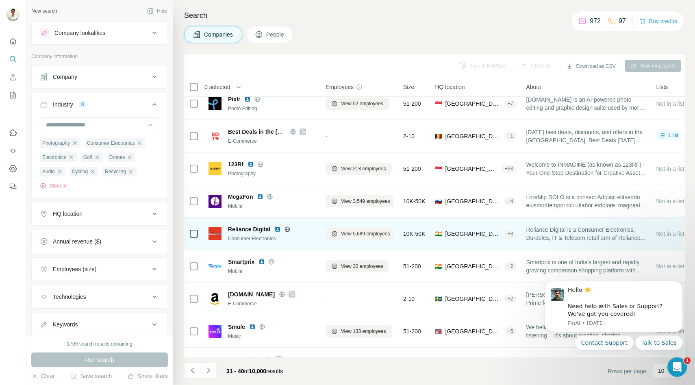
scroll to position [40, 0]
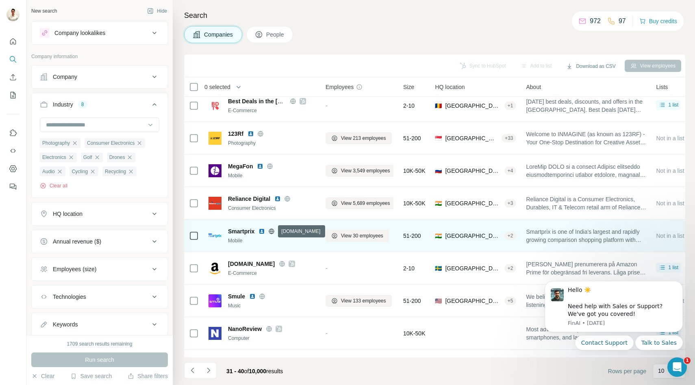
click at [271, 230] on icon at bounding box center [271, 231] width 6 height 6
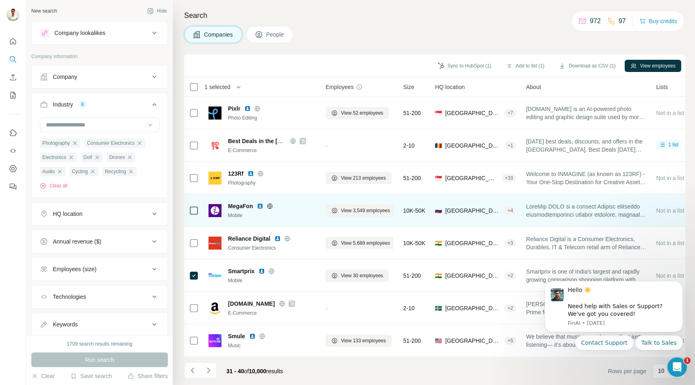
scroll to position [65, 0]
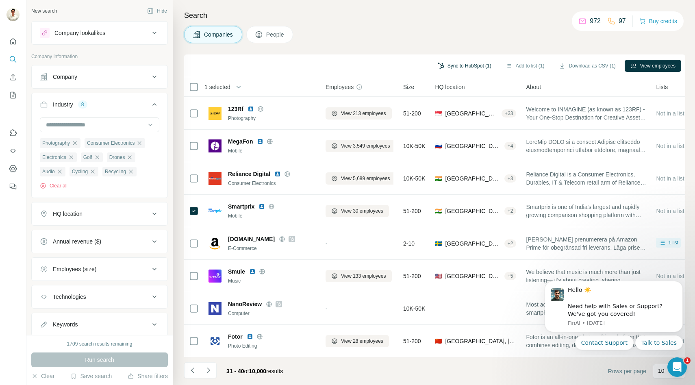
click at [463, 68] on button "Sync to HubSpot (1)" at bounding box center [464, 66] width 65 height 12
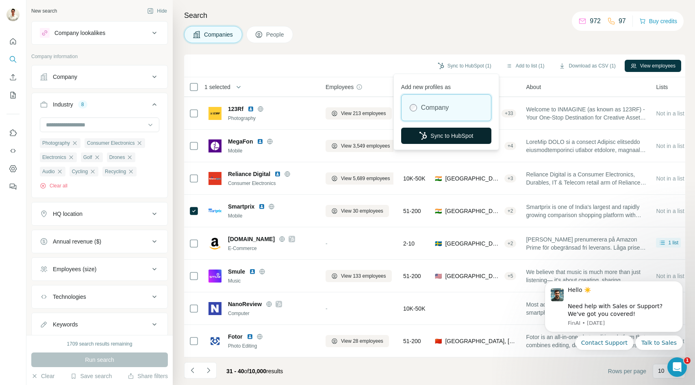
click at [437, 134] on button "Sync to HubSpot" at bounding box center [446, 136] width 90 height 16
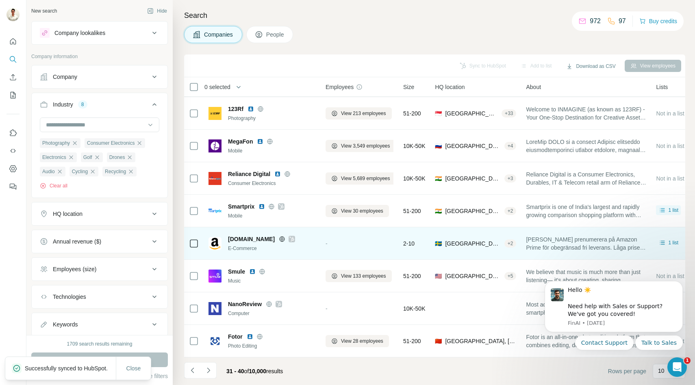
click at [289, 238] on icon at bounding box center [291, 239] width 5 height 6
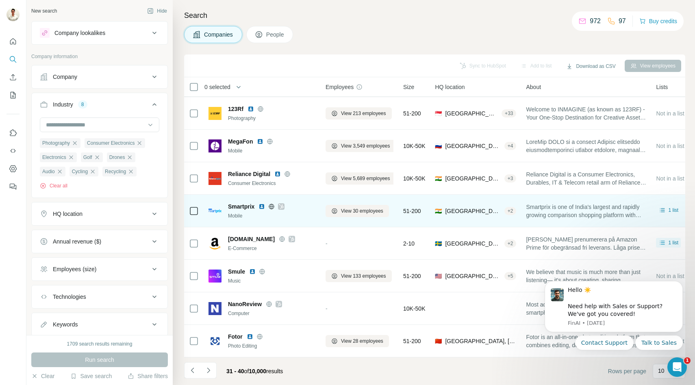
click at [281, 206] on icon at bounding box center [281, 206] width 4 height 5
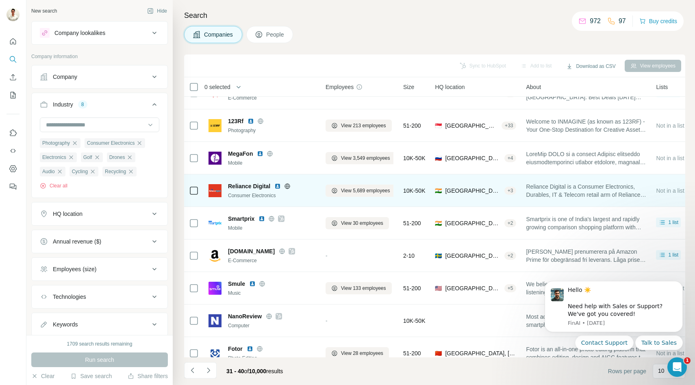
scroll to position [0, 0]
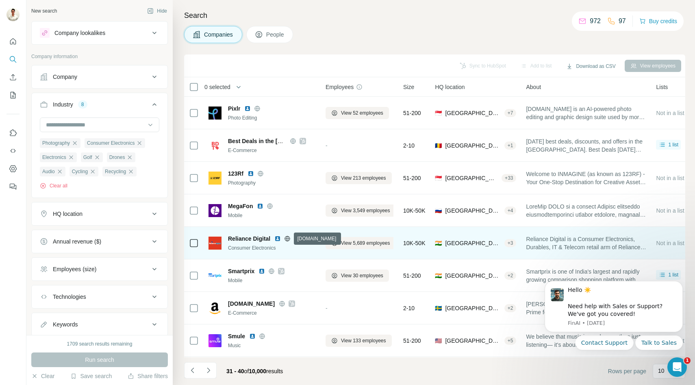
click at [287, 240] on icon at bounding box center [287, 238] width 2 height 5
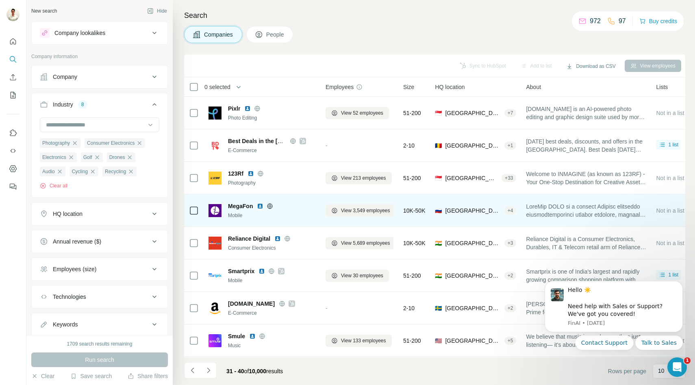
scroll to position [65, 0]
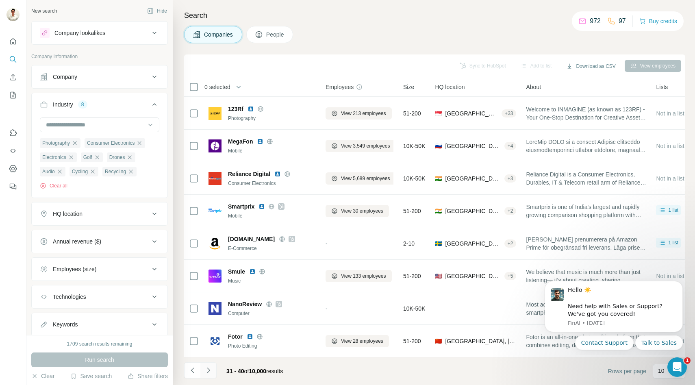
click at [209, 368] on icon "Navigate to next page" at bounding box center [208, 370] width 8 height 8
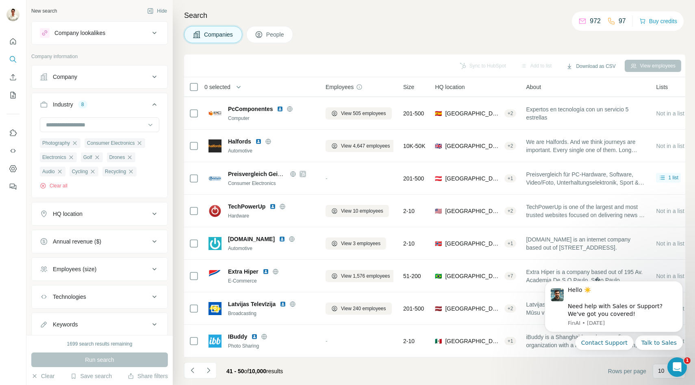
scroll to position [0, 0]
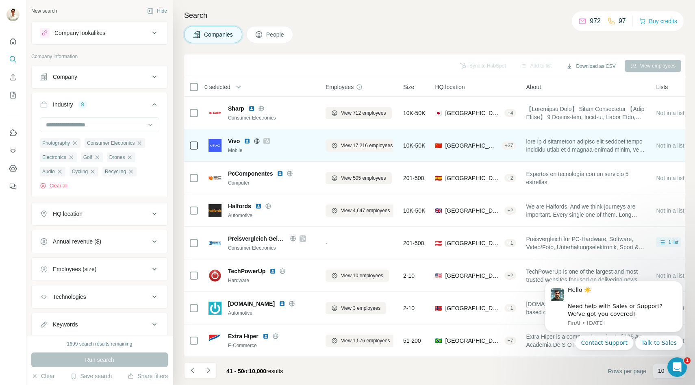
click at [264, 141] on icon at bounding box center [266, 141] width 5 height 6
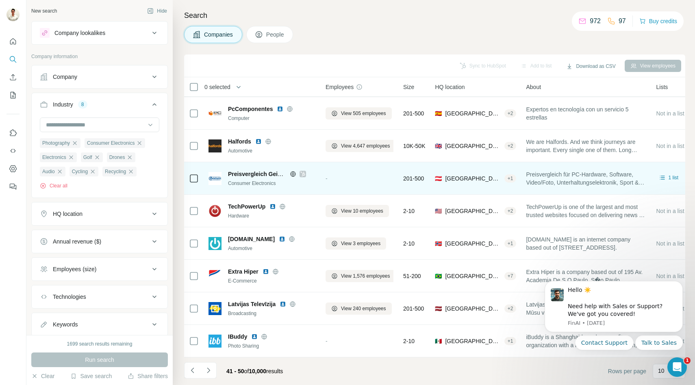
scroll to position [55, 0]
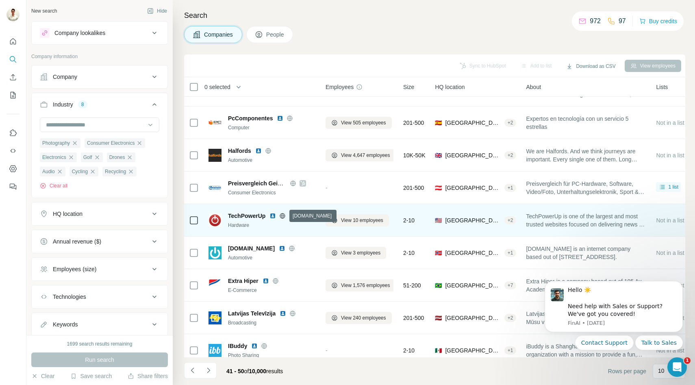
click at [283, 216] on icon at bounding box center [282, 215] width 6 height 6
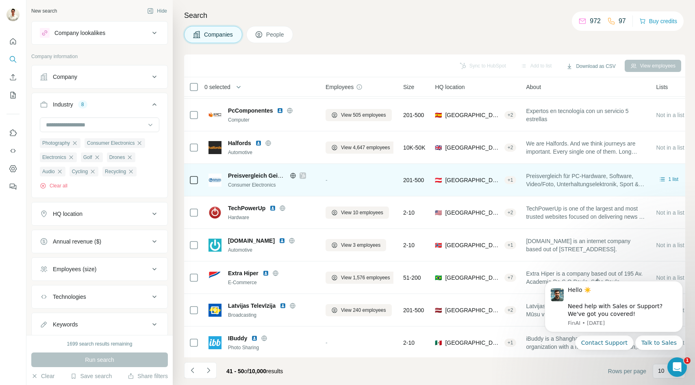
scroll to position [65, 0]
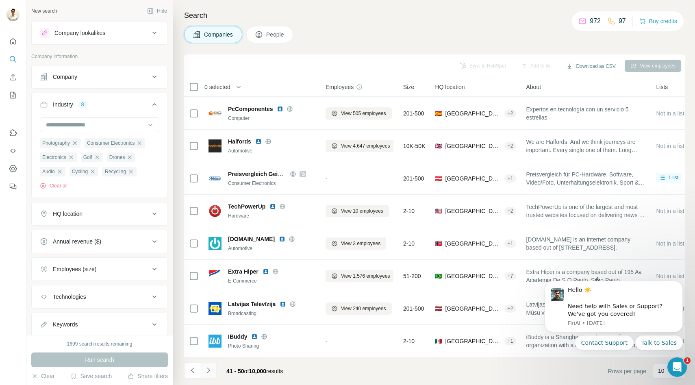
click at [215, 371] on button "Navigate to next page" at bounding box center [208, 370] width 16 height 16
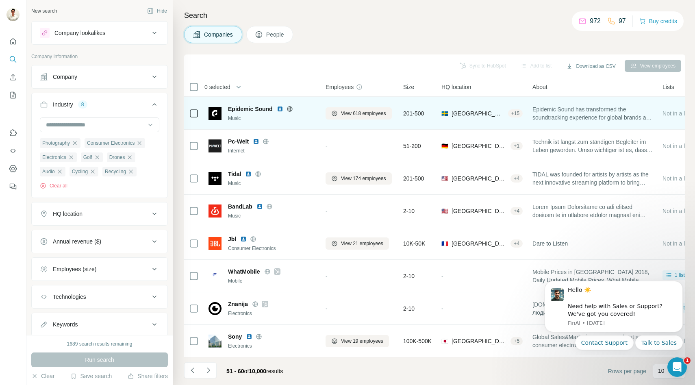
click at [290, 109] on icon at bounding box center [289, 108] width 2 height 5
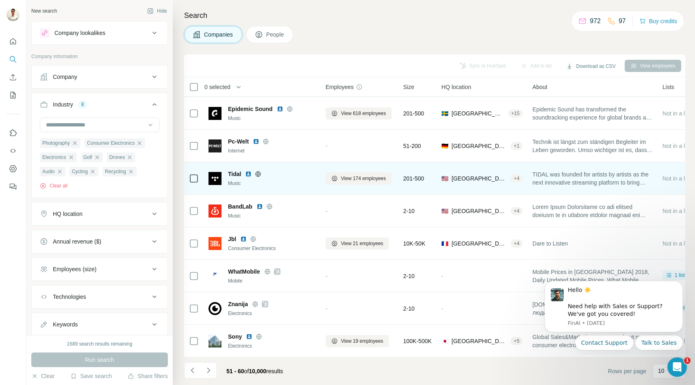
click at [258, 173] on icon at bounding box center [257, 173] width 5 height 0
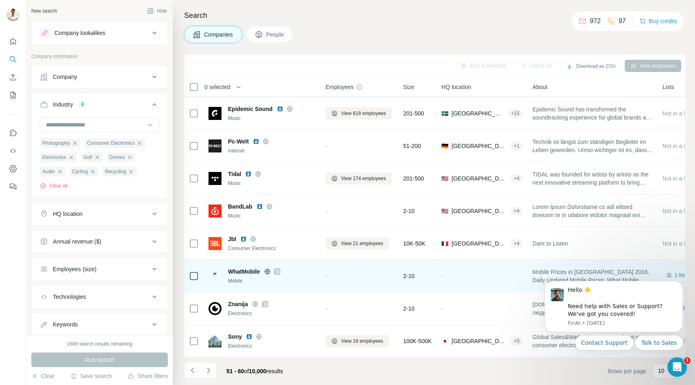
click at [276, 271] on icon at bounding box center [277, 271] width 5 height 6
click at [268, 271] on icon at bounding box center [267, 271] width 6 height 6
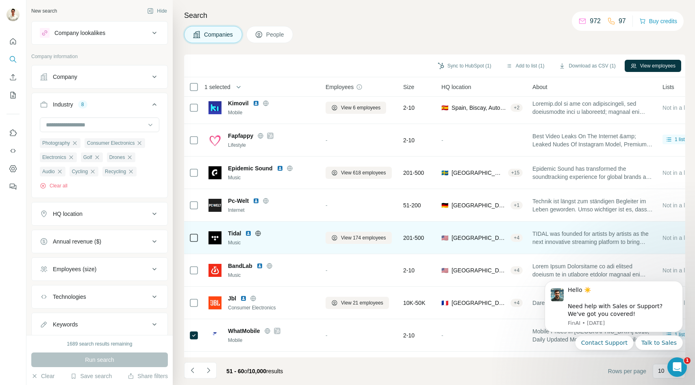
scroll to position [0, 0]
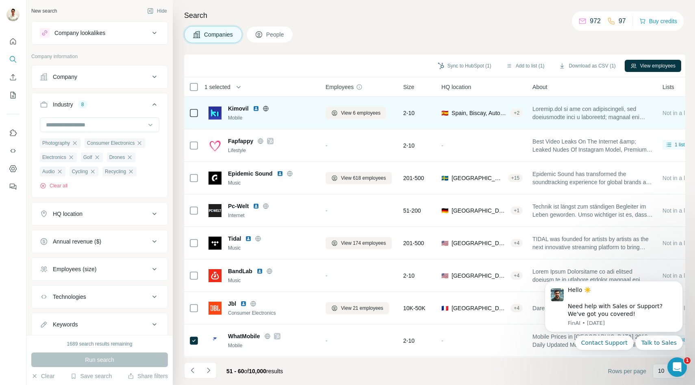
click at [265, 108] on icon at bounding box center [265, 108] width 6 height 6
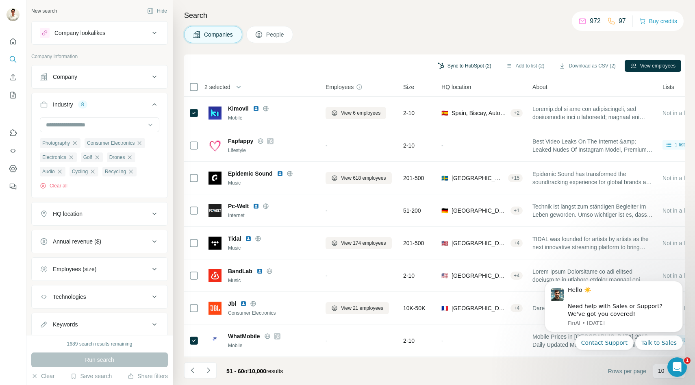
click at [456, 69] on button "Sync to HubSpot (2)" at bounding box center [464, 66] width 65 height 12
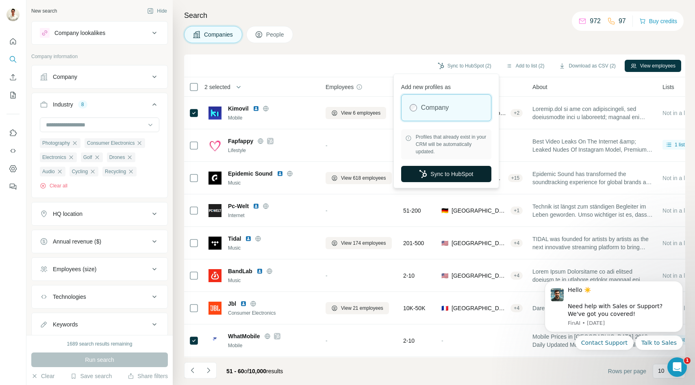
click at [436, 170] on button "Sync to HubSpot" at bounding box center [446, 174] width 90 height 16
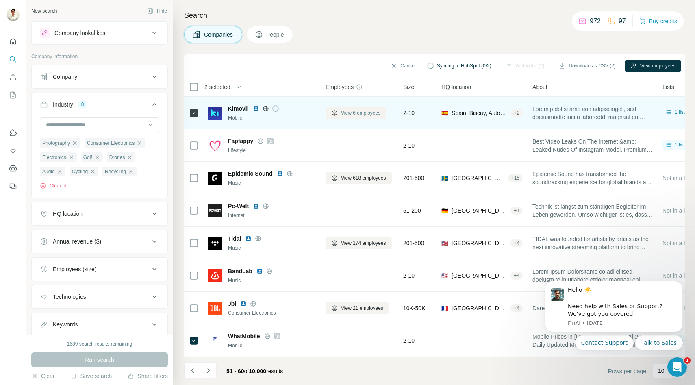
click at [342, 115] on span "View 6 employees" at bounding box center [360, 112] width 39 height 7
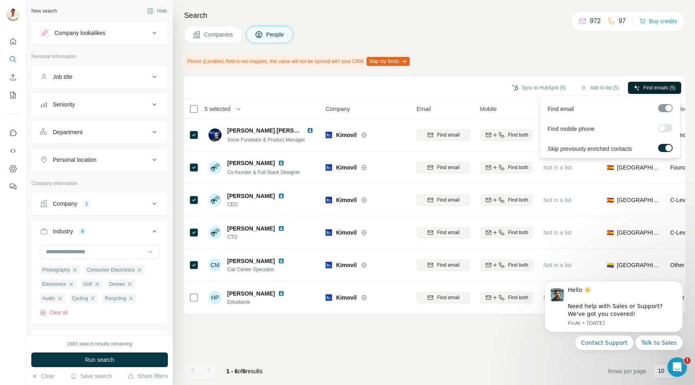
click at [648, 85] on span "Find emails (5)" at bounding box center [659, 87] width 32 height 7
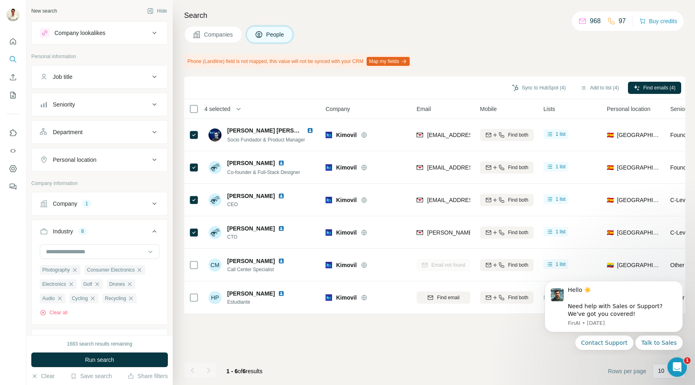
click at [538, 95] on div "Sync to HubSpot (4)" at bounding box center [538, 89] width 65 height 14
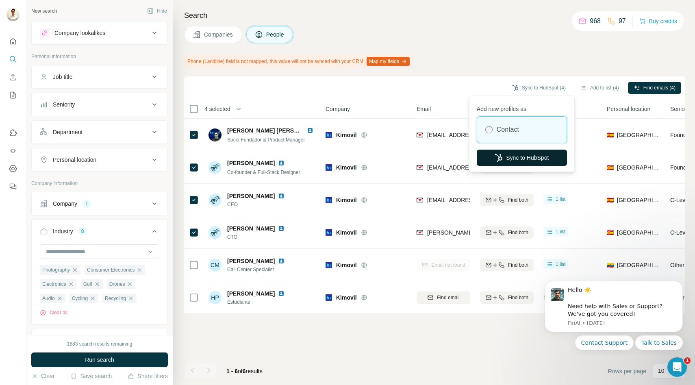
click at [511, 154] on button "Sync to HubSpot" at bounding box center [521, 157] width 90 height 16
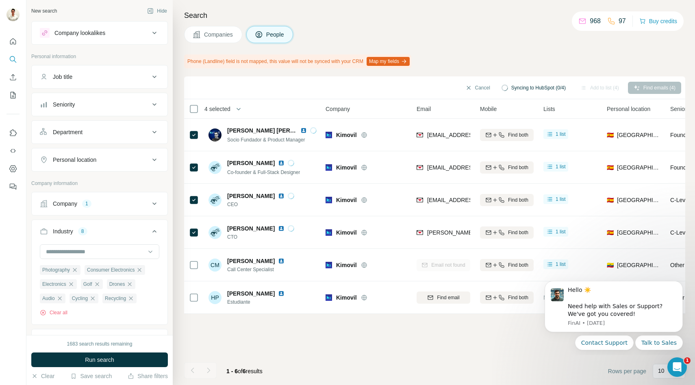
click at [209, 34] on span "Companies" at bounding box center [219, 34] width 30 height 8
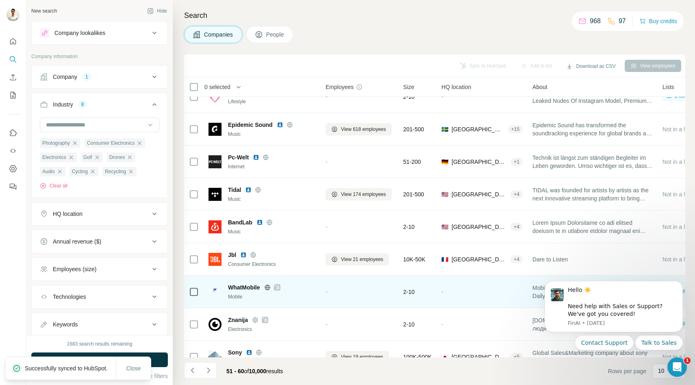
scroll to position [65, 0]
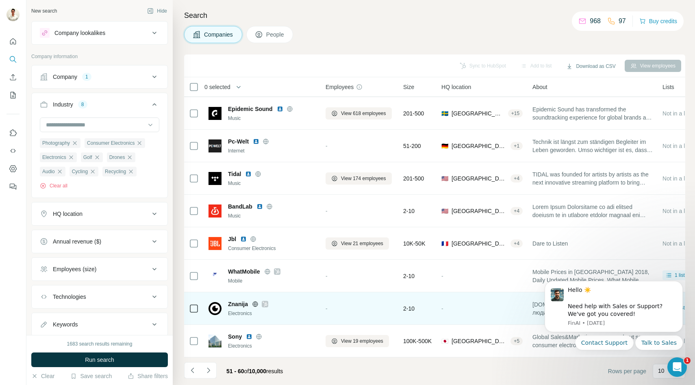
click at [255, 304] on icon at bounding box center [255, 304] width 6 height 6
click at [267, 301] on icon at bounding box center [264, 304] width 5 height 6
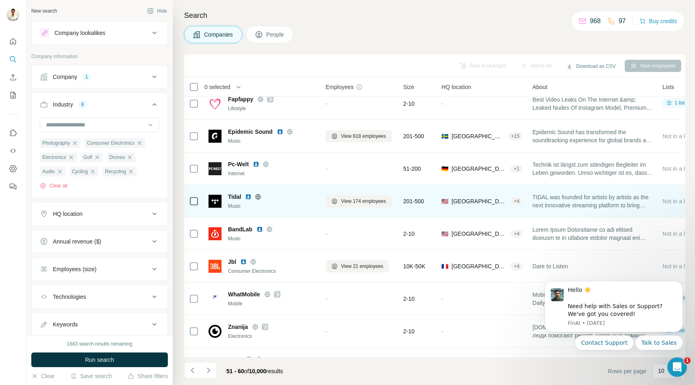
scroll to position [0, 0]
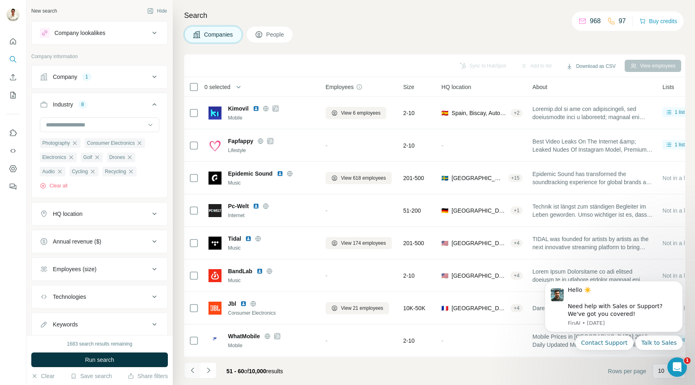
click at [193, 371] on icon "Navigate to previous page" at bounding box center [192, 370] width 8 height 8
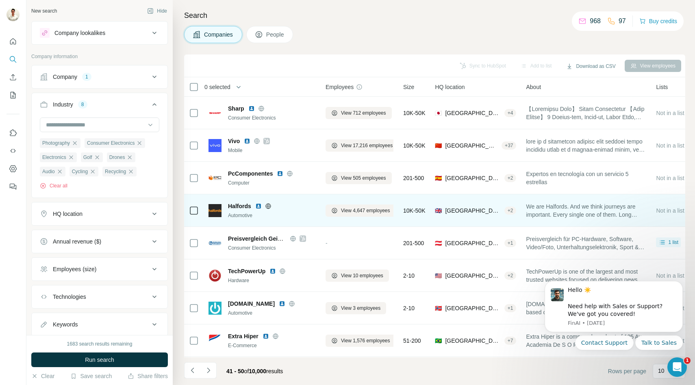
scroll to position [65, 0]
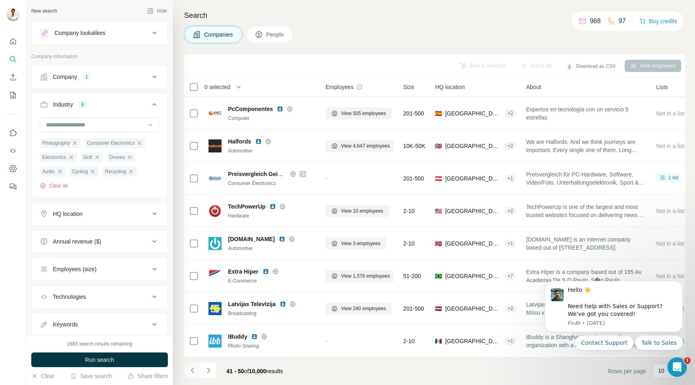
click at [191, 371] on icon "Navigate to previous page" at bounding box center [192, 370] width 8 height 8
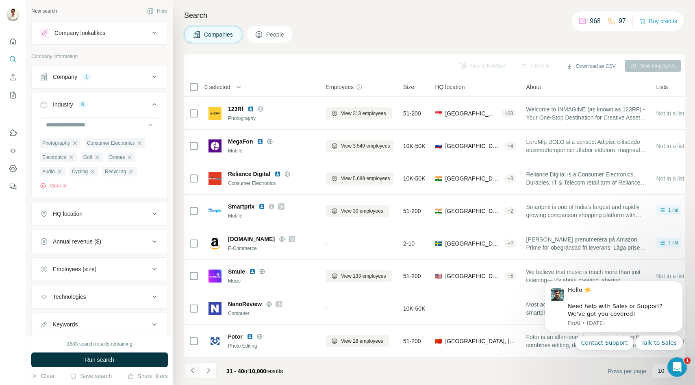
click at [193, 370] on icon "Navigate to previous page" at bounding box center [192, 370] width 8 height 8
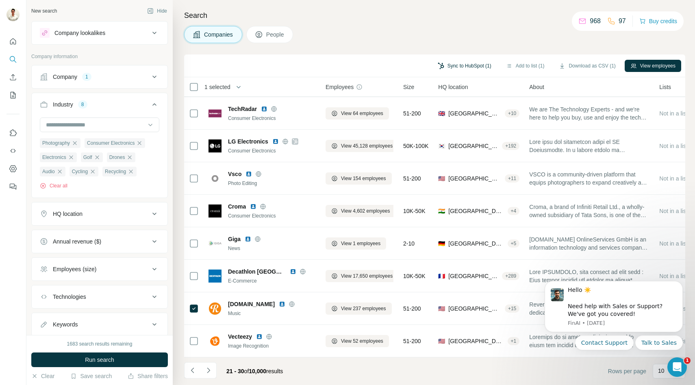
click at [459, 65] on button "Sync to HubSpot (1)" at bounding box center [464, 66] width 65 height 12
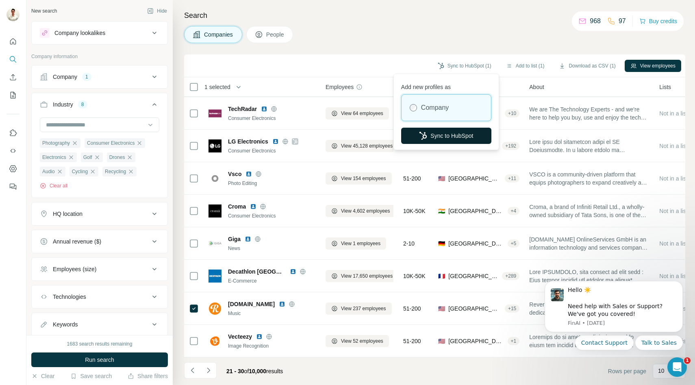
click at [431, 132] on button "Sync to HubSpot" at bounding box center [446, 136] width 90 height 16
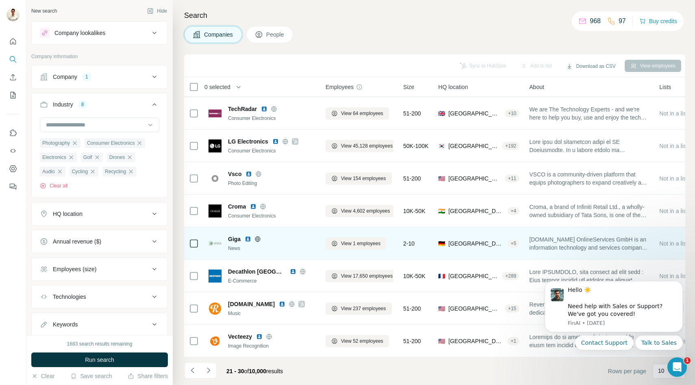
scroll to position [0, 0]
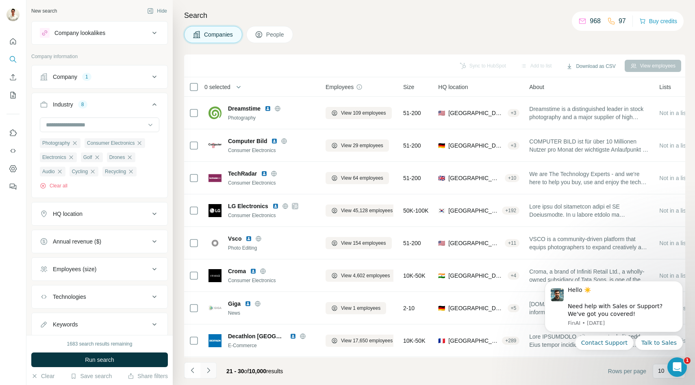
click at [209, 370] on icon "Navigate to next page" at bounding box center [208, 369] width 3 height 5
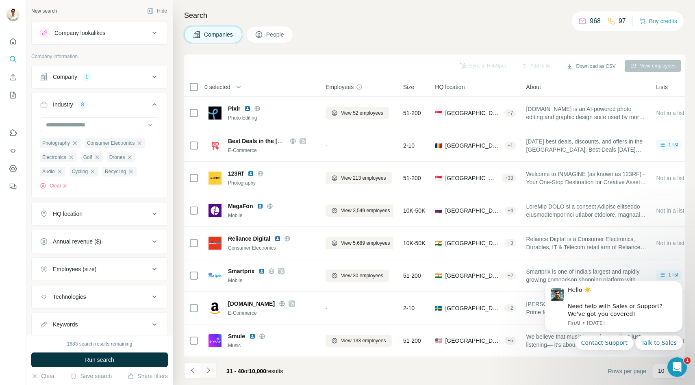
click at [209, 370] on icon "Navigate to next page" at bounding box center [208, 369] width 3 height 5
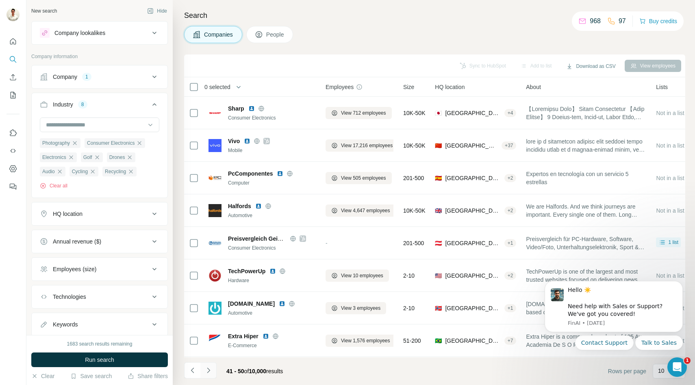
click at [209, 370] on icon "Navigate to next page" at bounding box center [208, 369] width 3 height 5
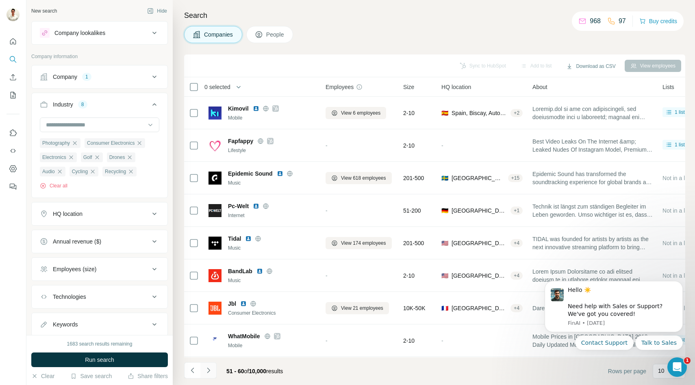
click at [209, 370] on icon "Navigate to next page" at bounding box center [208, 369] width 3 height 5
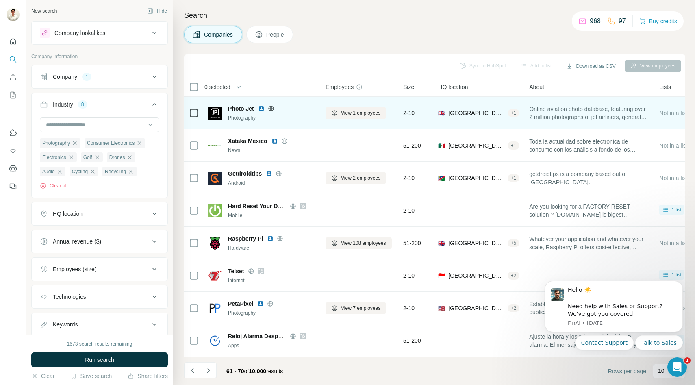
click at [271, 106] on icon at bounding box center [271, 108] width 2 height 5
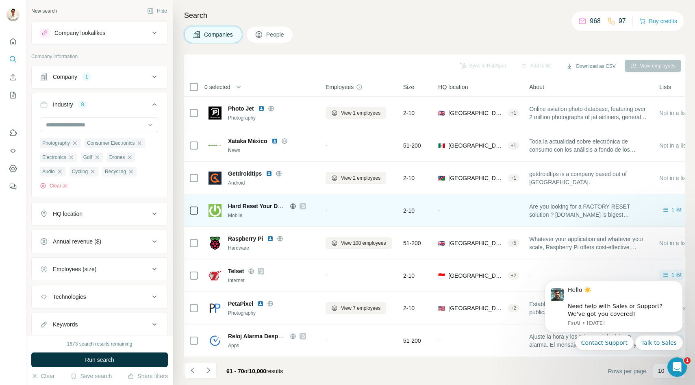
click at [303, 206] on icon at bounding box center [302, 205] width 4 height 5
click at [292, 206] on icon at bounding box center [293, 206] width 6 height 6
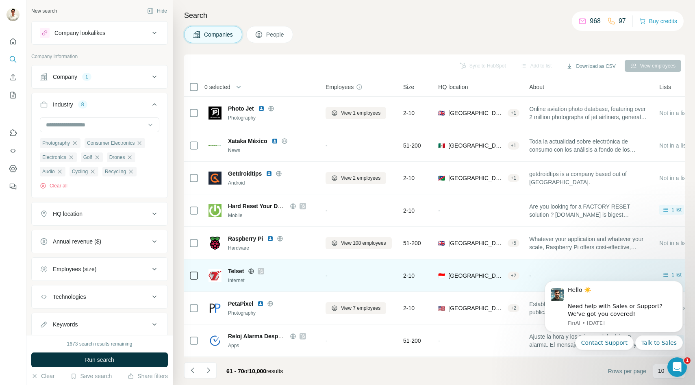
scroll to position [65, 0]
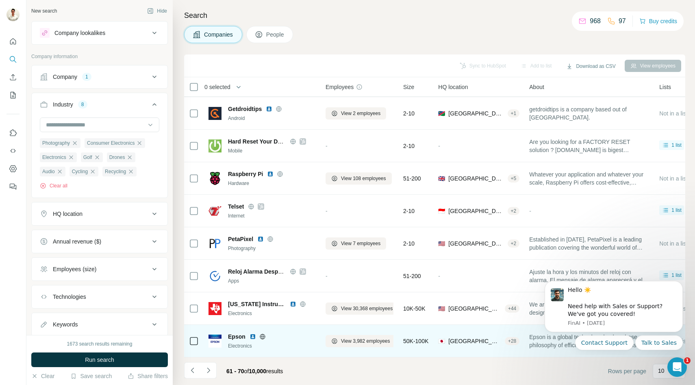
click at [261, 338] on icon at bounding box center [262, 336] width 6 height 6
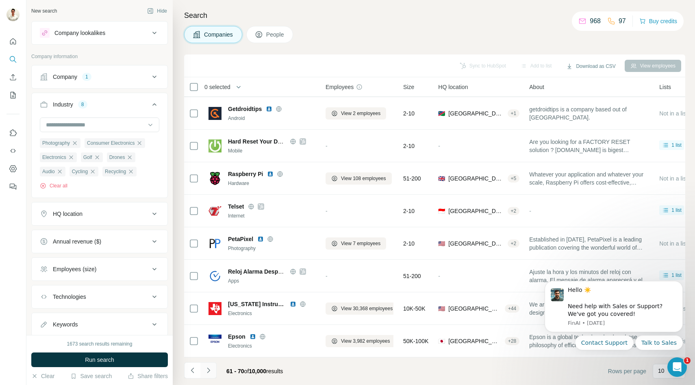
click at [212, 369] on icon "Navigate to next page" at bounding box center [208, 370] width 8 height 8
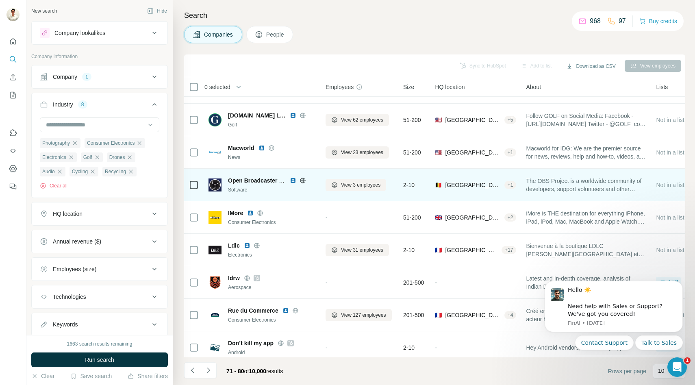
scroll to position [0, 0]
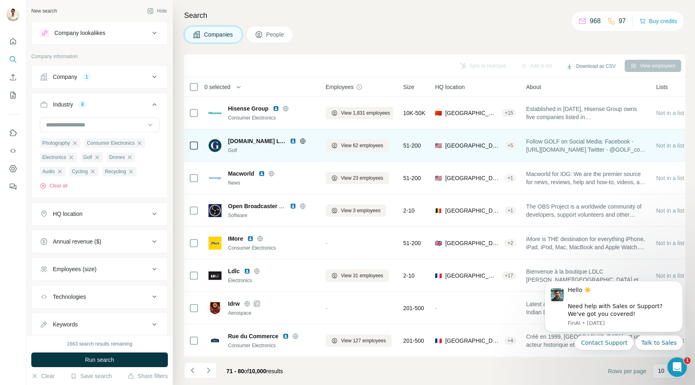
click at [299, 142] on icon at bounding box center [302, 141] width 6 height 6
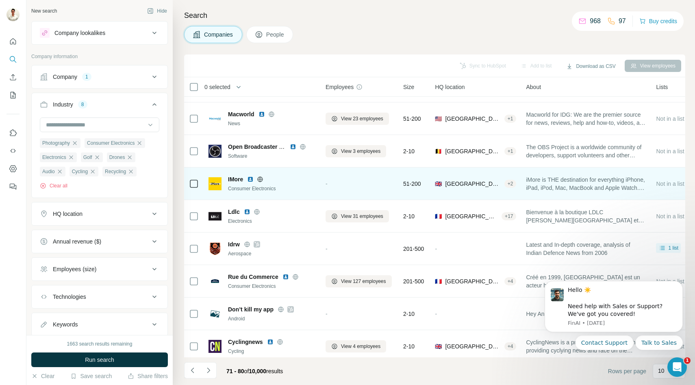
scroll to position [65, 0]
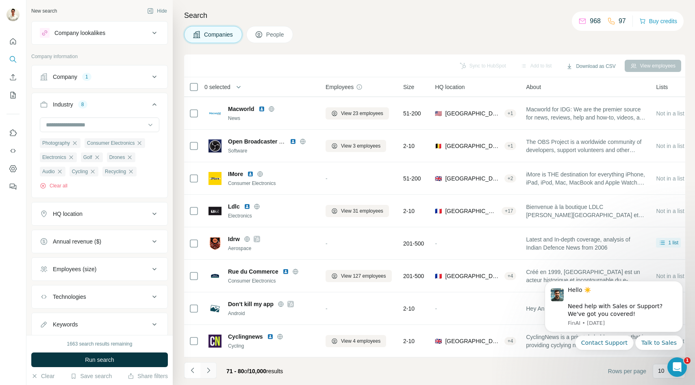
click at [211, 370] on icon "Navigate to next page" at bounding box center [208, 370] width 8 height 8
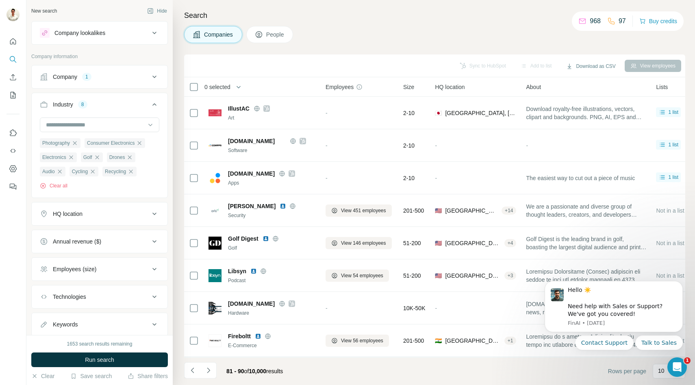
scroll to position [65, 0]
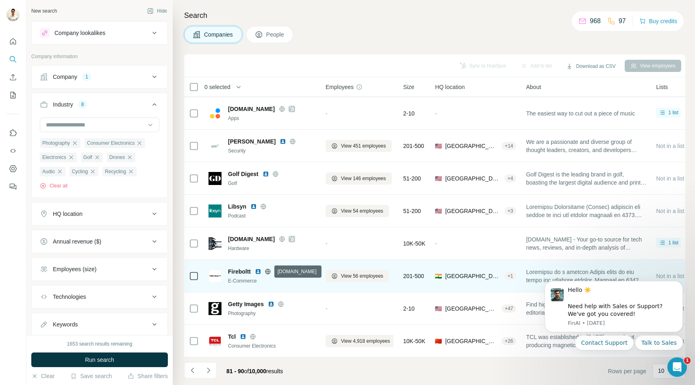
click at [268, 271] on icon at bounding box center [267, 271] width 5 height 0
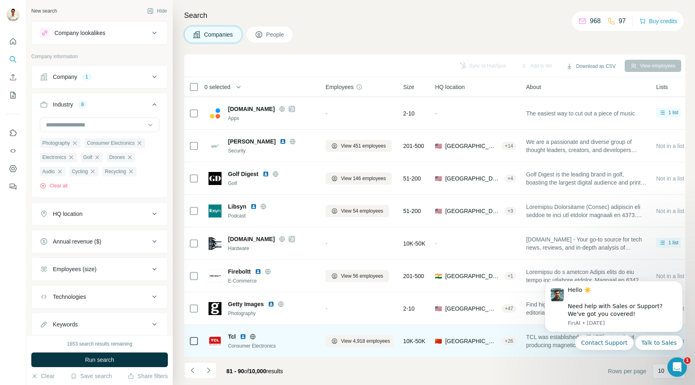
click at [252, 336] on icon at bounding box center [252, 336] width 6 height 6
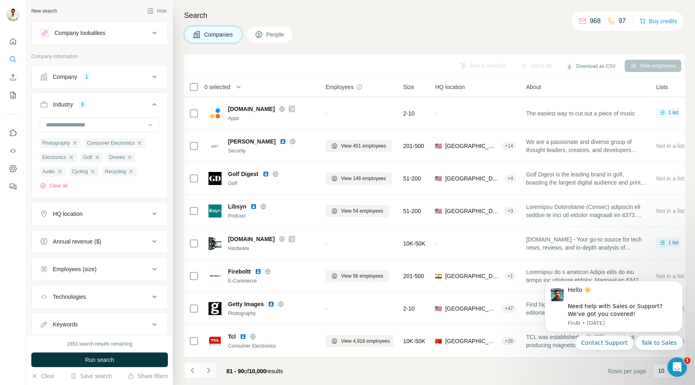
click at [210, 370] on icon "Navigate to next page" at bounding box center [208, 370] width 8 height 8
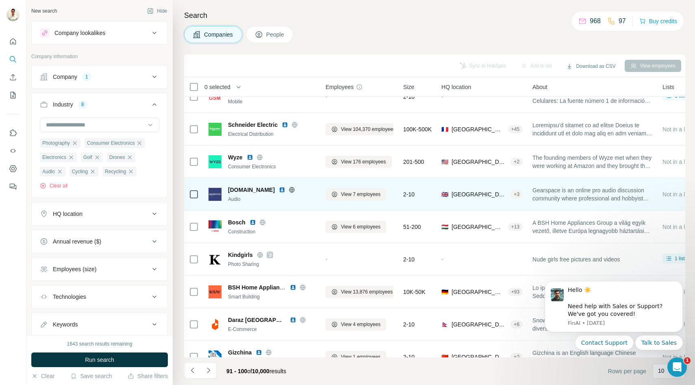
scroll to position [0, 0]
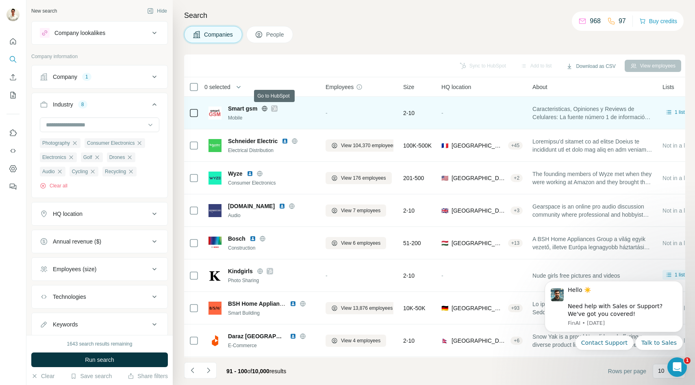
click at [276, 110] on icon at bounding box center [274, 108] width 5 height 6
click at [265, 110] on icon at bounding box center [265, 108] width 2 height 5
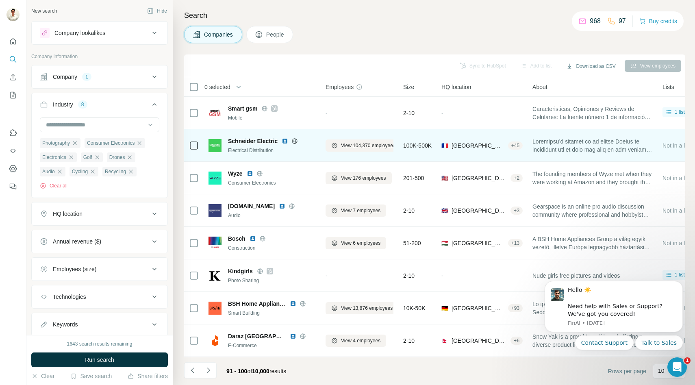
click at [294, 139] on icon at bounding box center [295, 140] width 2 height 5
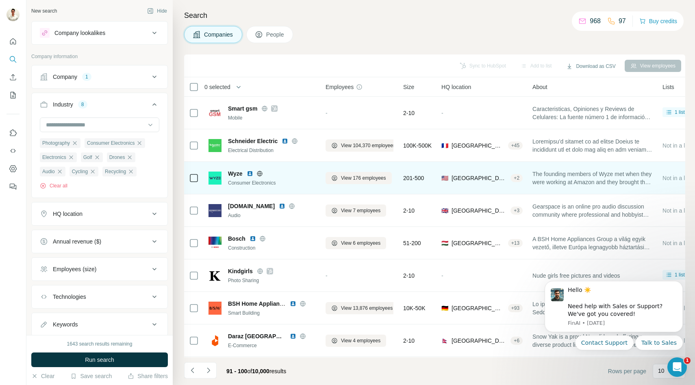
click at [259, 172] on icon at bounding box center [259, 173] width 6 height 6
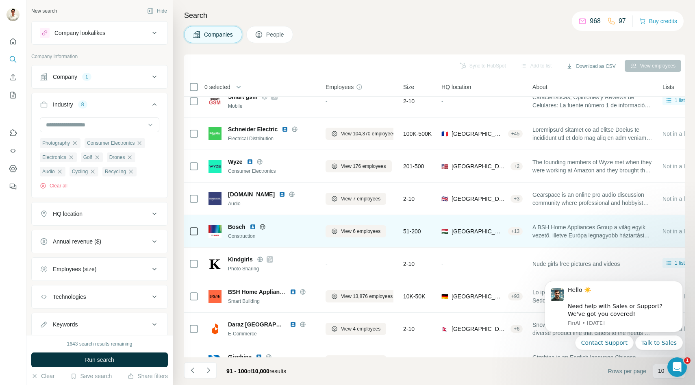
scroll to position [56, 0]
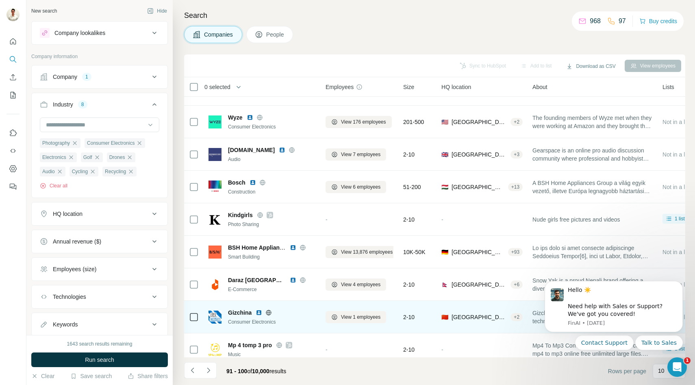
click at [269, 311] on icon at bounding box center [268, 312] width 6 height 6
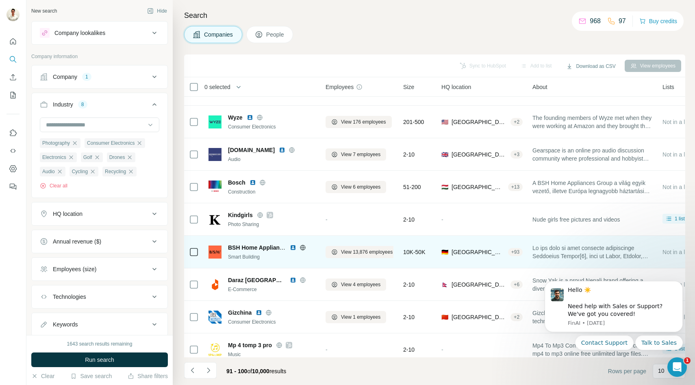
scroll to position [65, 0]
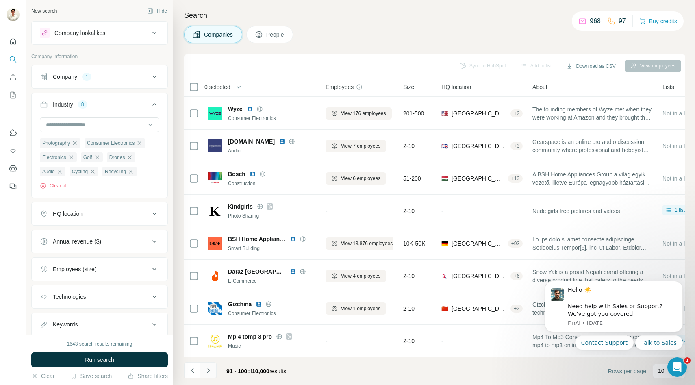
click at [212, 368] on icon "Navigate to next page" at bounding box center [208, 370] width 8 height 8
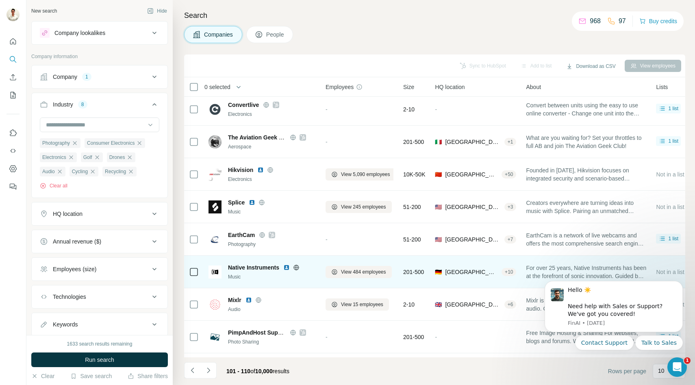
scroll to position [0, 0]
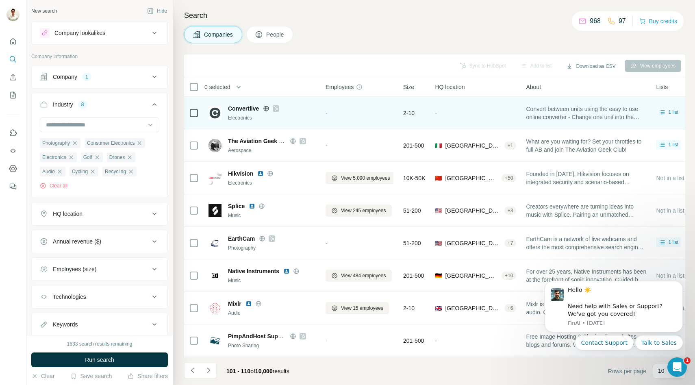
click at [276, 108] on icon at bounding box center [276, 108] width 4 height 5
click at [266, 110] on icon at bounding box center [266, 108] width 6 height 6
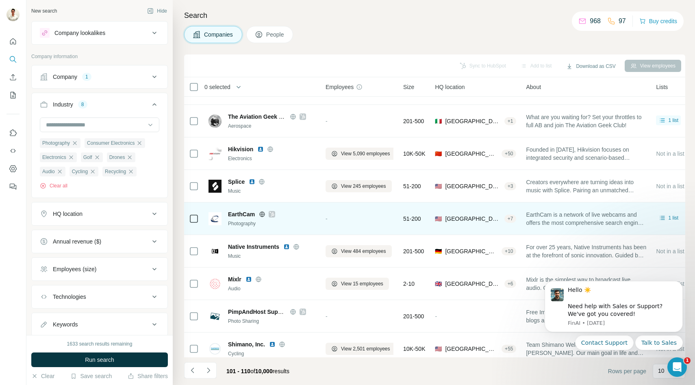
scroll to position [65, 0]
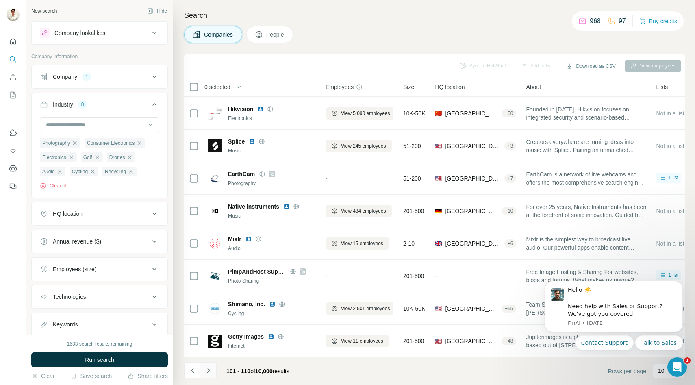
click at [212, 373] on button "Navigate to next page" at bounding box center [208, 370] width 16 height 16
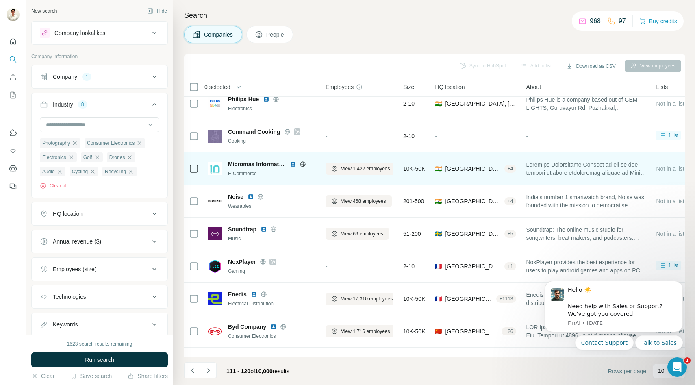
scroll to position [13, 0]
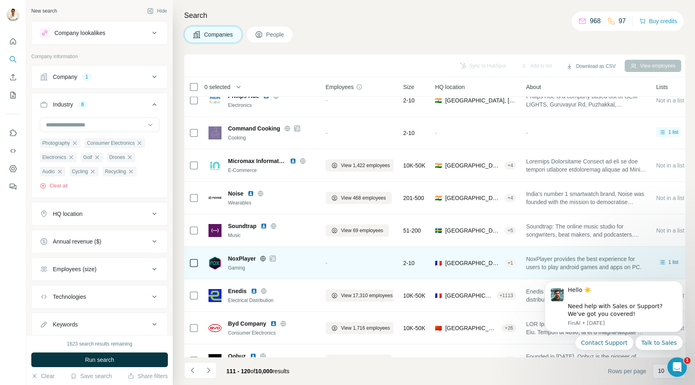
click at [276, 258] on div at bounding box center [273, 258] width 26 height 6
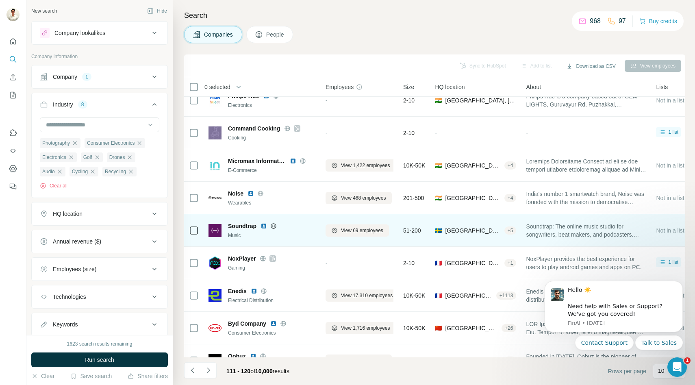
click at [274, 223] on icon at bounding box center [273, 225] width 5 height 5
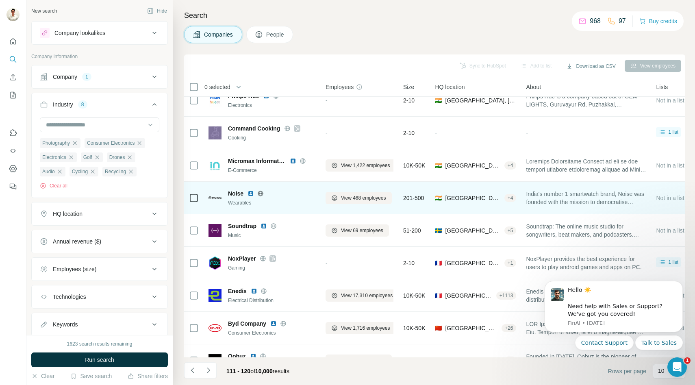
click at [262, 193] on icon at bounding box center [260, 193] width 5 height 0
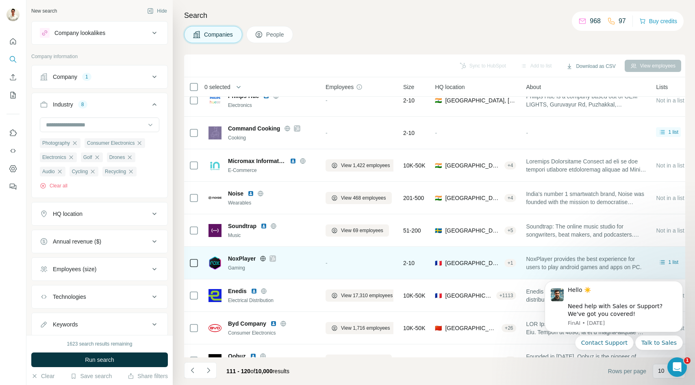
scroll to position [27, 0]
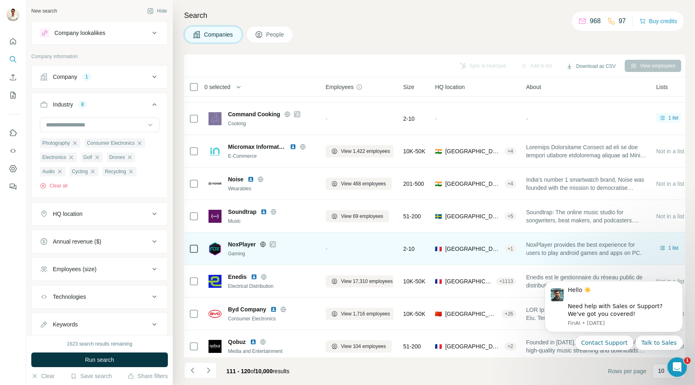
click at [260, 242] on icon at bounding box center [263, 244] width 6 height 6
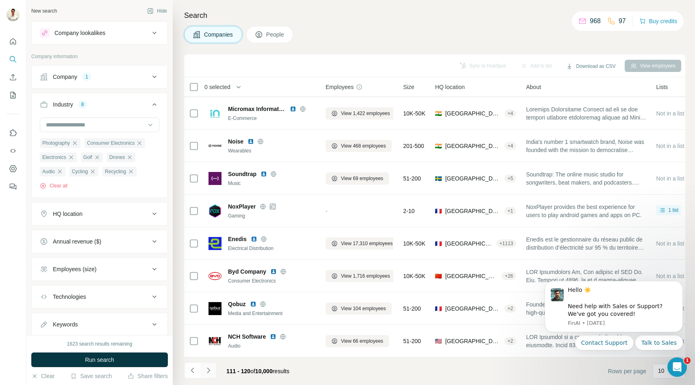
click at [204, 370] on icon "Navigate to next page" at bounding box center [208, 370] width 8 height 8
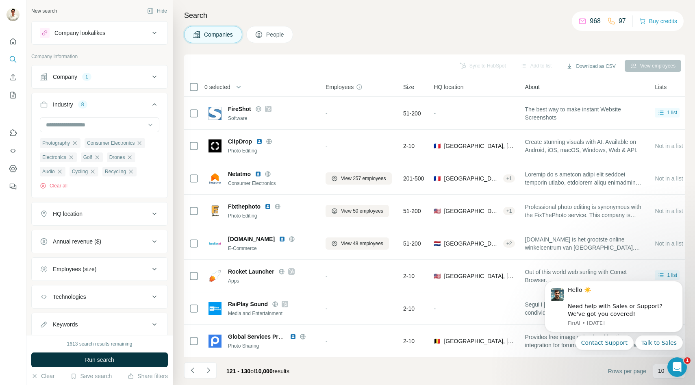
scroll to position [0, 0]
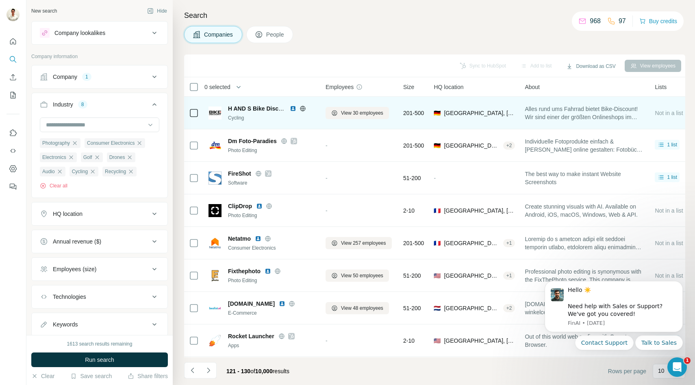
click at [304, 106] on icon at bounding box center [302, 108] width 6 height 6
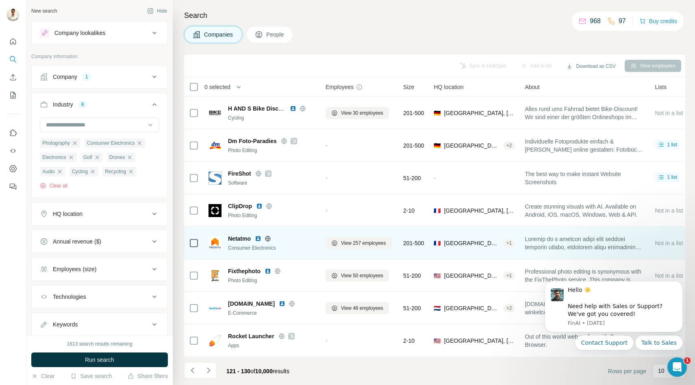
scroll to position [65, 0]
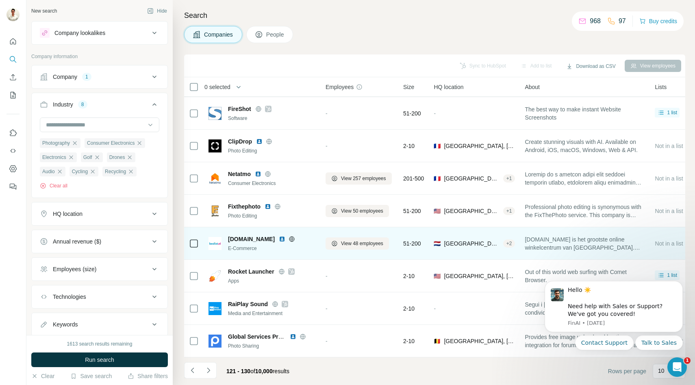
click at [288, 237] on icon at bounding box center [291, 239] width 6 height 6
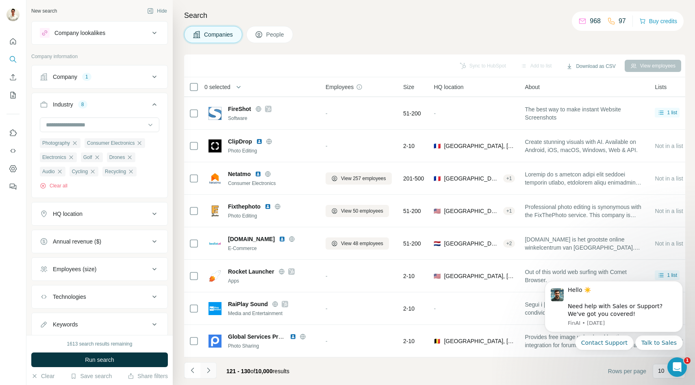
click at [212, 368] on button "Navigate to next page" at bounding box center [208, 370] width 16 height 16
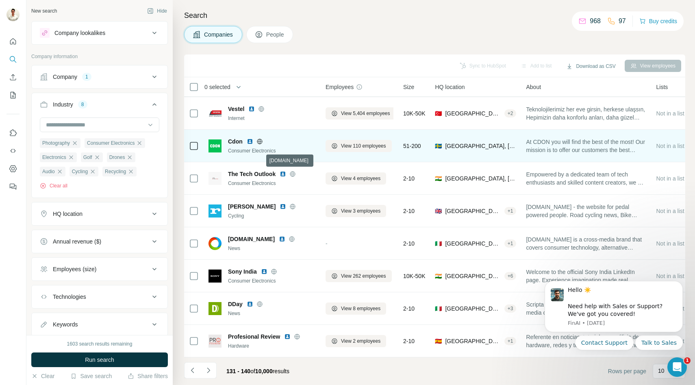
scroll to position [64, 0]
click at [259, 144] on icon at bounding box center [259, 142] width 6 height 6
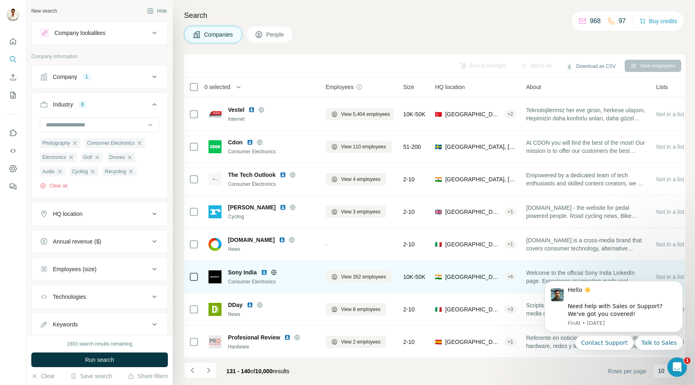
scroll to position [65, 0]
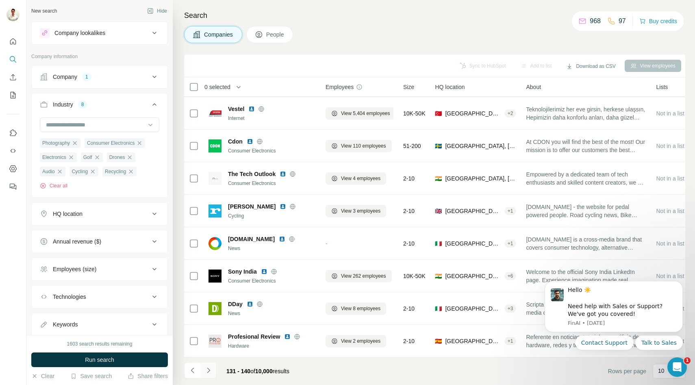
click at [208, 368] on icon "Navigate to next page" at bounding box center [208, 370] width 8 height 8
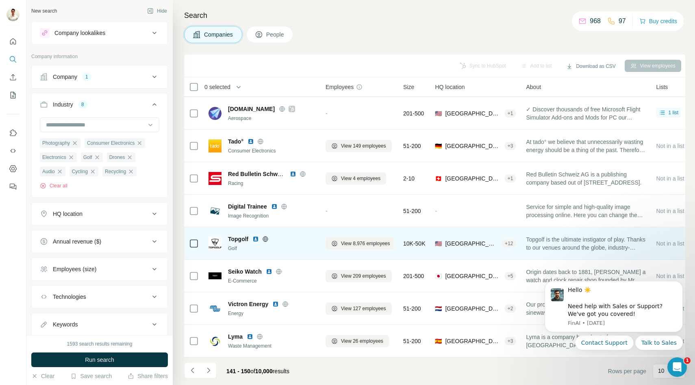
click at [264, 240] on icon at bounding box center [265, 239] width 6 height 6
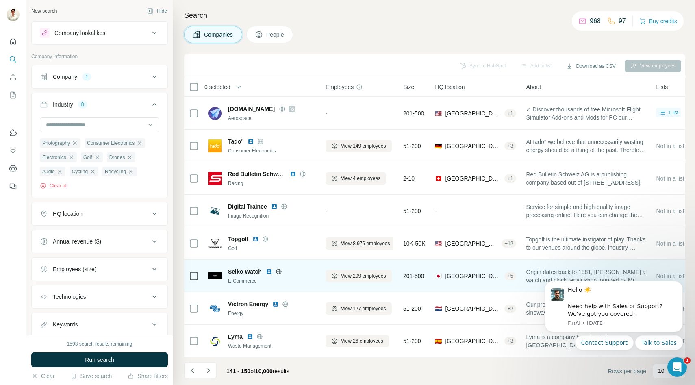
click at [279, 270] on icon at bounding box center [278, 271] width 6 height 6
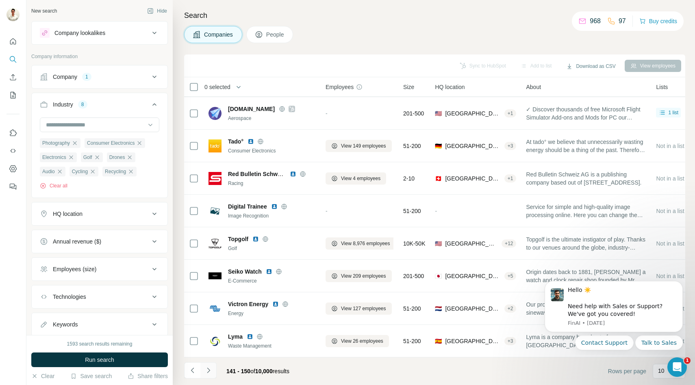
click at [211, 370] on icon "Navigate to next page" at bounding box center [208, 370] width 8 height 8
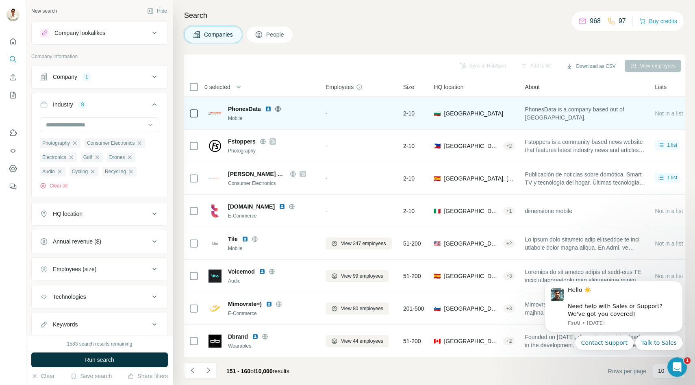
click at [277, 108] on icon at bounding box center [278, 109] width 6 height 6
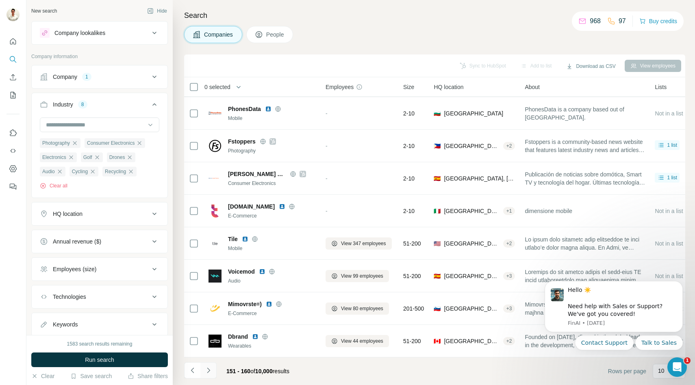
click at [210, 367] on icon "Navigate to next page" at bounding box center [208, 370] width 8 height 8
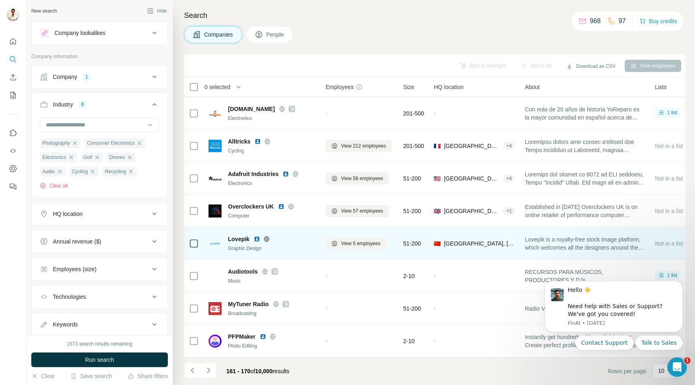
scroll to position [0, 0]
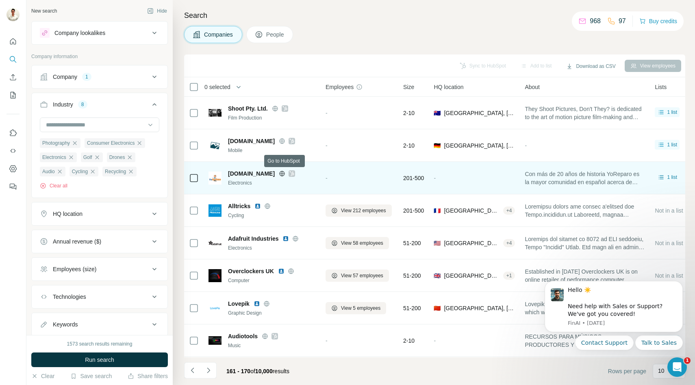
click at [289, 171] on icon at bounding box center [291, 173] width 5 height 6
click at [281, 174] on icon at bounding box center [282, 173] width 2 height 5
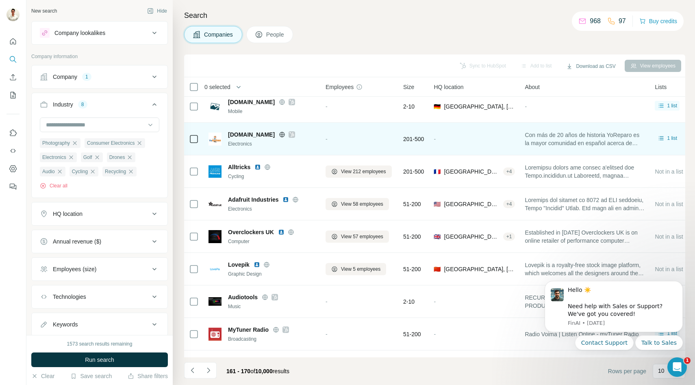
scroll to position [48, 0]
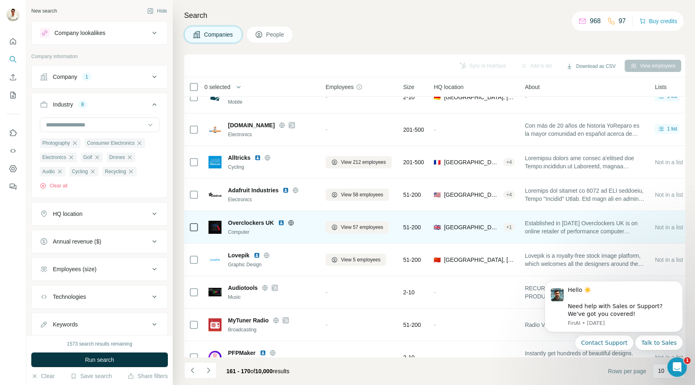
click at [290, 222] on icon at bounding box center [290, 222] width 5 height 0
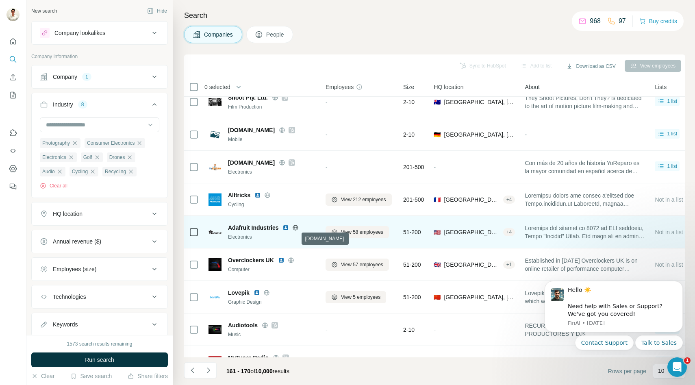
scroll to position [13, 0]
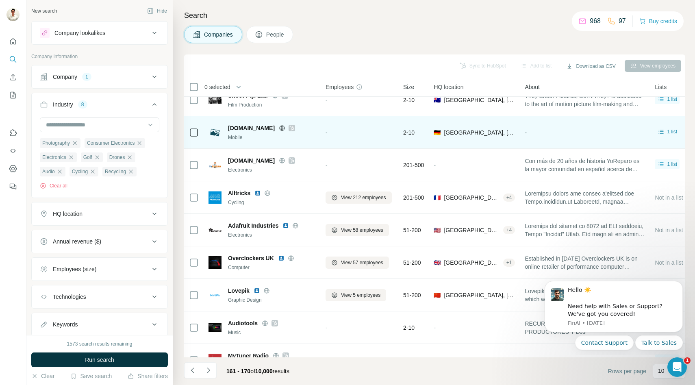
click at [280, 128] on icon at bounding box center [281, 128] width 5 height 0
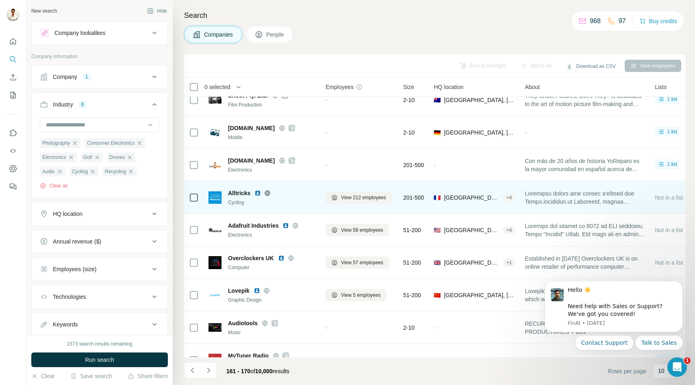
scroll to position [65, 0]
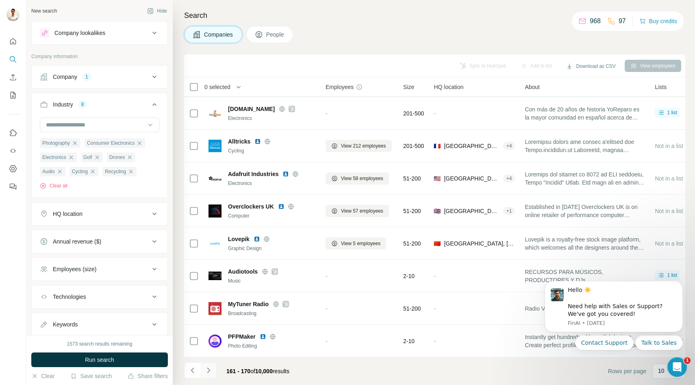
click at [212, 366] on button "Navigate to next page" at bounding box center [208, 370] width 16 height 16
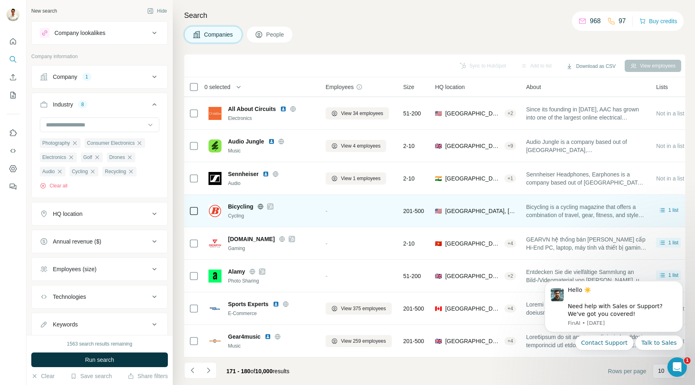
click at [271, 205] on icon at bounding box center [270, 206] width 5 height 6
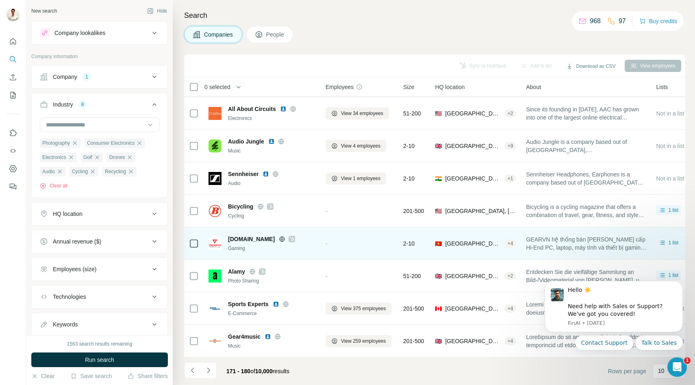
click at [288, 239] on div at bounding box center [291, 239] width 6 height 6
click at [279, 237] on div at bounding box center [292, 239] width 26 height 6
click at [279, 238] on icon at bounding box center [282, 239] width 6 height 6
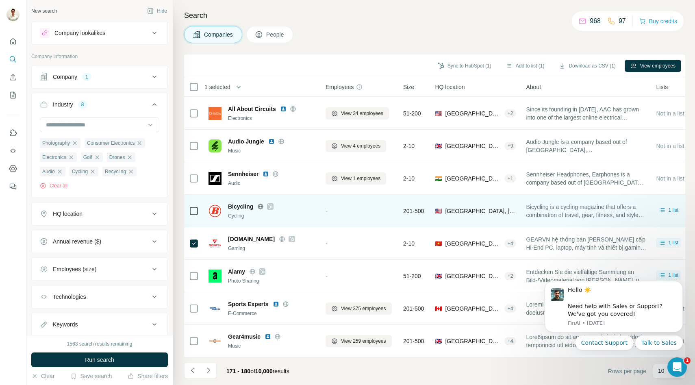
click at [260, 203] on icon at bounding box center [261, 205] width 2 height 5
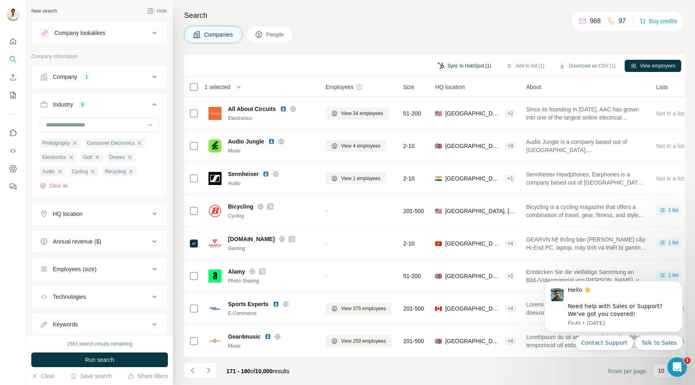
click at [442, 69] on button "Sync to HubSpot (1)" at bounding box center [464, 66] width 65 height 12
click at [458, 67] on button "Sync to HubSpot (1)" at bounding box center [464, 66] width 65 height 12
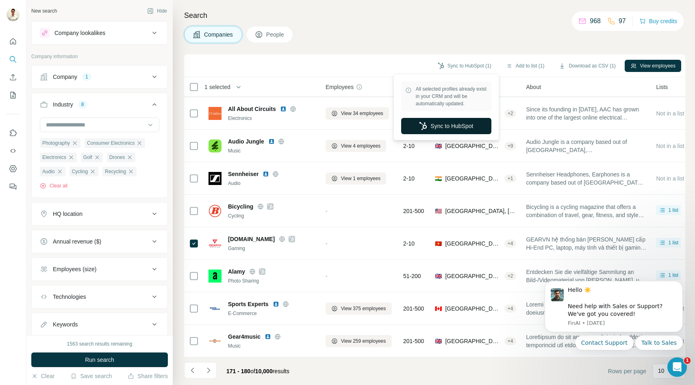
click at [434, 121] on button "Sync to HubSpot" at bounding box center [446, 126] width 90 height 16
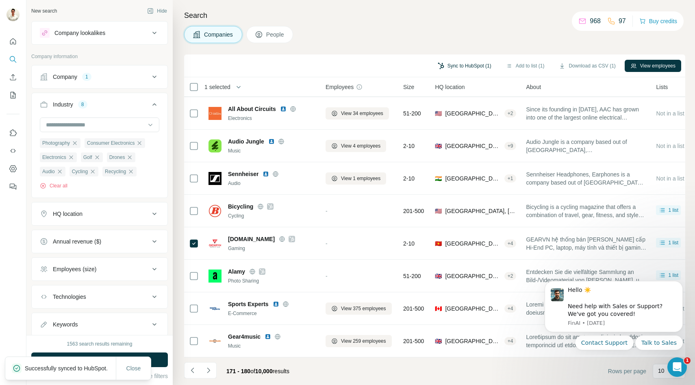
click at [459, 67] on button "Sync to HubSpot (1)" at bounding box center [464, 66] width 65 height 12
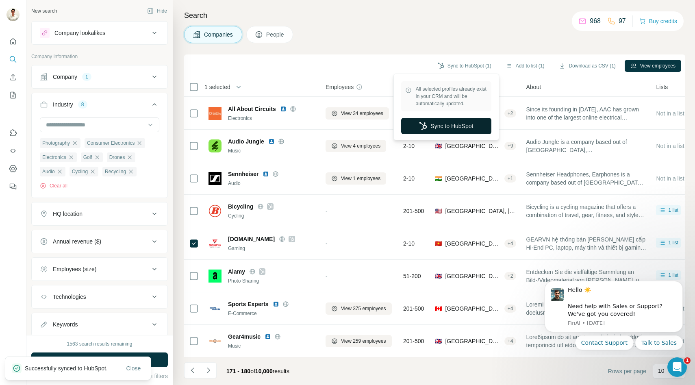
click at [437, 129] on button "Sync to HubSpot" at bounding box center [446, 126] width 90 height 16
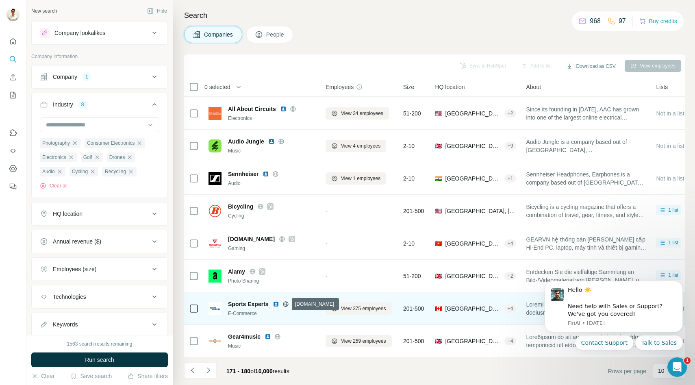
click at [286, 303] on icon at bounding box center [285, 303] width 2 height 5
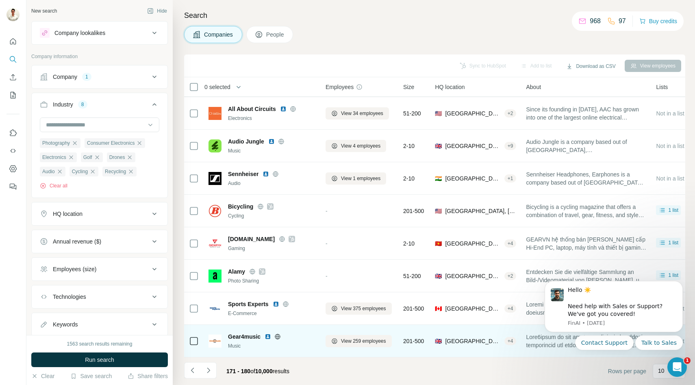
click at [278, 338] on icon at bounding box center [277, 336] width 6 height 6
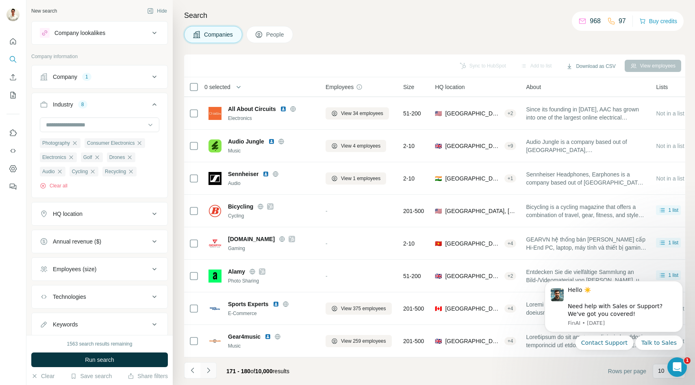
click at [210, 369] on icon "Navigate to next page" at bounding box center [208, 370] width 8 height 8
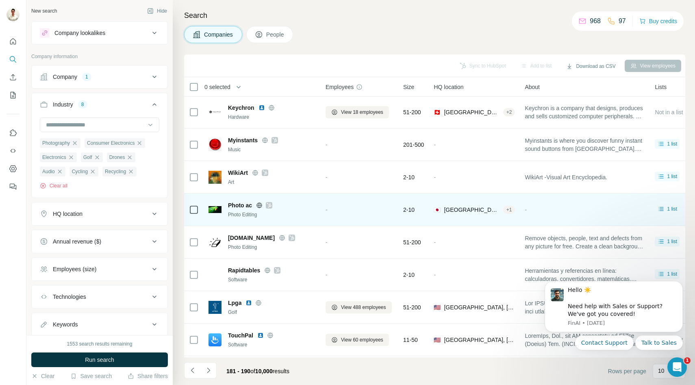
scroll to position [0, 0]
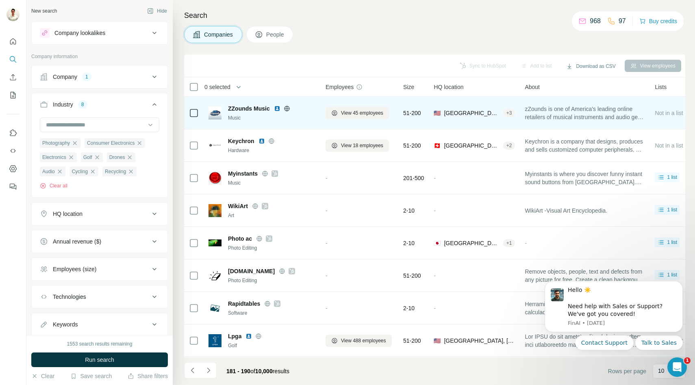
click at [286, 108] on icon at bounding box center [287, 108] width 6 height 6
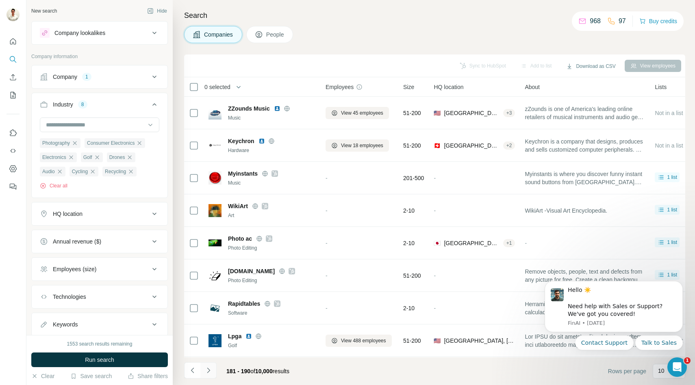
click at [207, 371] on icon "Navigate to next page" at bounding box center [208, 370] width 8 height 8
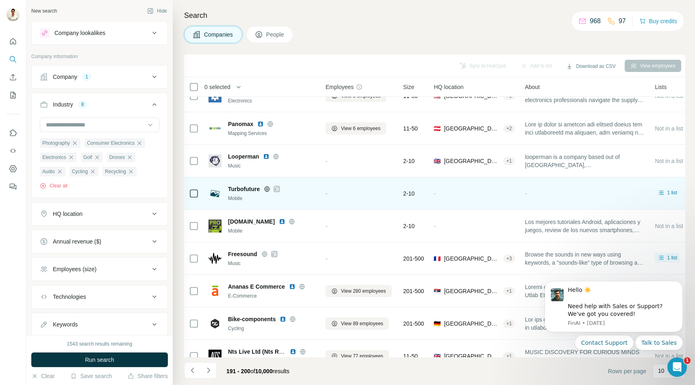
scroll to position [65, 0]
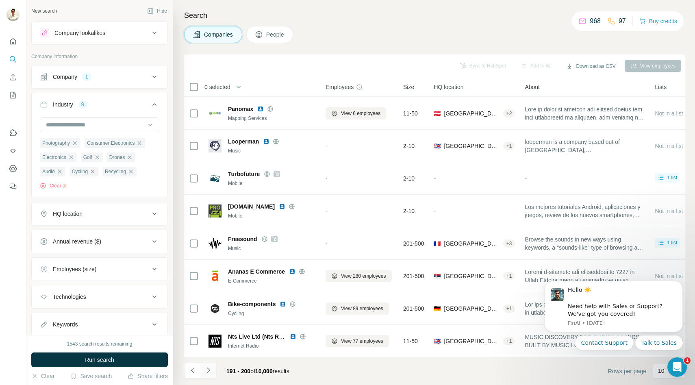
click at [210, 370] on icon "Navigate to next page" at bounding box center [208, 370] width 8 height 8
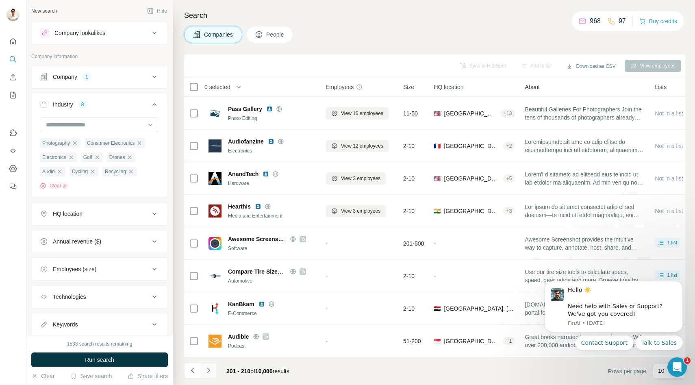
click at [206, 370] on icon "Navigate to next page" at bounding box center [208, 370] width 8 height 8
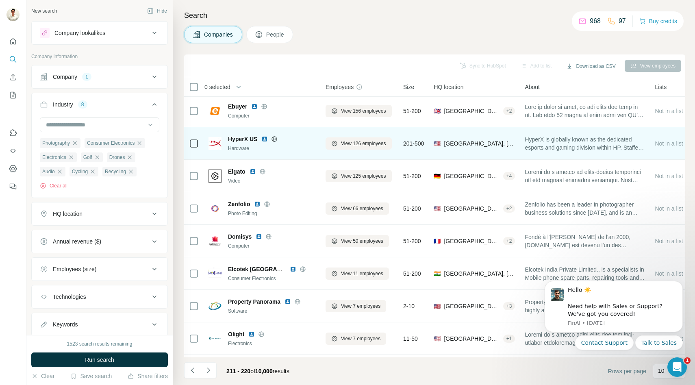
scroll to position [0, 0]
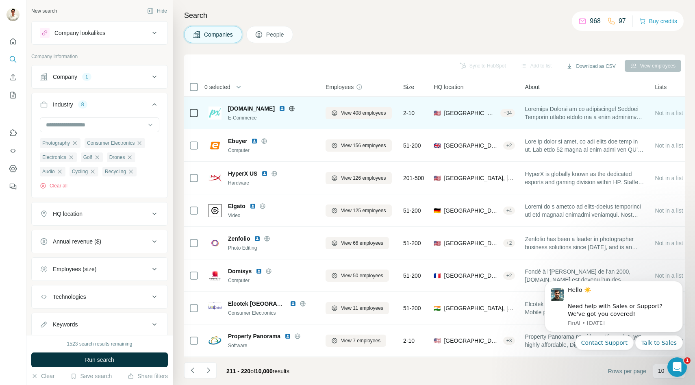
click at [288, 107] on icon at bounding box center [291, 108] width 6 height 6
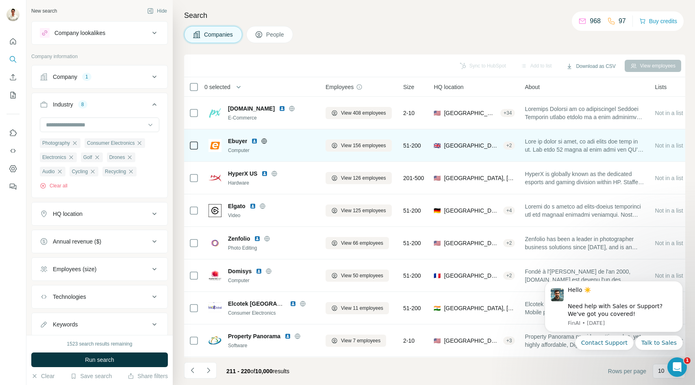
click at [266, 142] on icon at bounding box center [264, 140] width 5 height 5
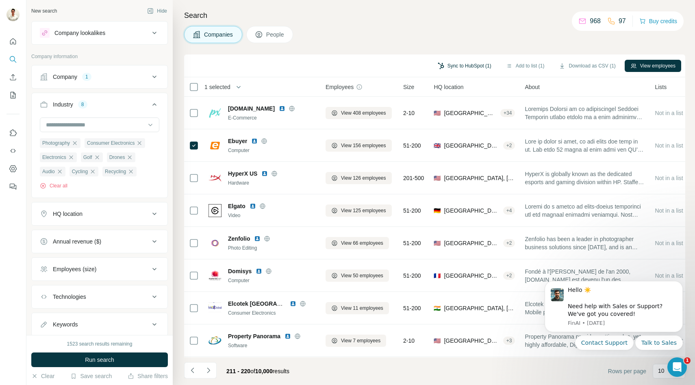
click at [464, 66] on button "Sync to HubSpot (1)" at bounding box center [464, 66] width 65 height 12
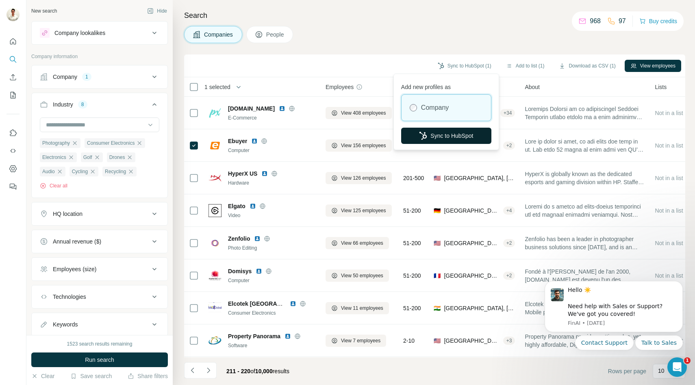
click at [430, 134] on button "Sync to HubSpot" at bounding box center [446, 136] width 90 height 16
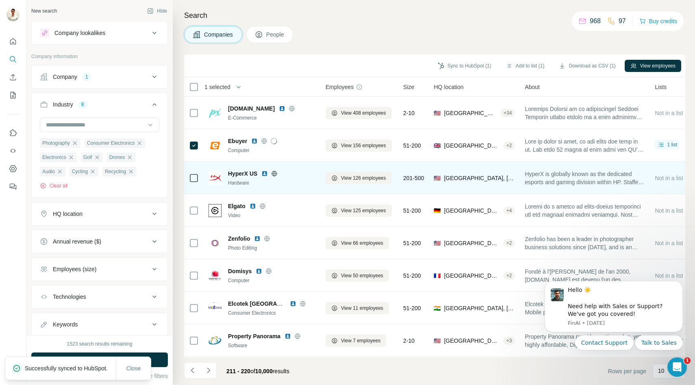
click at [273, 173] on icon at bounding box center [274, 173] width 2 height 5
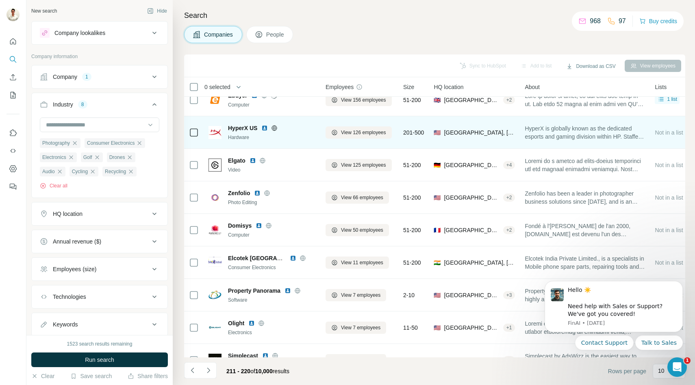
scroll to position [65, 0]
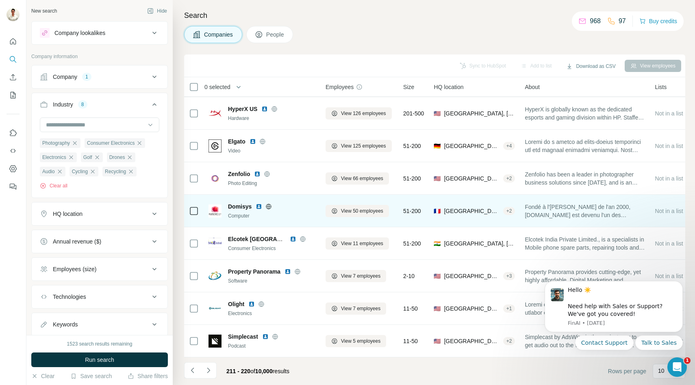
click at [269, 206] on icon at bounding box center [269, 205] width 2 height 5
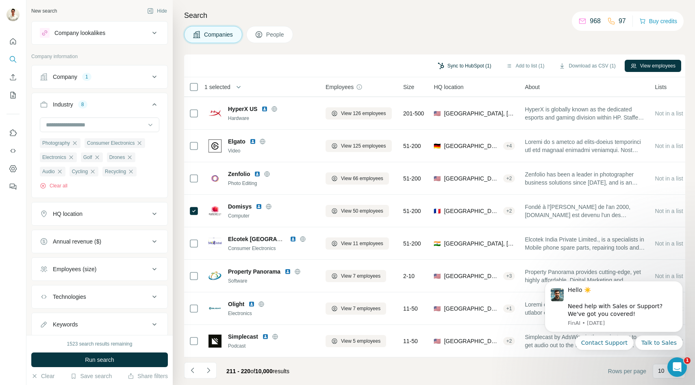
click at [448, 65] on button "Sync to HubSpot (1)" at bounding box center [464, 66] width 65 height 12
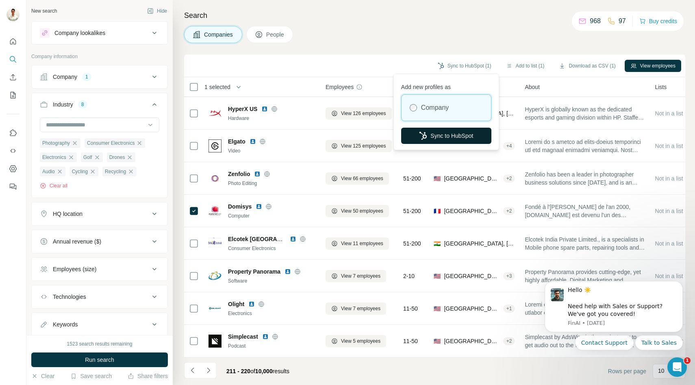
click at [431, 136] on button "Sync to HubSpot" at bounding box center [446, 136] width 90 height 16
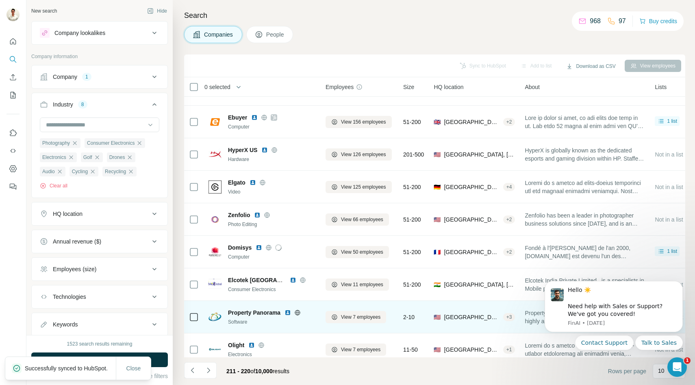
scroll to position [0, 0]
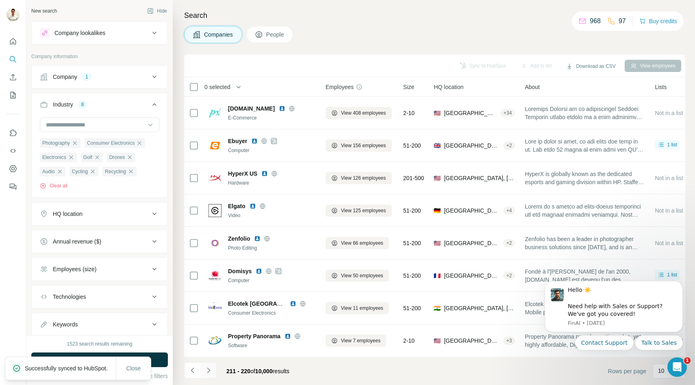
click at [209, 371] on icon "Navigate to next page" at bounding box center [208, 370] width 8 height 8
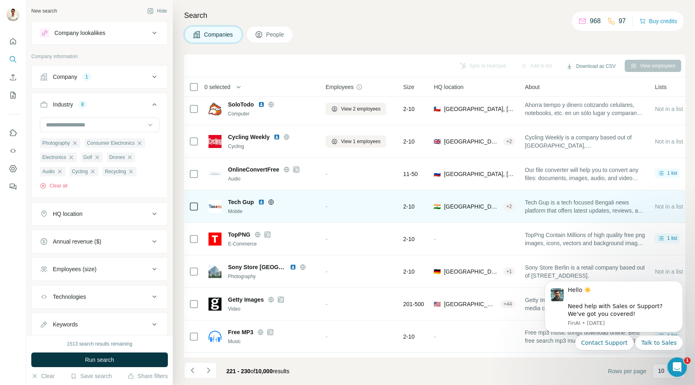
scroll to position [35, 0]
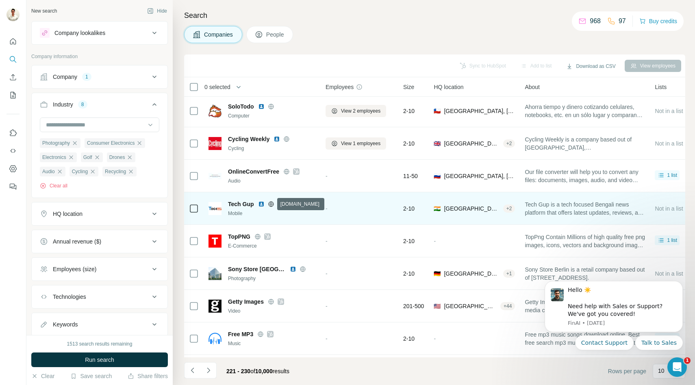
click at [271, 203] on icon at bounding box center [270, 203] width 5 height 0
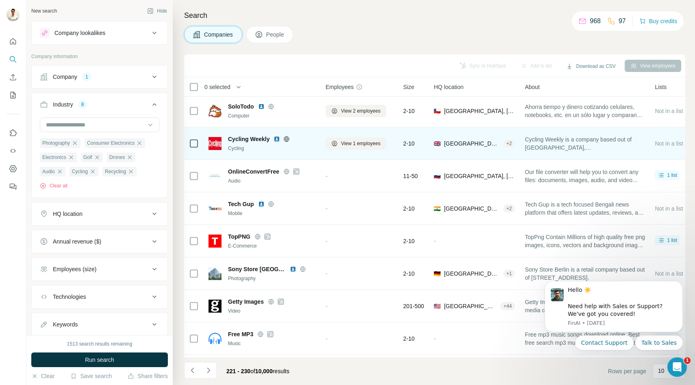
scroll to position [65, 0]
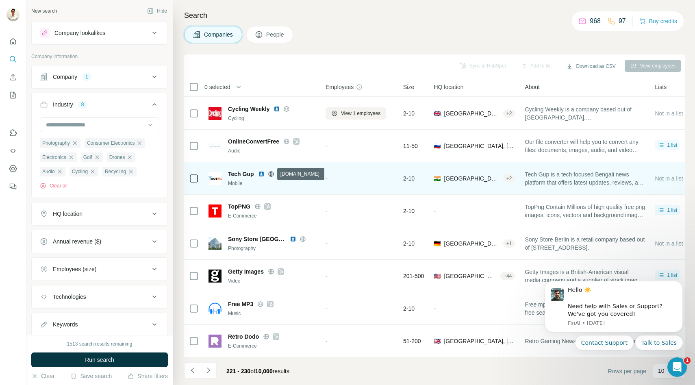
click at [271, 175] on icon at bounding box center [271, 174] width 6 height 6
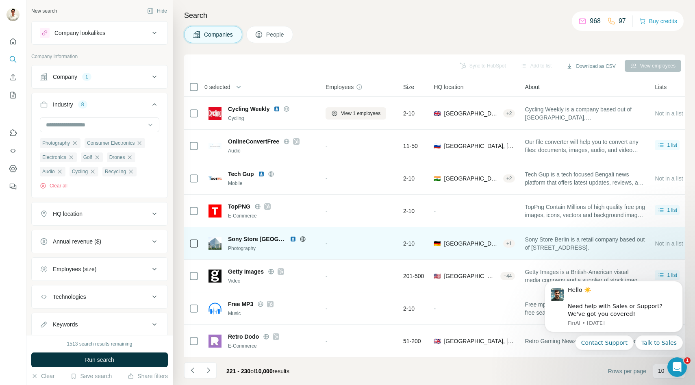
scroll to position [65, 9]
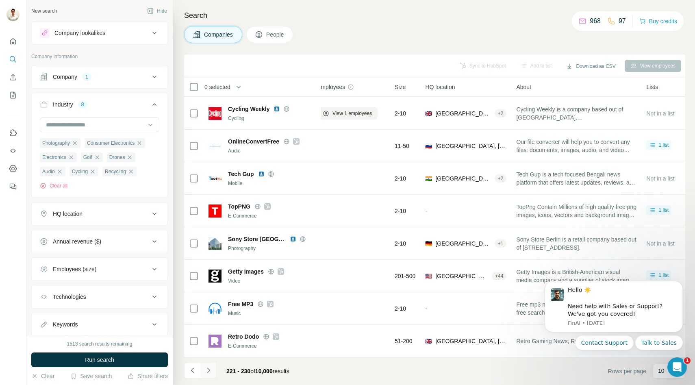
click at [212, 371] on icon "Navigate to next page" at bounding box center [208, 370] width 8 height 8
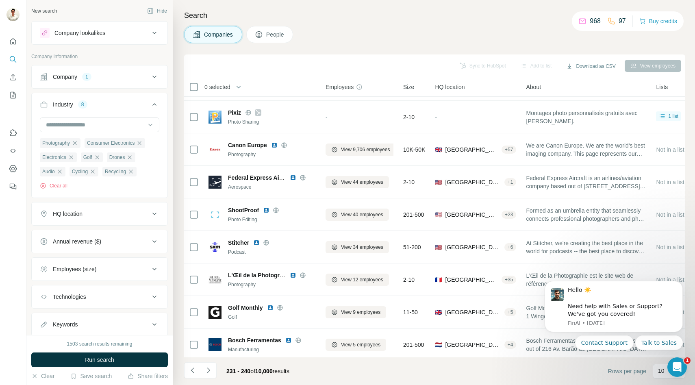
scroll to position [65, 0]
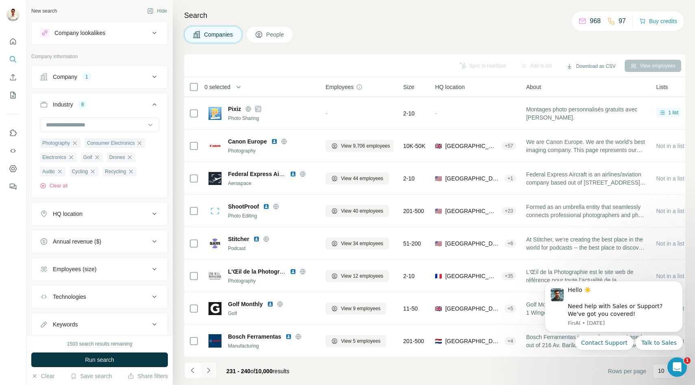
click at [207, 371] on icon "Navigate to next page" at bounding box center [208, 370] width 8 height 8
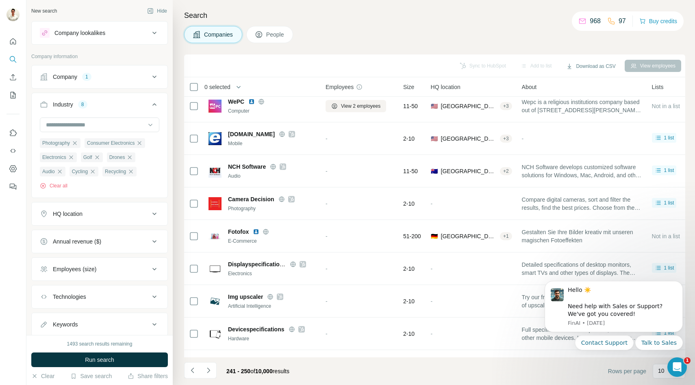
scroll to position [0, 0]
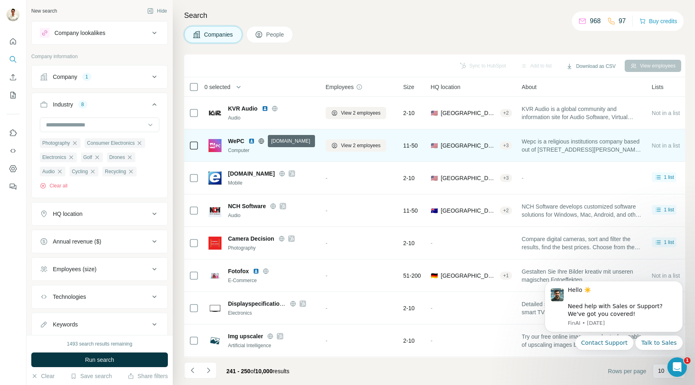
click at [261, 140] on icon at bounding box center [261, 141] width 6 height 6
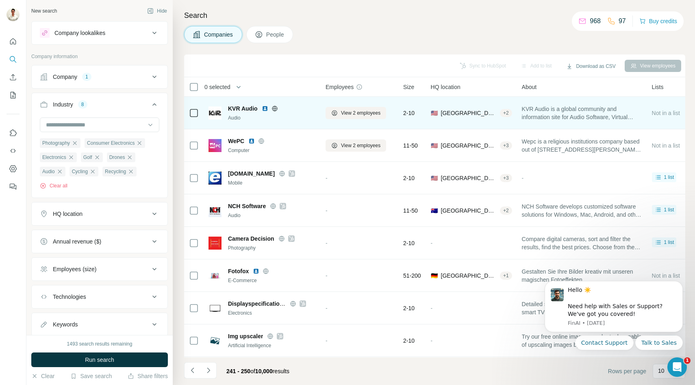
click at [275, 106] on icon at bounding box center [274, 108] width 5 height 5
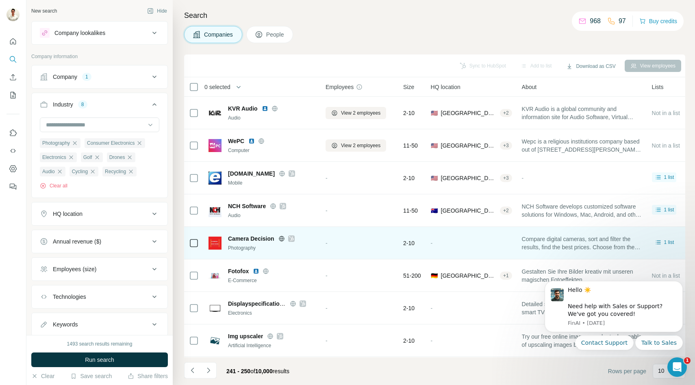
scroll to position [65, 0]
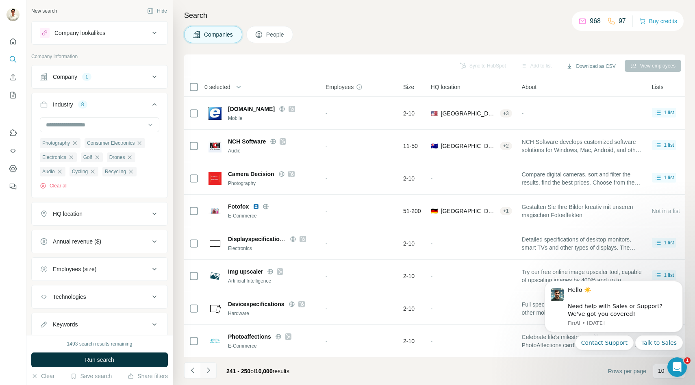
click at [207, 372] on icon "Navigate to next page" at bounding box center [208, 369] width 3 height 5
